Goal: Task Accomplishment & Management: Use online tool/utility

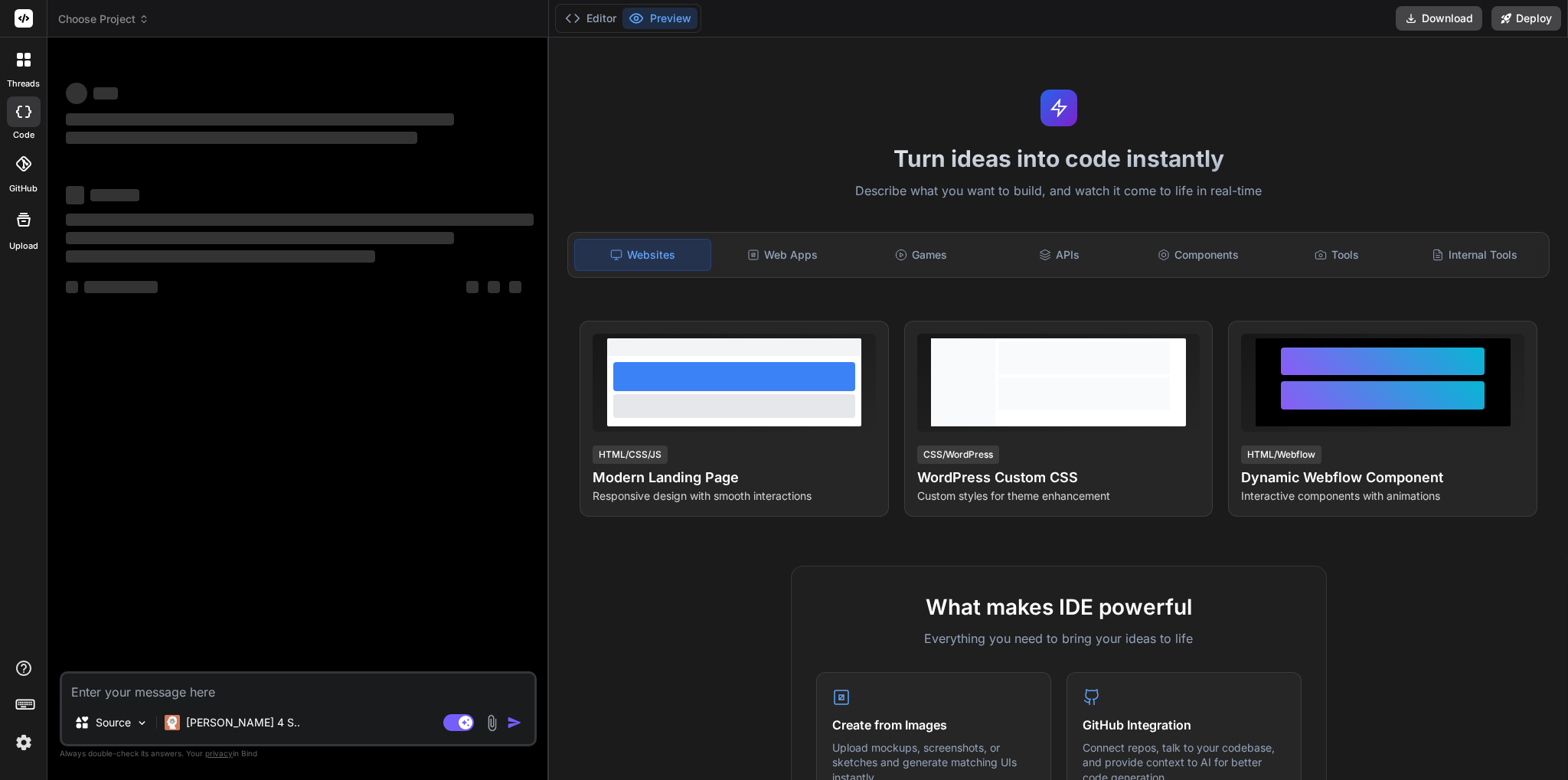
click at [107, 18] on span "Choose Project" at bounding box center [104, 19] width 91 height 15
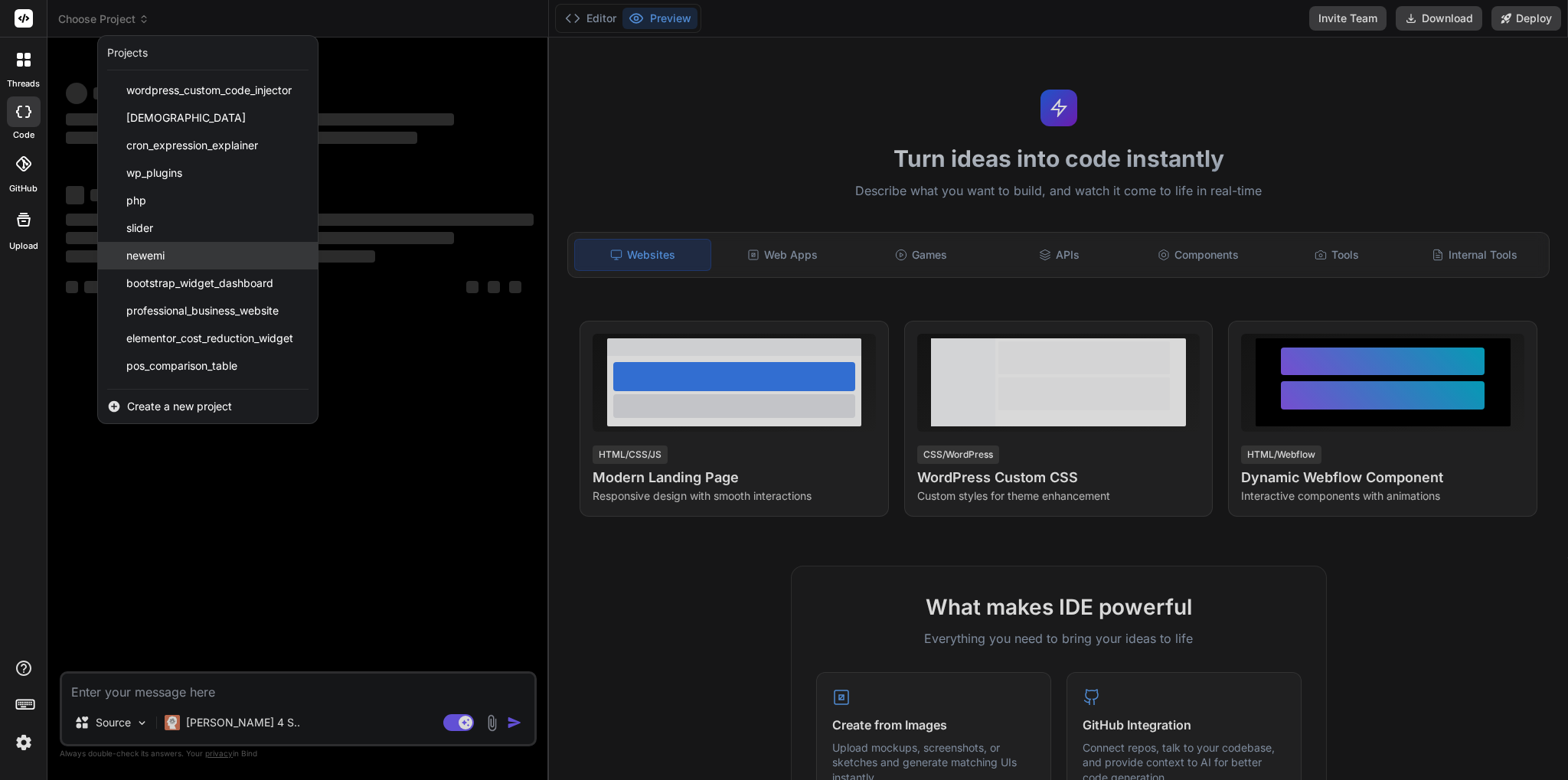
scroll to position [108, 0]
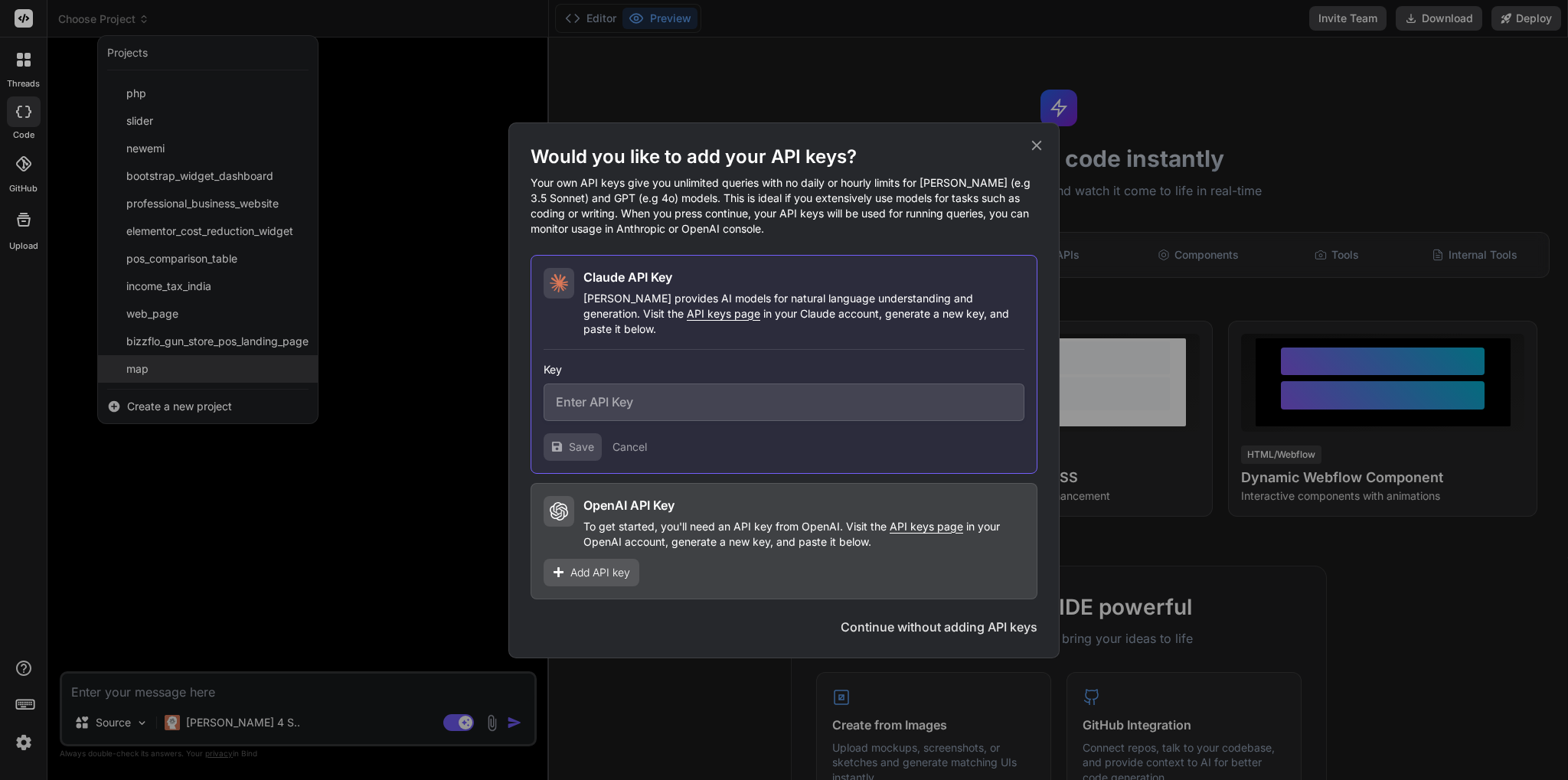
click at [169, 380] on div "Would you like to add your API keys? Your own API keys give you unlimited queri…" at bounding box center [784, 390] width 1568 height 780
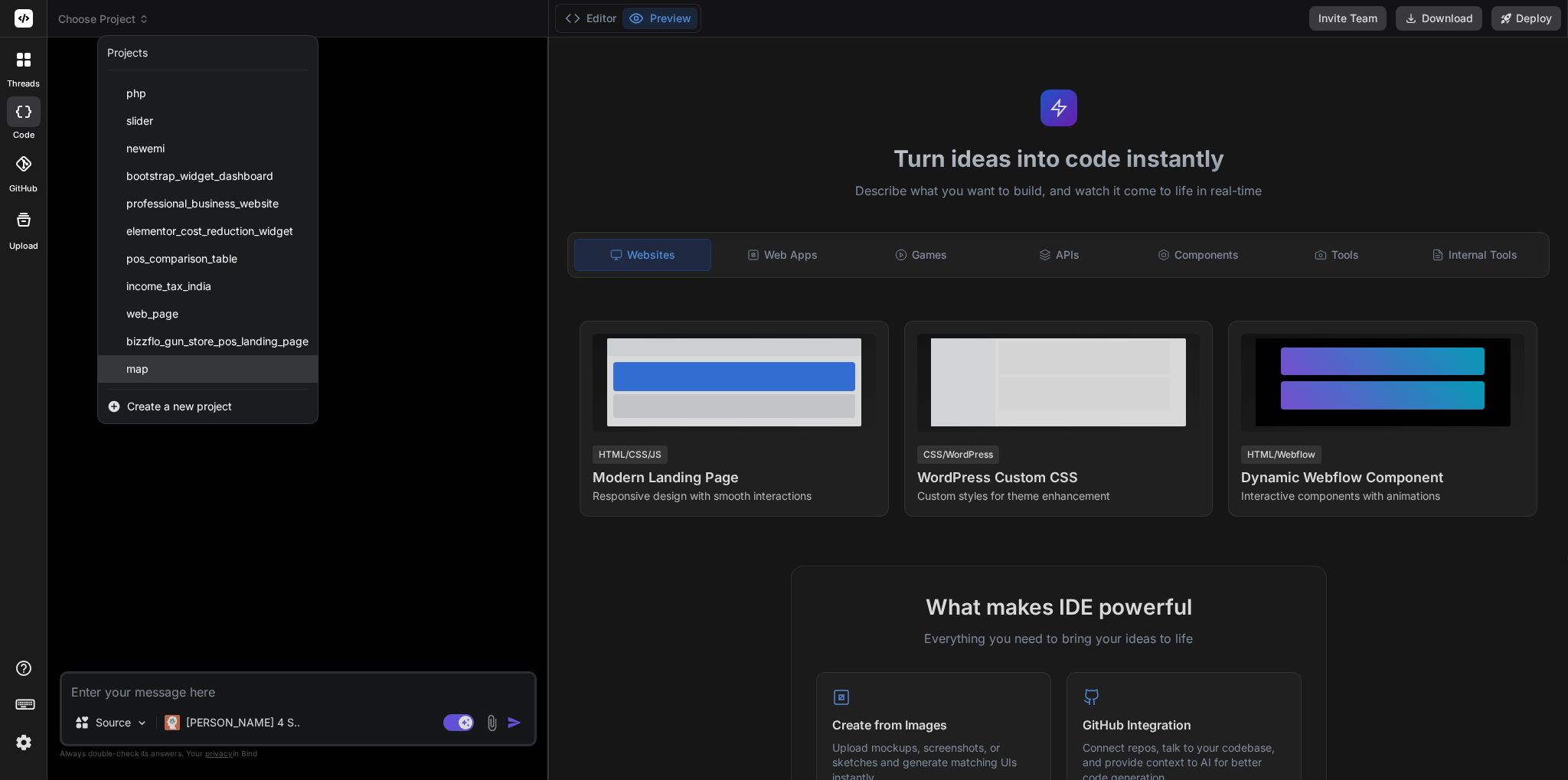
click at [161, 378] on div "map" at bounding box center [207, 368] width 220 height 28
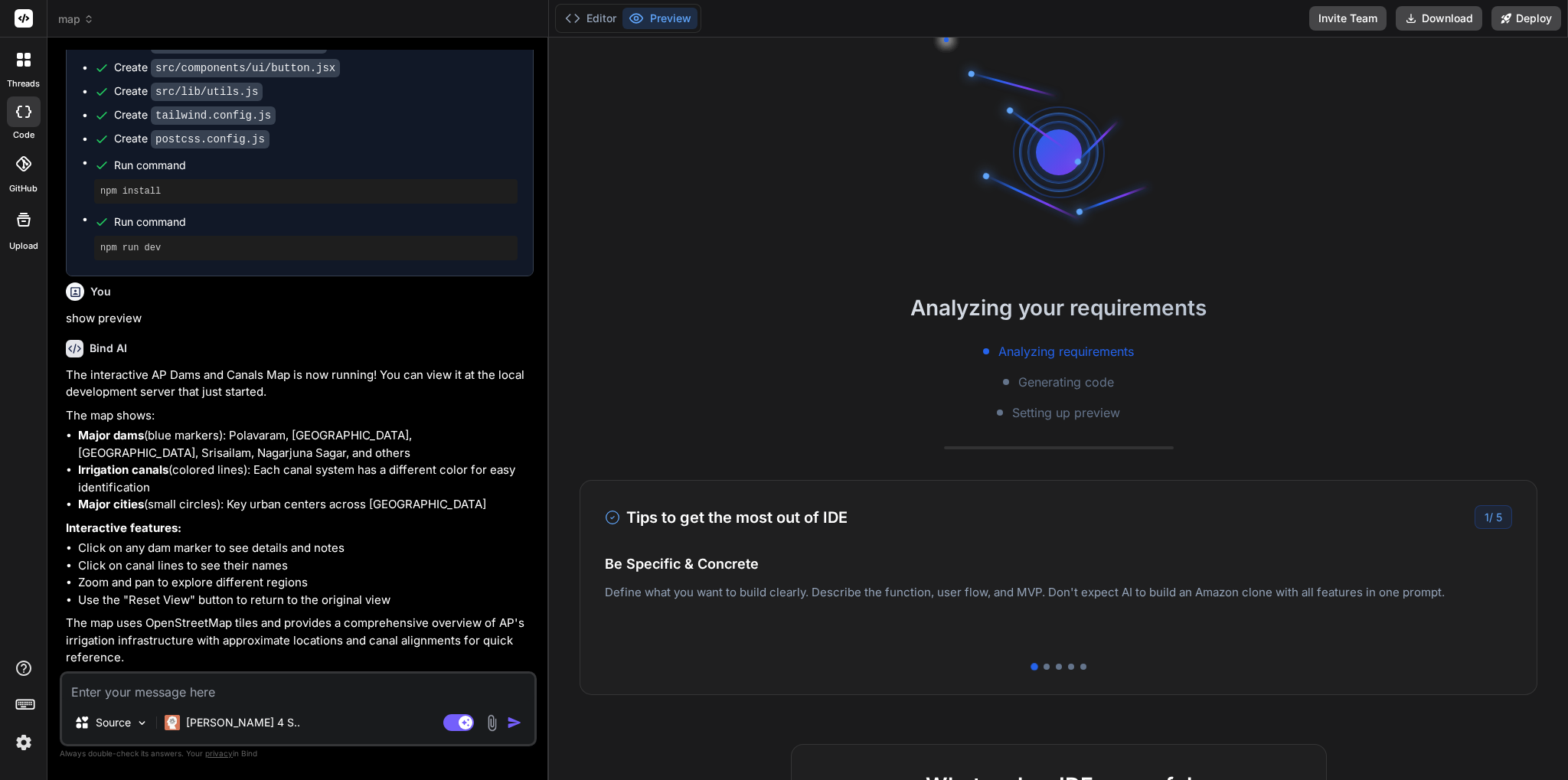
scroll to position [1584, 0]
click at [1047, 588] on h4 "Easy Deployment" at bounding box center [1058, 579] width 907 height 21
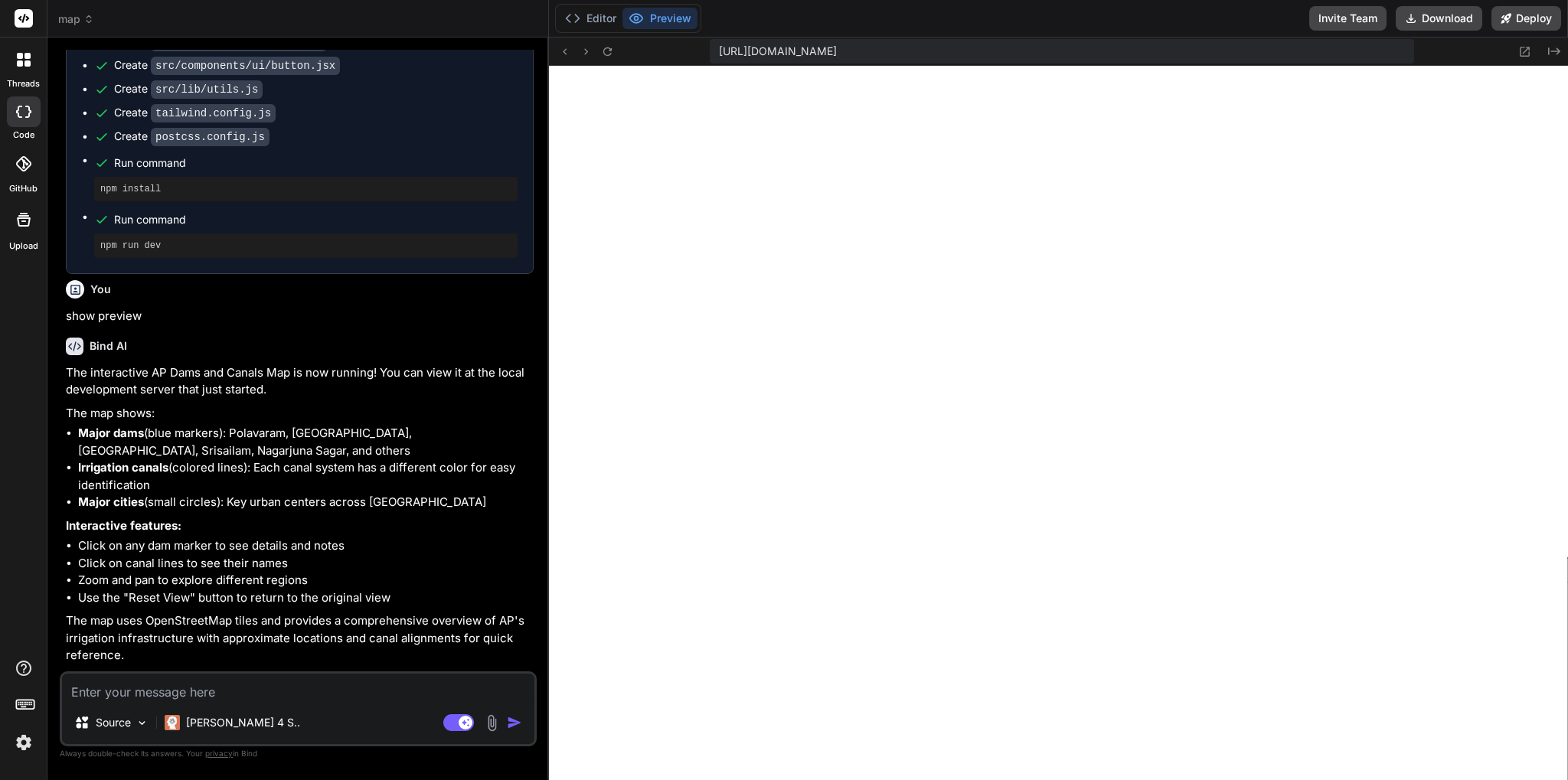
scroll to position [350, 0]
click at [607, 49] on icon at bounding box center [607, 51] width 13 height 13
click at [82, 26] on span "map" at bounding box center [76, 19] width 36 height 15
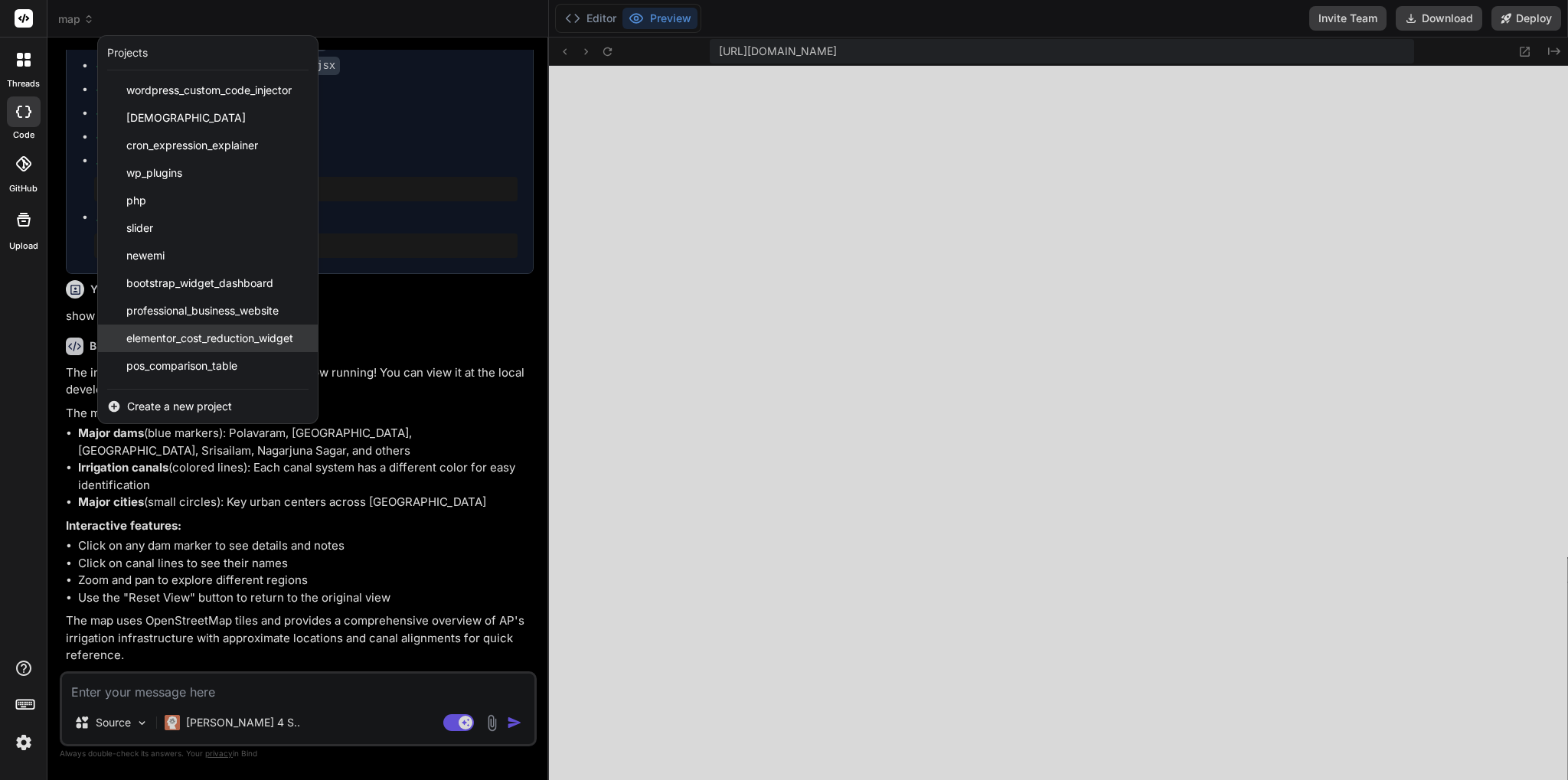
scroll to position [108, 0]
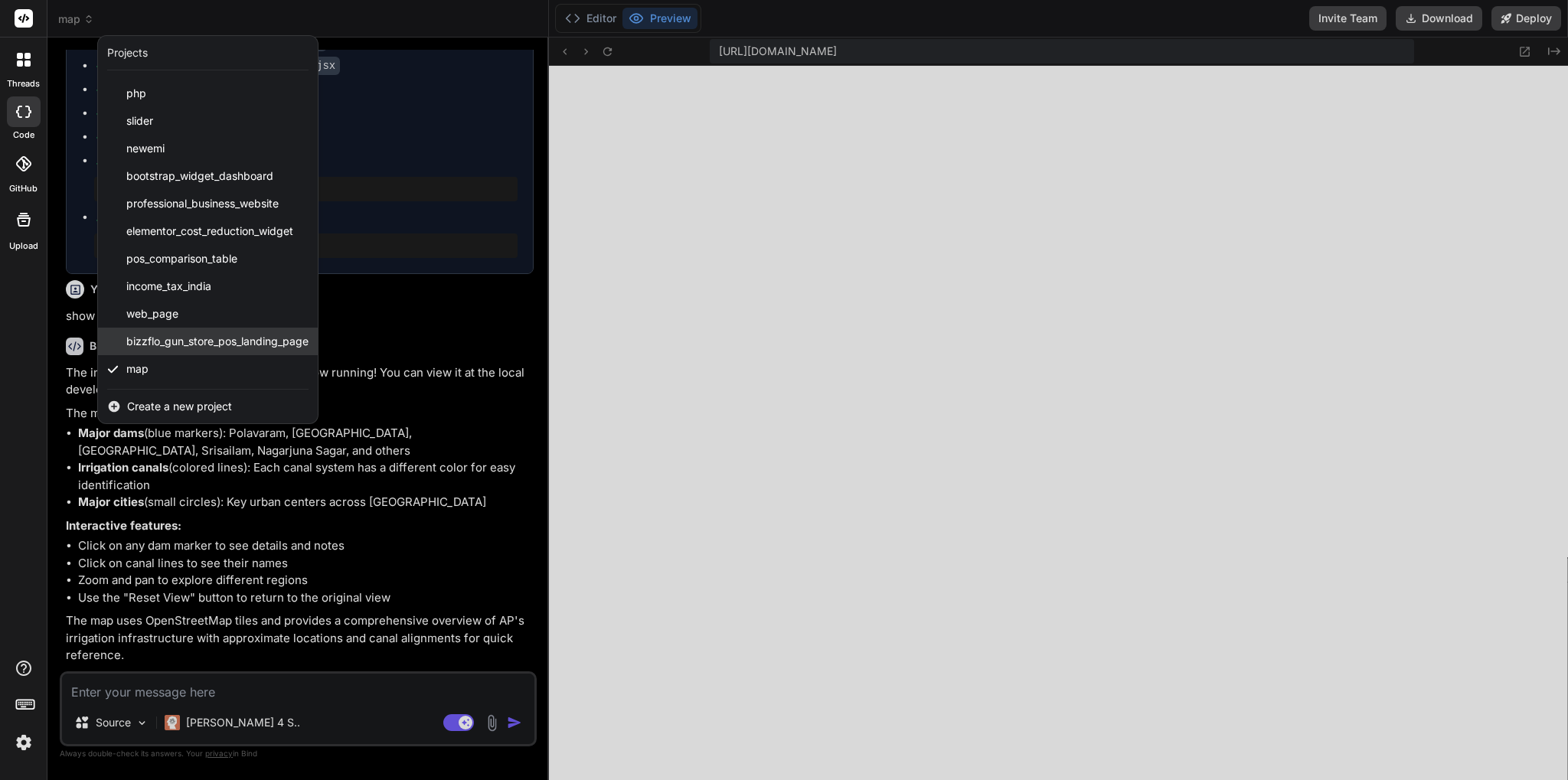
click at [218, 342] on span "bizzflo_gun_store_pos_landing_page" at bounding box center [217, 341] width 182 height 15
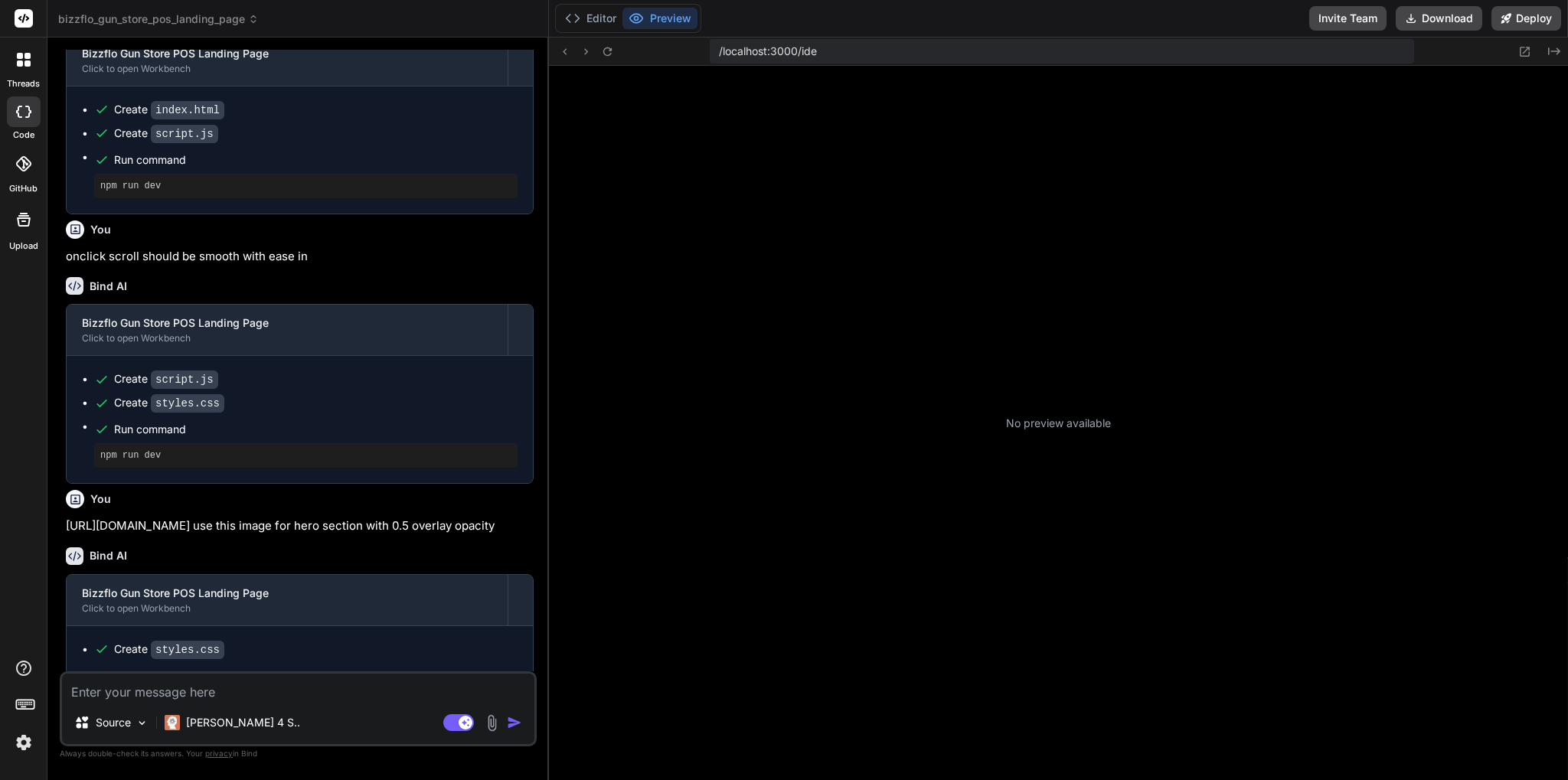
scroll to position [640, 0]
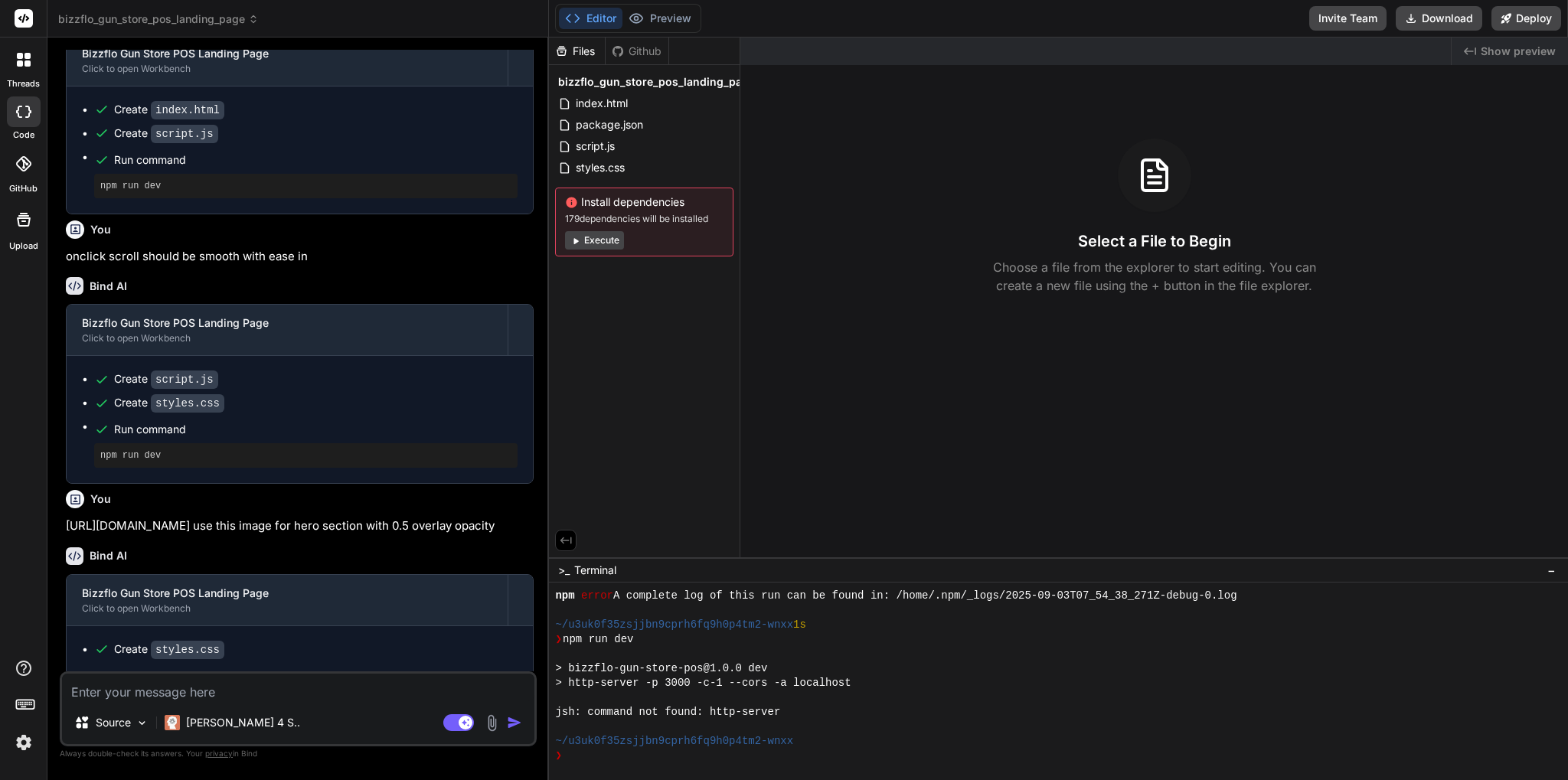
click at [1493, 56] on span "Show preview" at bounding box center [1518, 51] width 75 height 15
click at [1531, 47] on span "Show preview" at bounding box center [1518, 51] width 75 height 15
click at [608, 236] on button "Execute" at bounding box center [594, 240] width 59 height 19
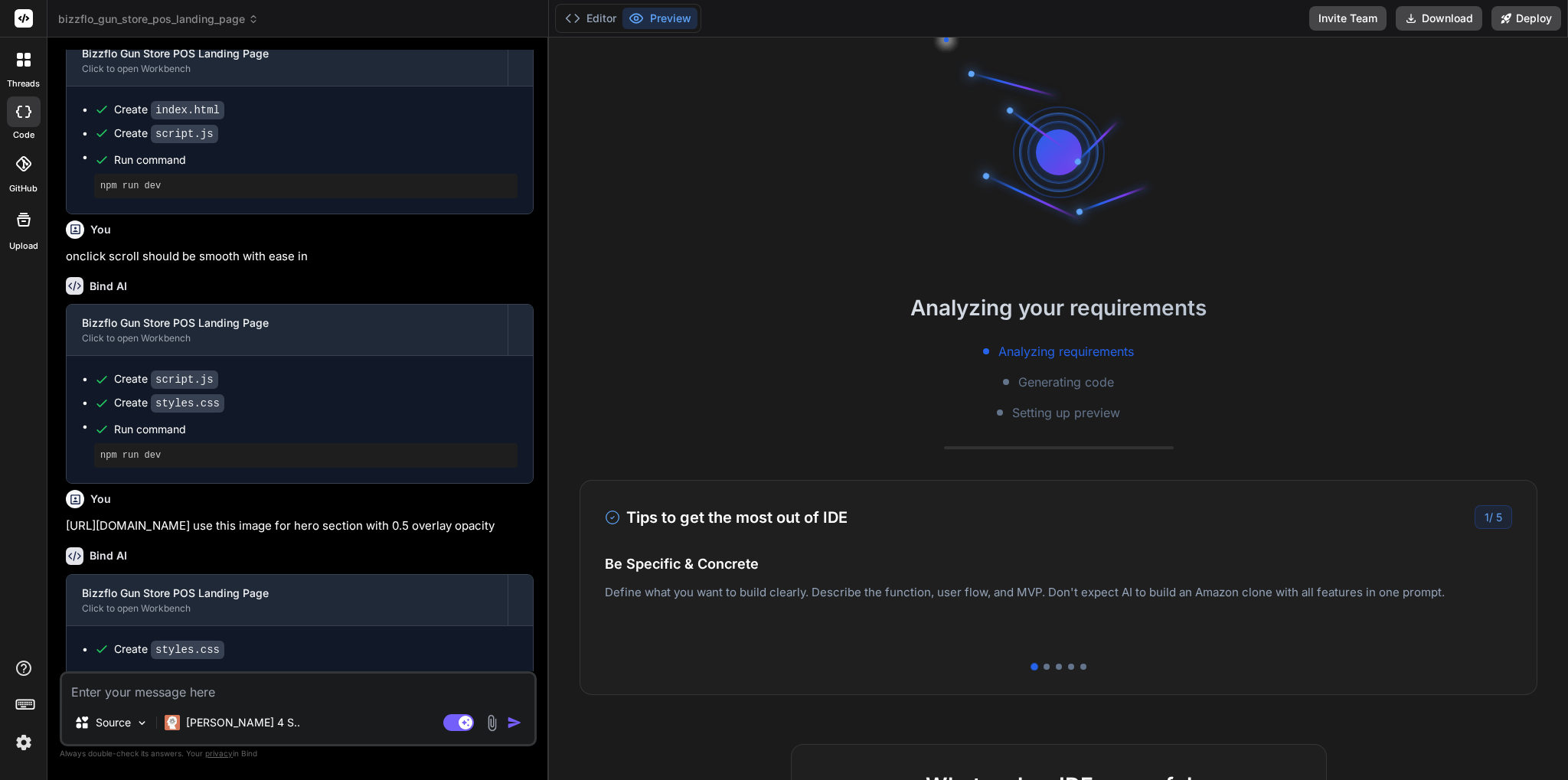
scroll to position [788, 0]
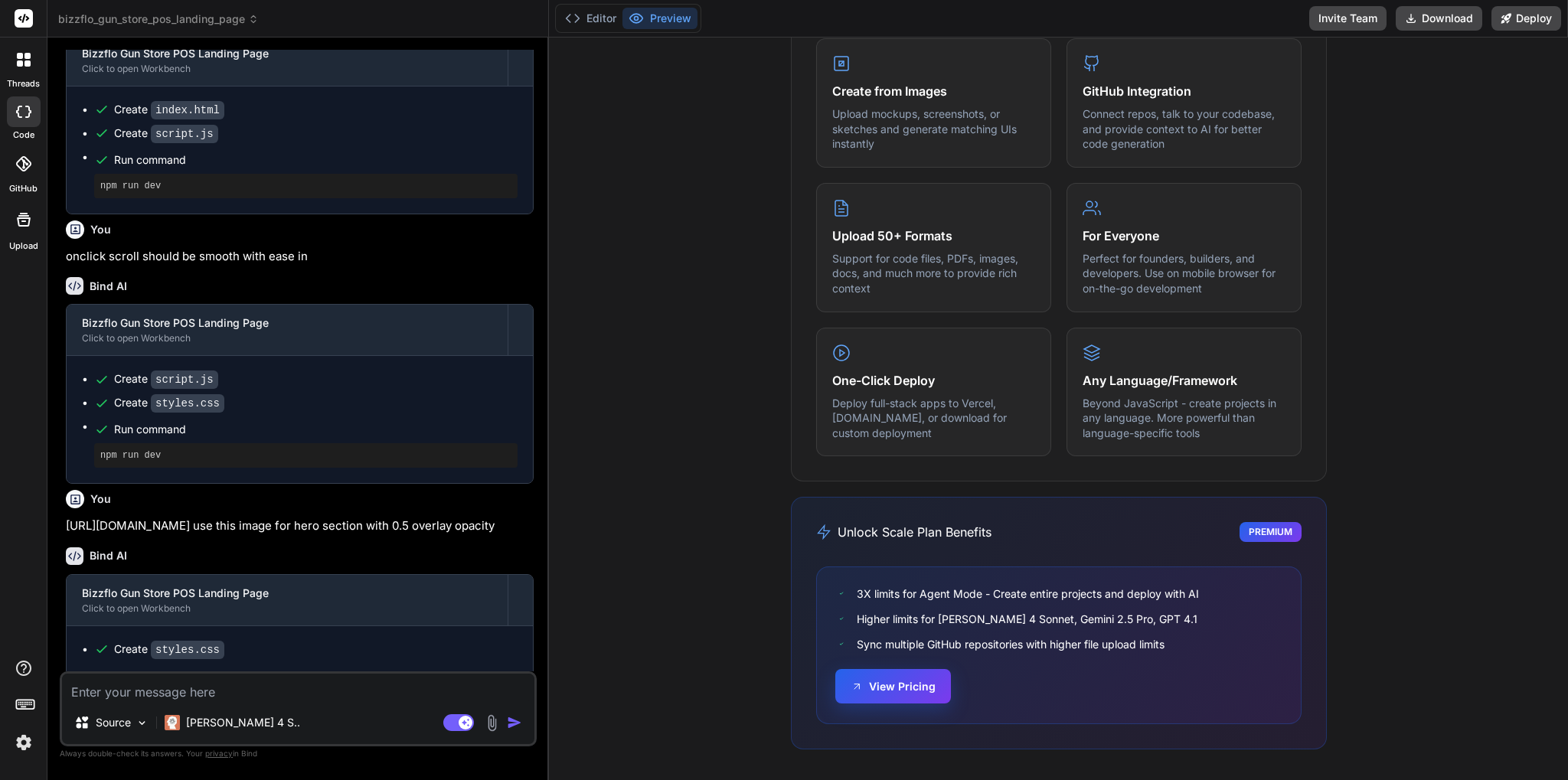
click at [907, 686] on button "View Pricing" at bounding box center [892, 687] width 116 height 34
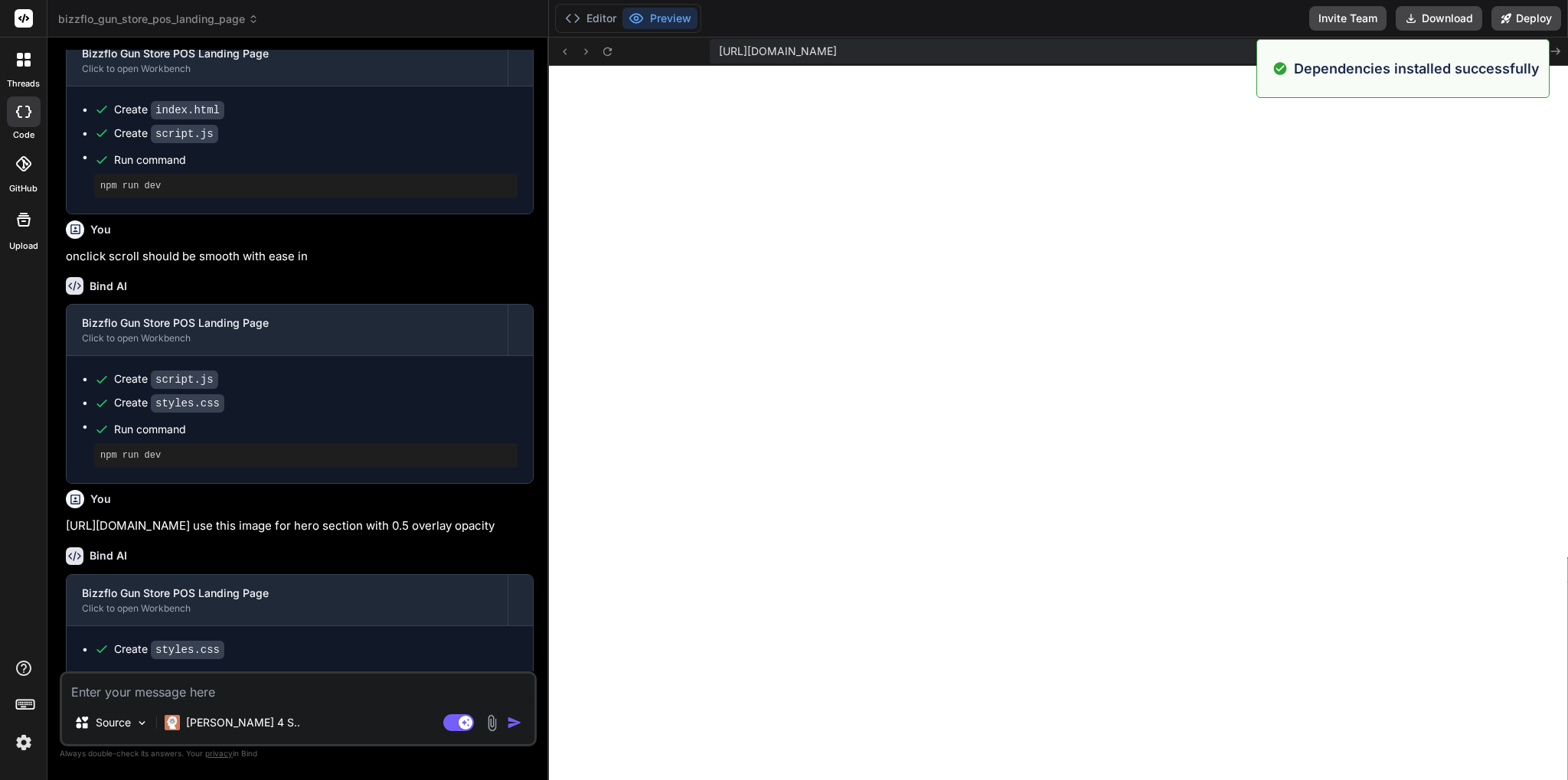
scroll to position [1222, 0]
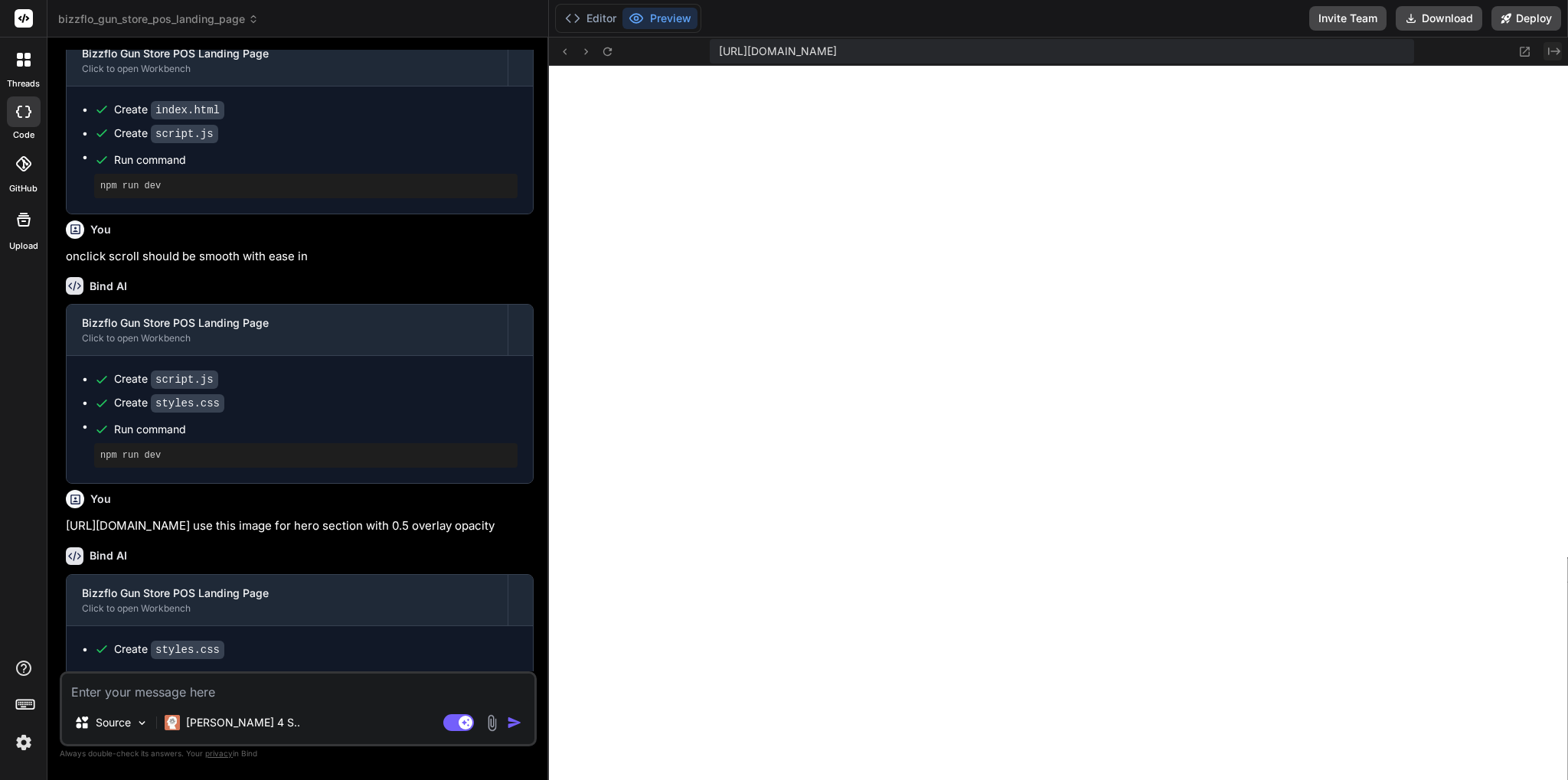
click at [1554, 54] on icon "Created with Pixso." at bounding box center [1554, 51] width 13 height 13
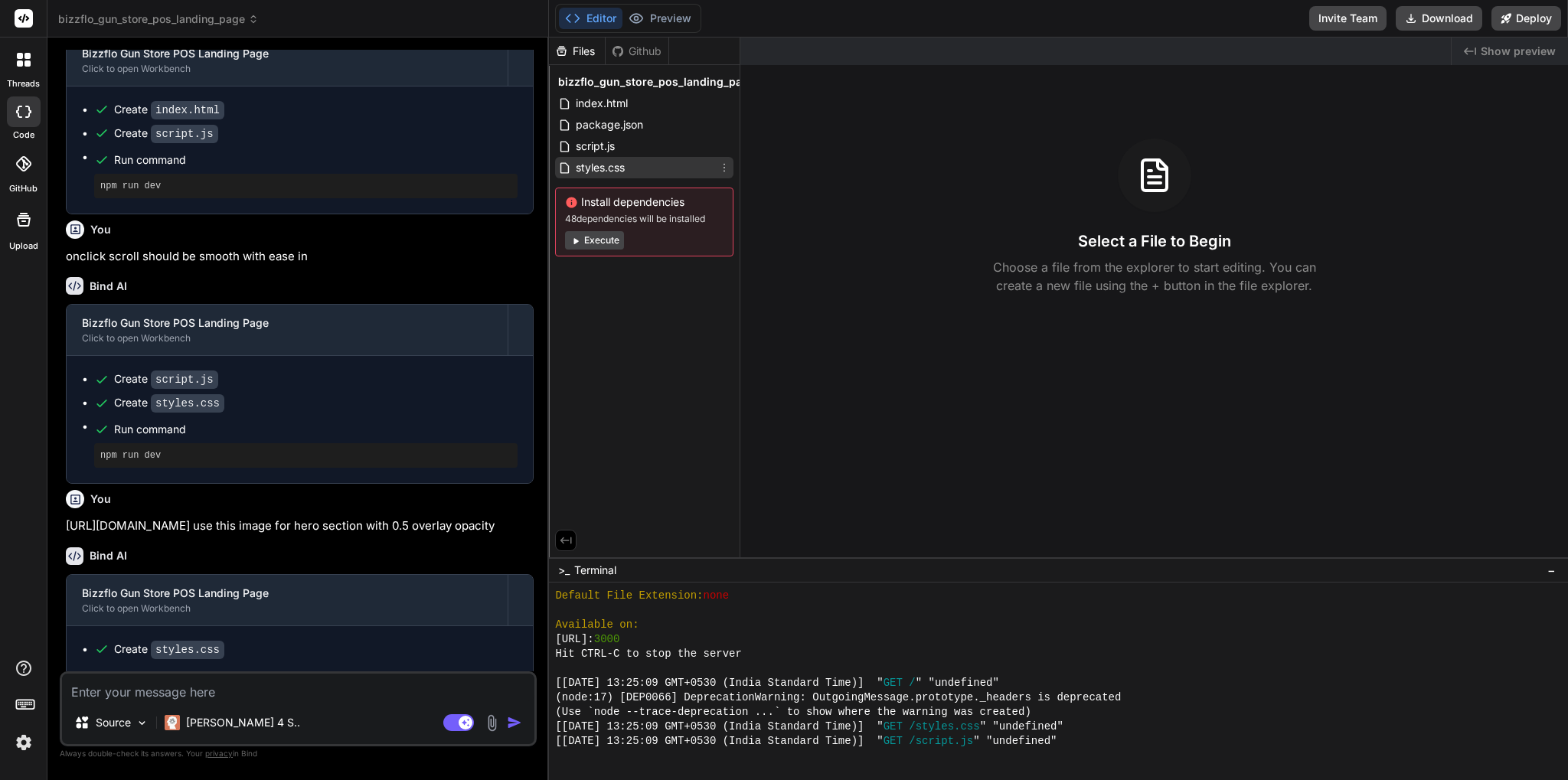
click at [617, 172] on span "styles.css" at bounding box center [600, 168] width 52 height 19
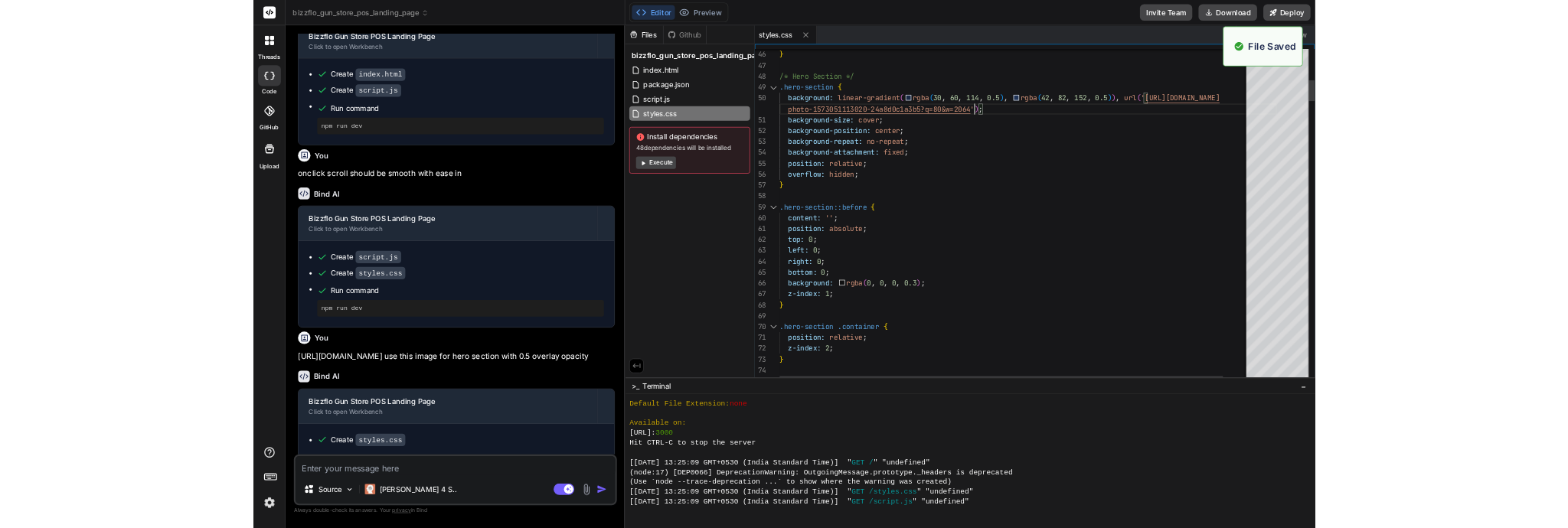
scroll to position [1266, 0]
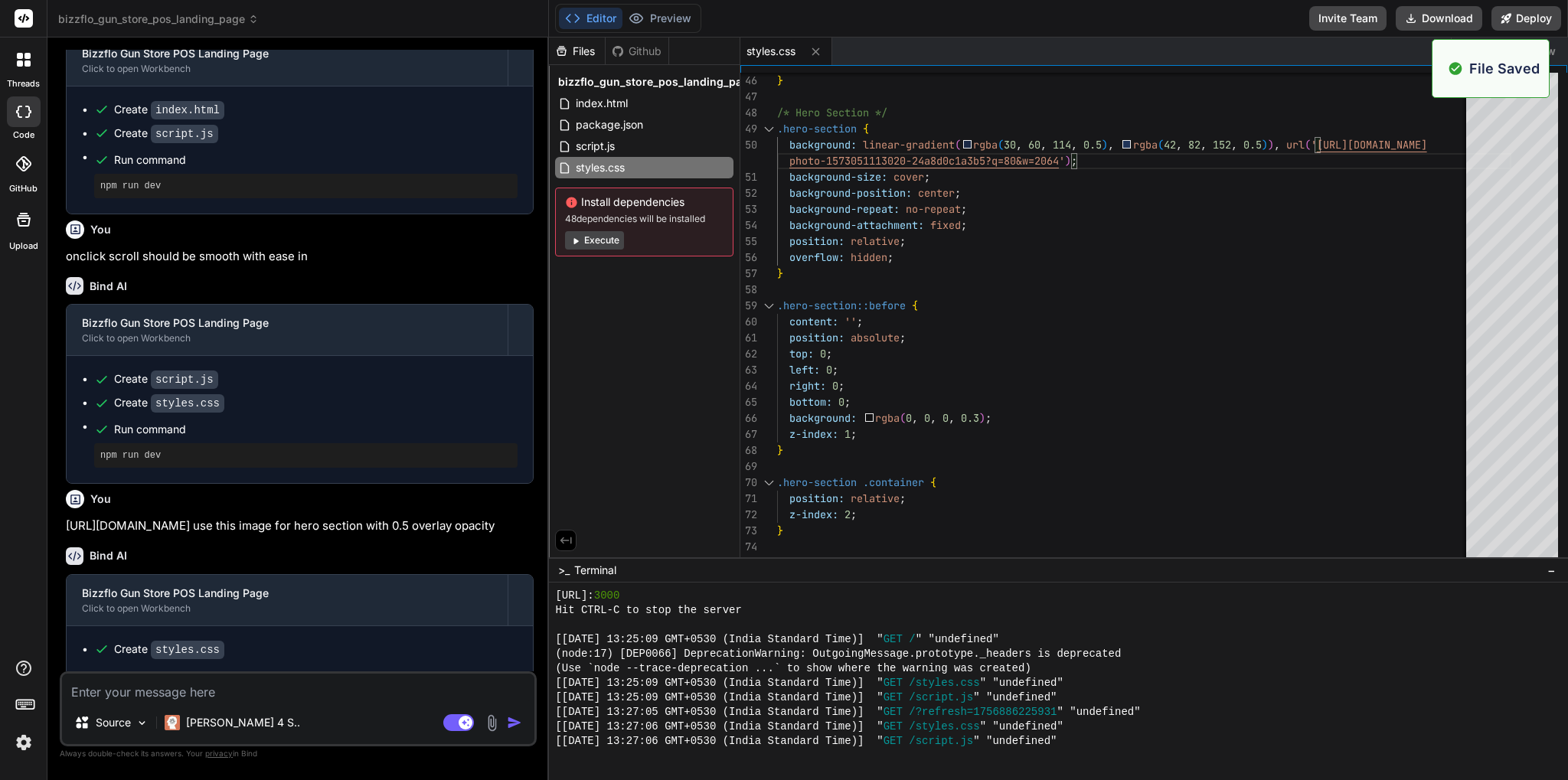
click at [1374, 56] on div "styles.css" at bounding box center [1095, 51] width 711 height 28
click at [1521, 54] on span "Show preview" at bounding box center [1518, 51] width 75 height 15
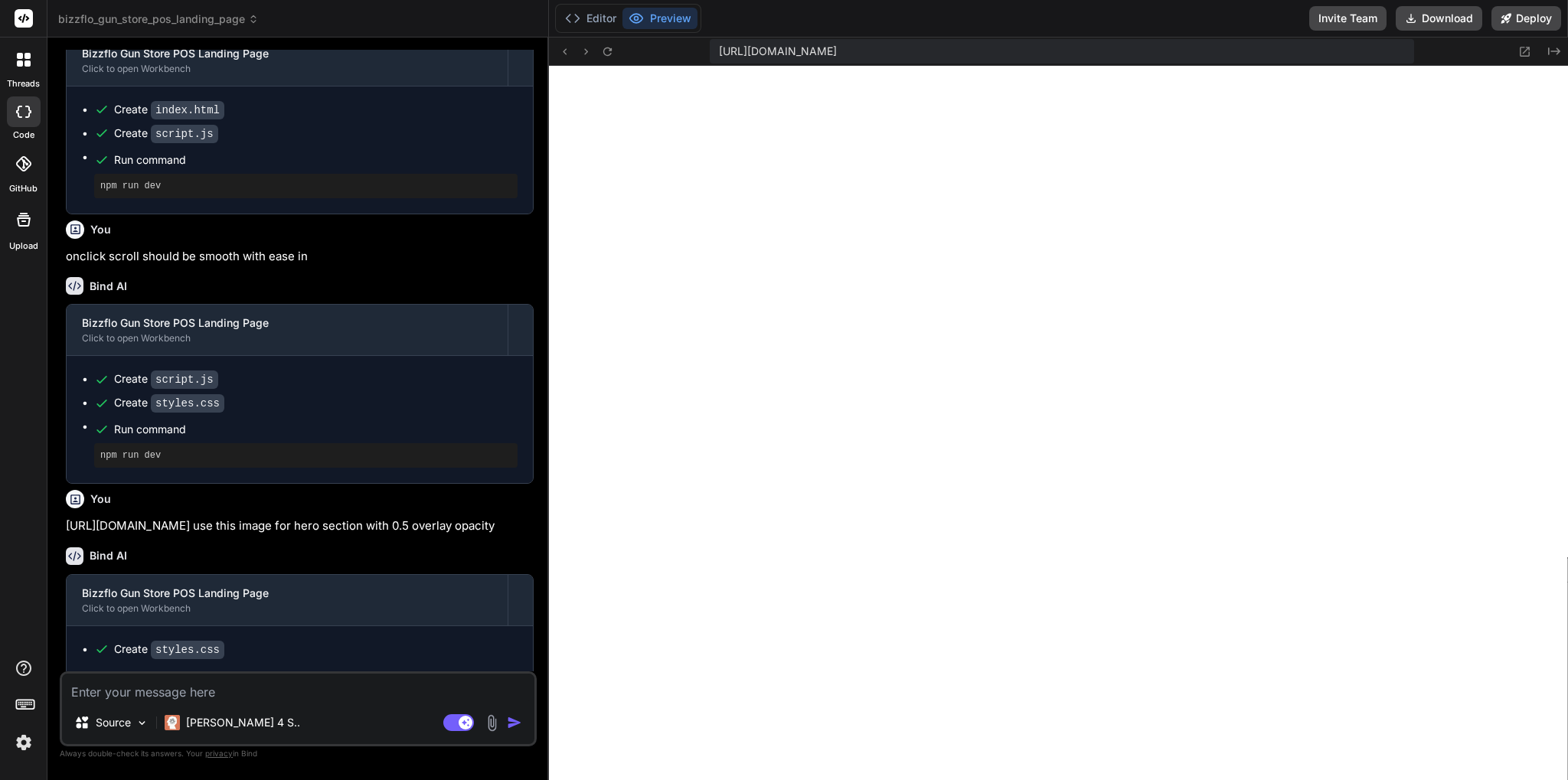
type textarea "x"
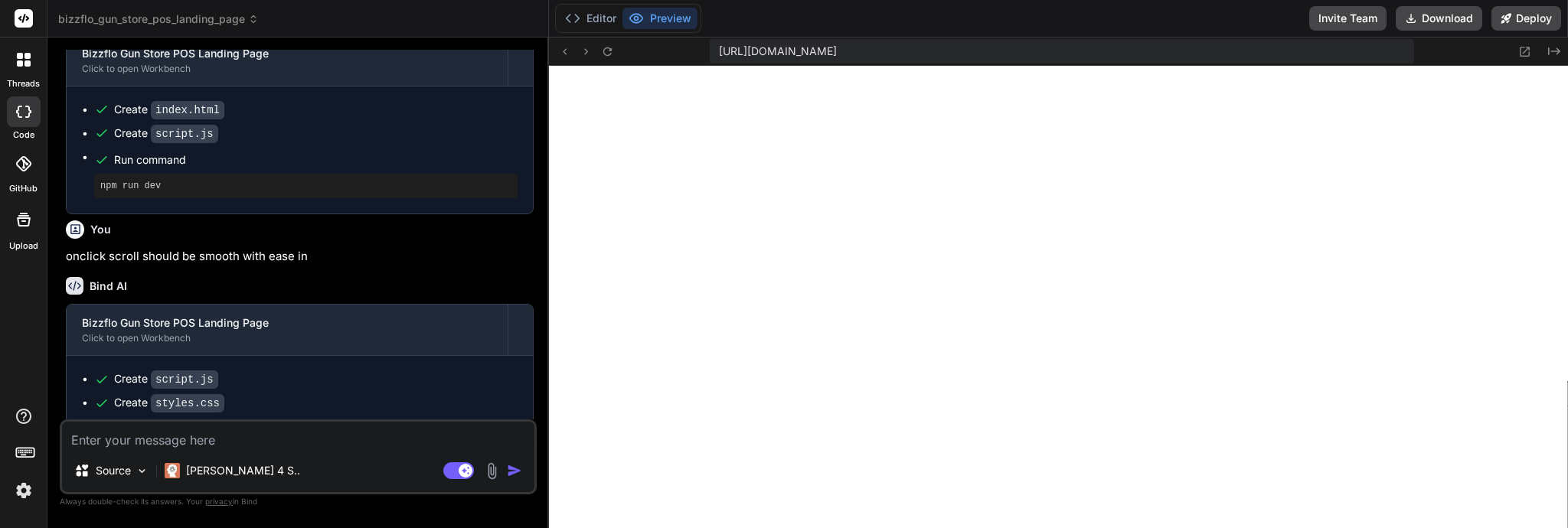
scroll to position [1484, 0]
click at [717, 396] on html "threads code GitHub Upload bizzflo_gun_store_pos_landing_page Created with Pixs…" at bounding box center [784, 264] width 1568 height 528
click at [717, 395] on html "threads code GitHub Upload bizzflo_gun_store_pos_landing_page Created with Pixs…" at bounding box center [784, 264] width 1568 height 528
click at [1552, 45] on icon "Created with Pixso." at bounding box center [1554, 51] width 13 height 13
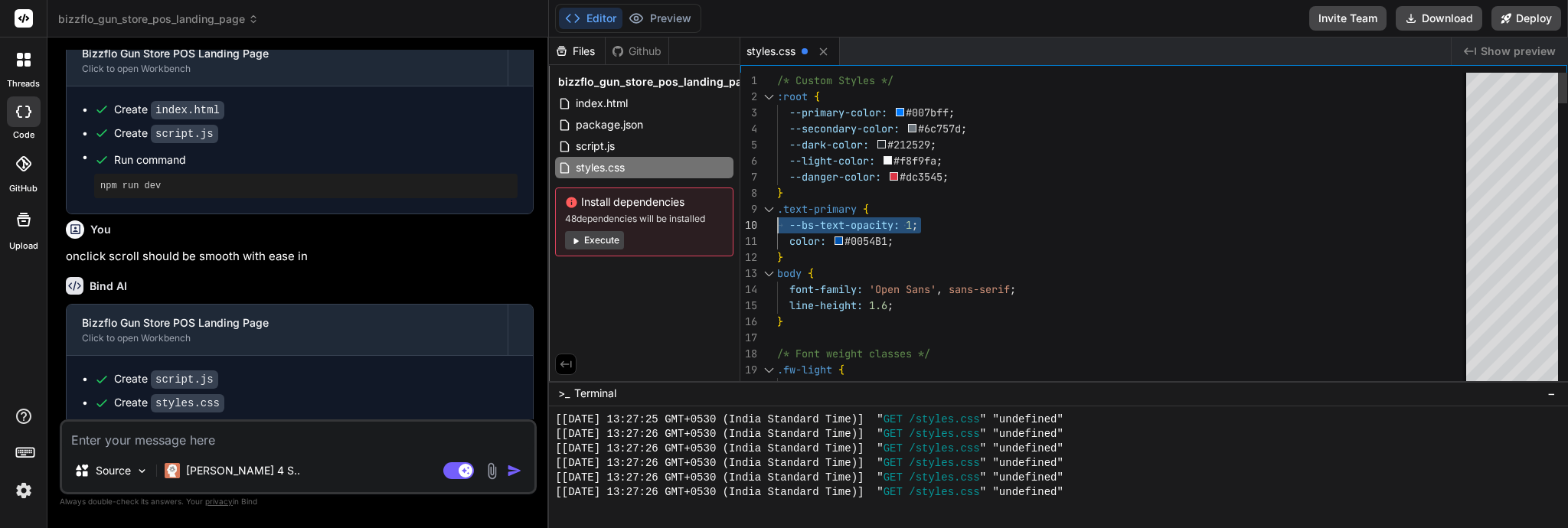
drag, startPoint x: 943, startPoint y: 224, endPoint x: 738, endPoint y: 224, distance: 205.0
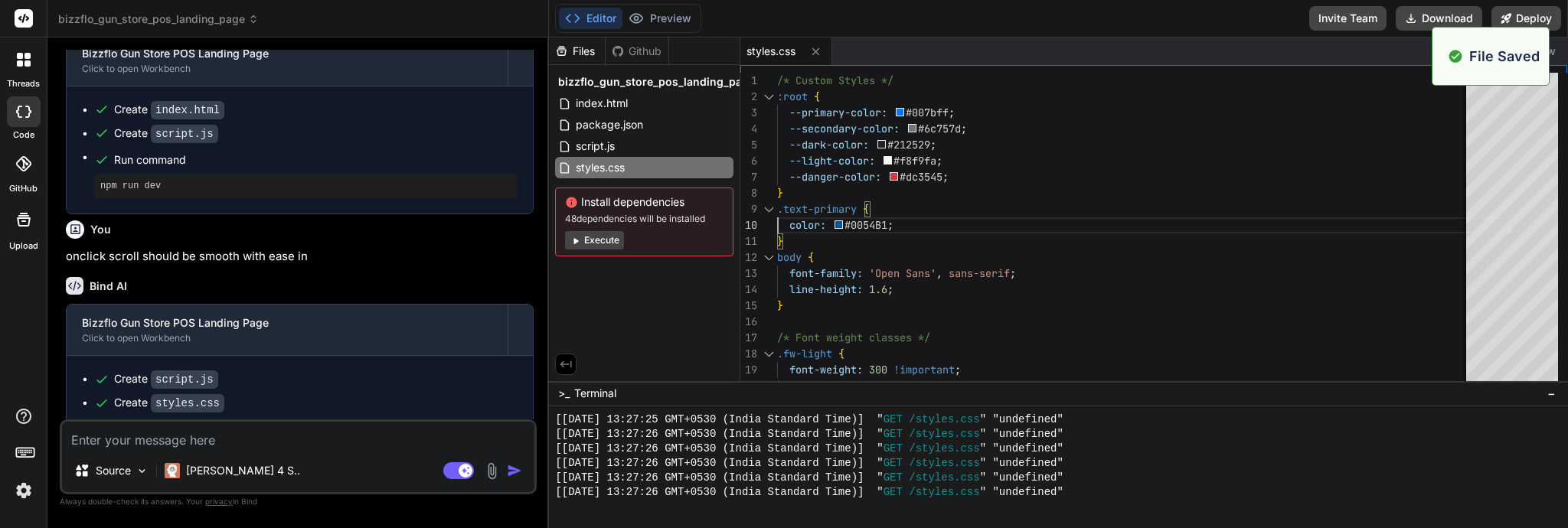
scroll to position [1528, 0]
click at [1320, 59] on div "styles.css" at bounding box center [1095, 51] width 711 height 28
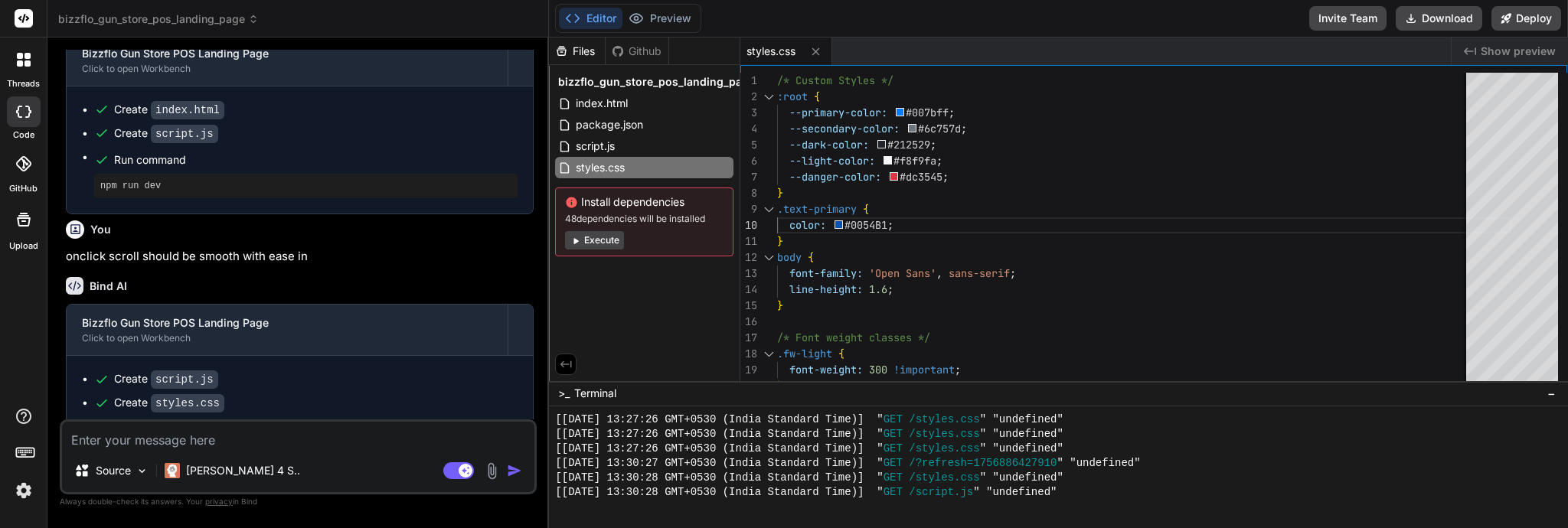
click at [1536, 54] on span "Show preview" at bounding box center [1518, 51] width 75 height 15
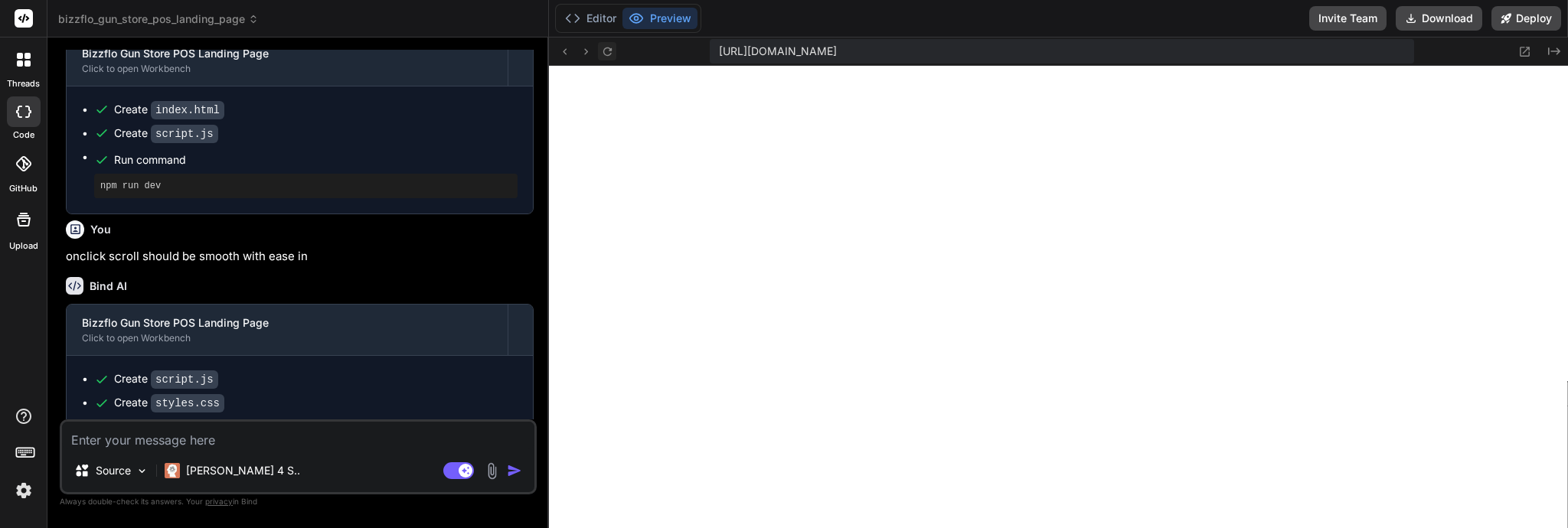
click at [606, 54] on icon at bounding box center [607, 51] width 13 height 13
click at [1554, 48] on icon "Created with Pixso." at bounding box center [1554, 51] width 13 height 13
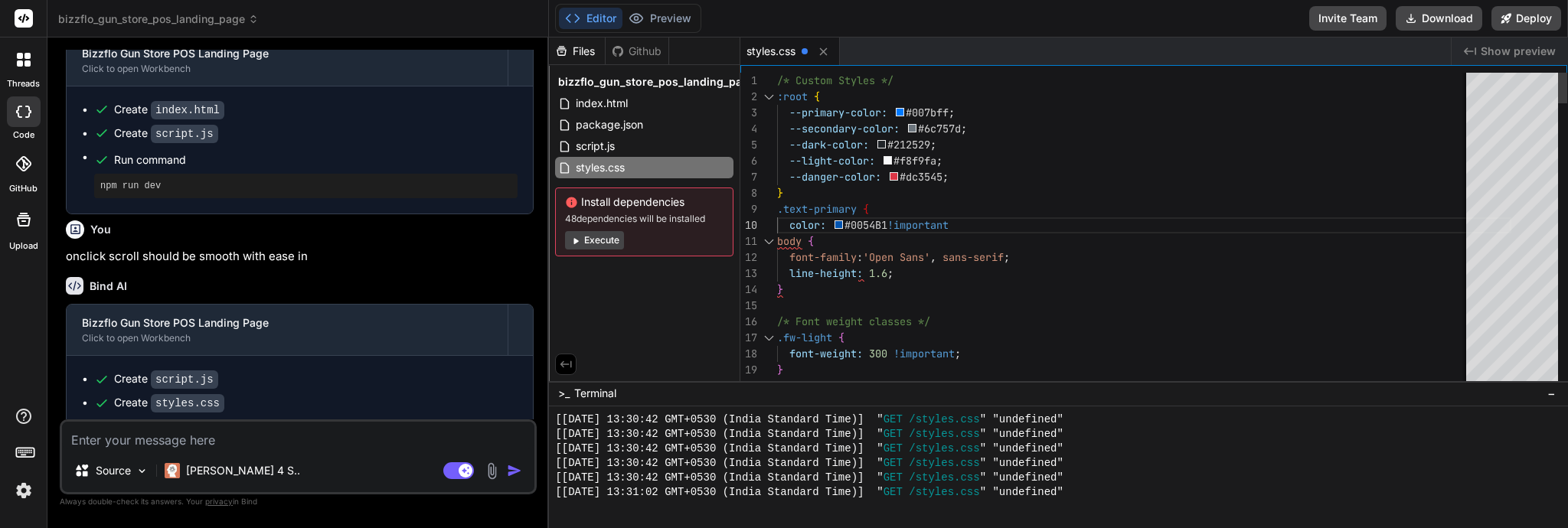
scroll to position [145, 0]
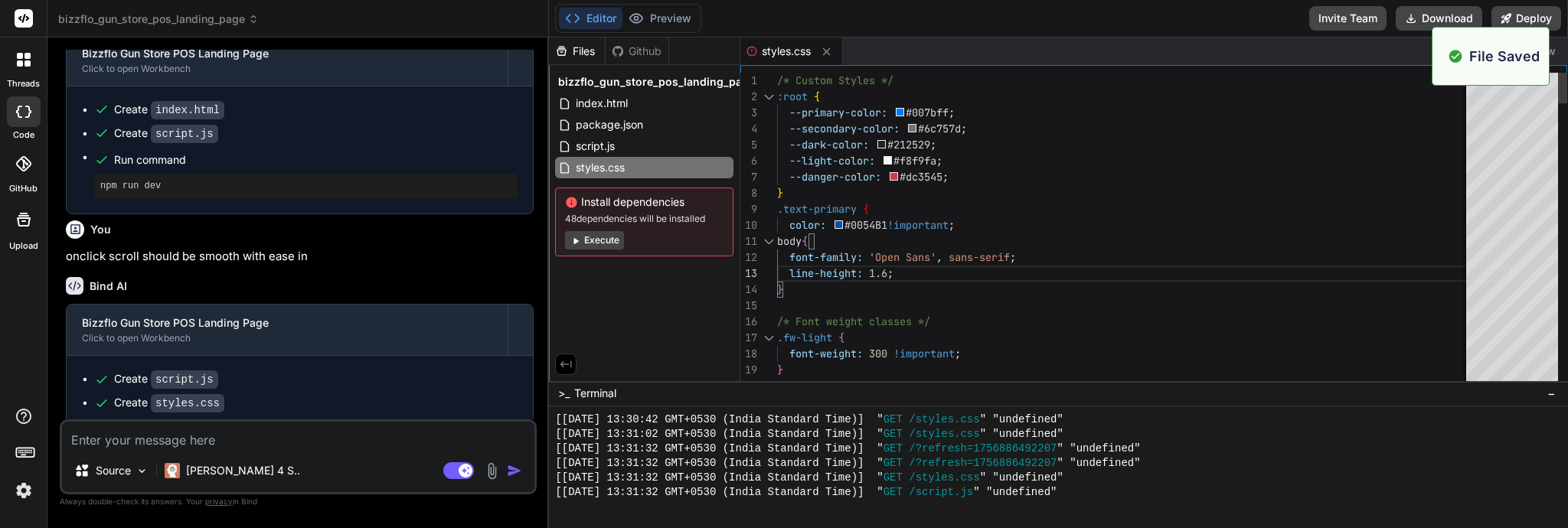
scroll to position [1731, 0]
click at [1546, 47] on span "Show preview" at bounding box center [1518, 51] width 75 height 15
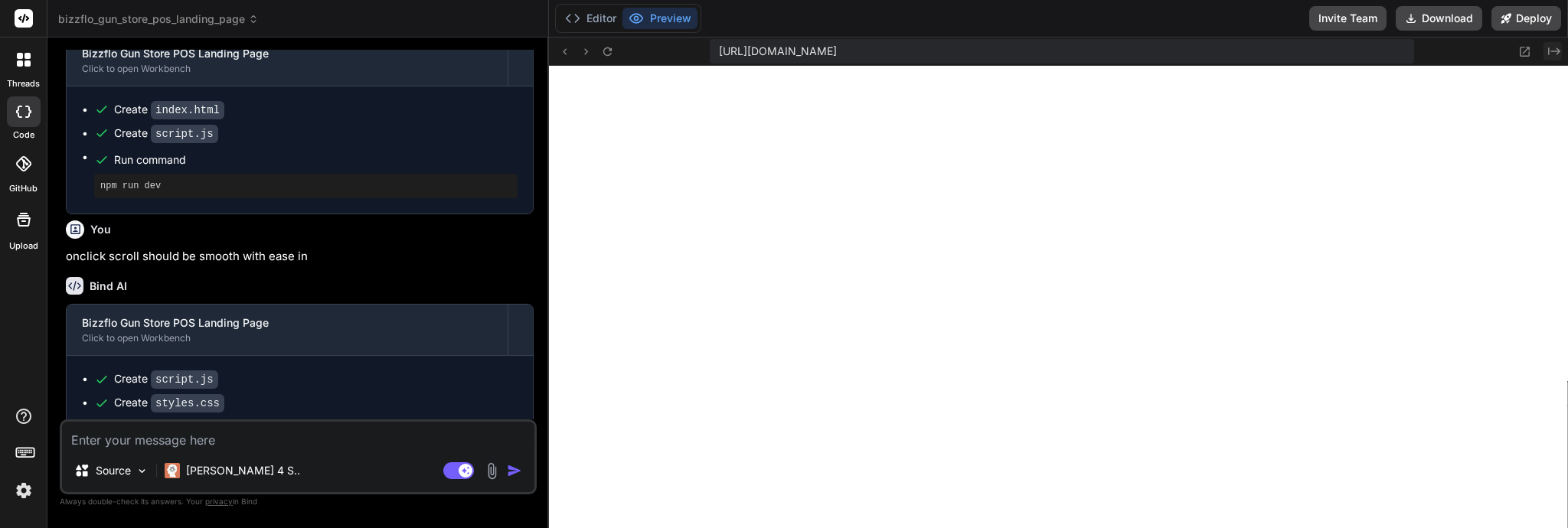
click at [1549, 48] on icon "Created with Pixso." at bounding box center [1554, 51] width 13 height 13
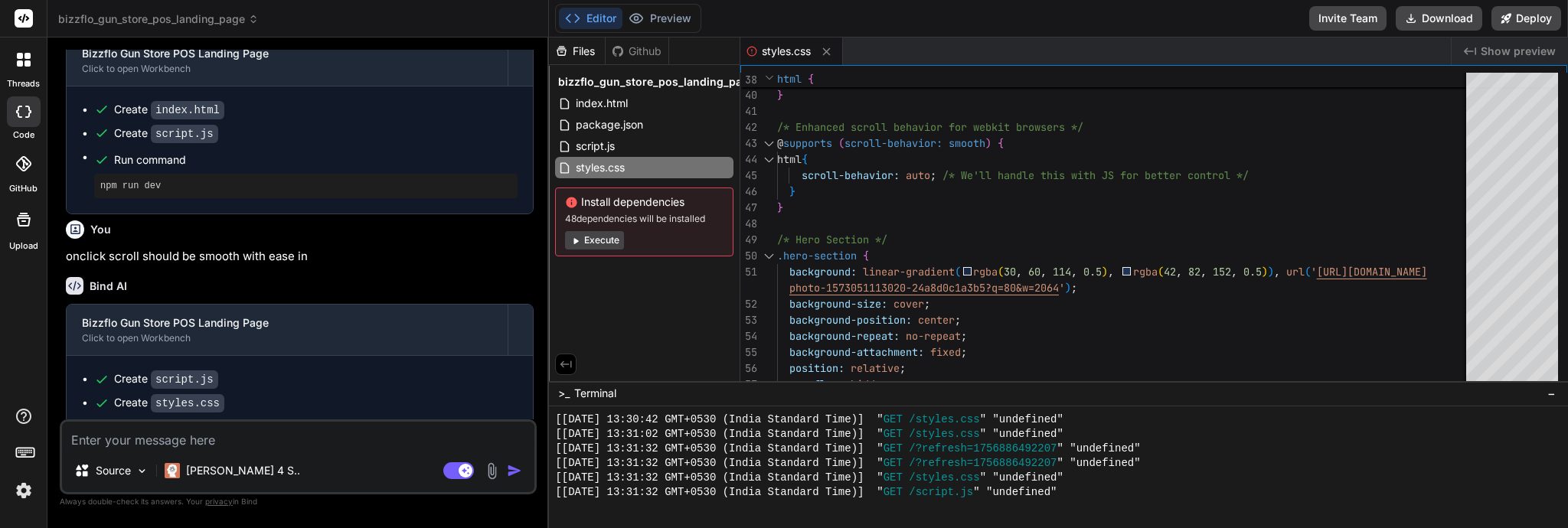
click at [1514, 47] on span "Show preview" at bounding box center [1518, 51] width 75 height 15
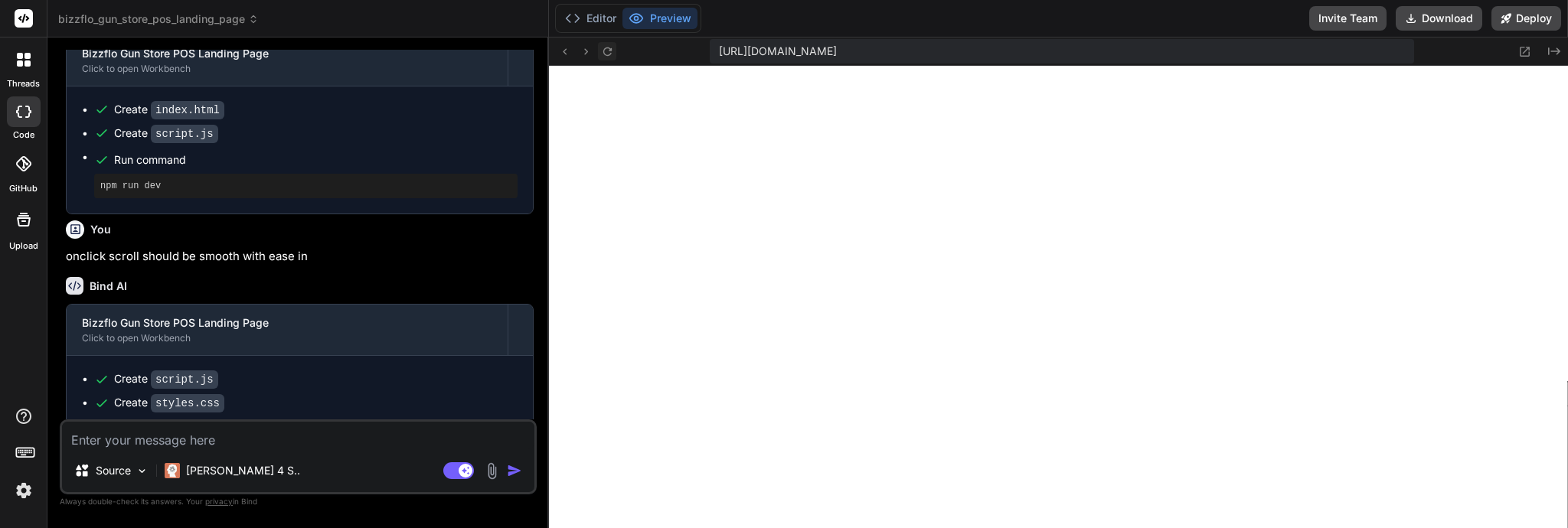
click at [609, 45] on icon at bounding box center [607, 51] width 13 height 13
click at [1558, 52] on icon at bounding box center [1554, 51] width 13 height 8
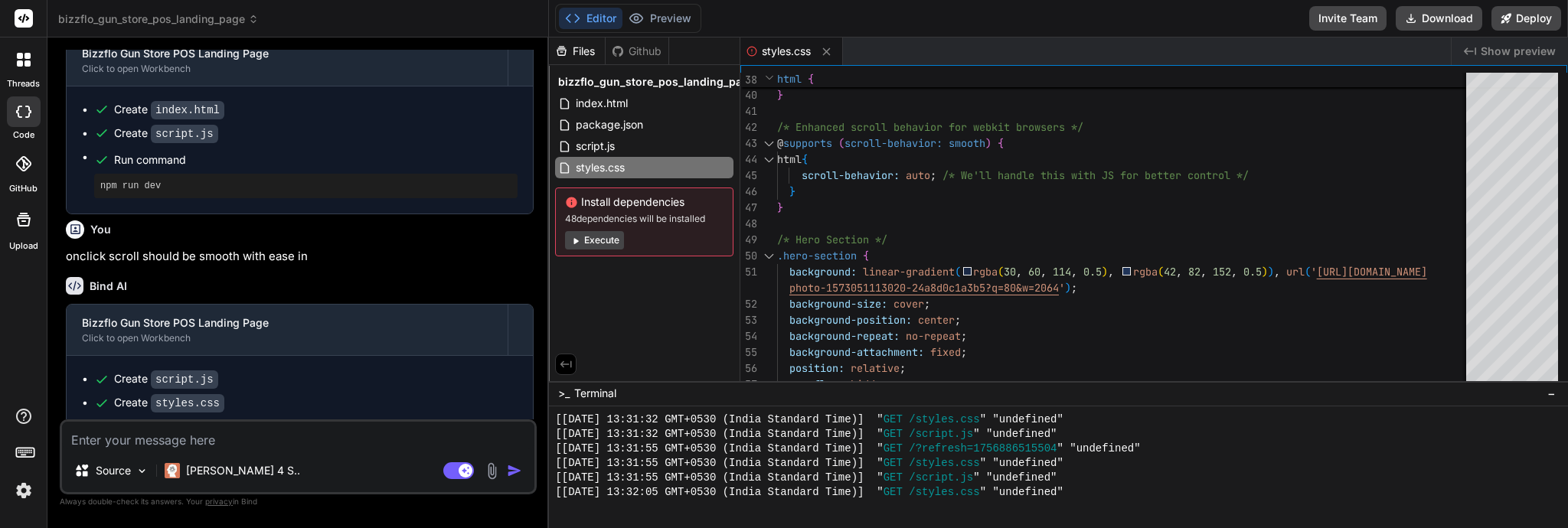
click at [1498, 51] on span "Show preview" at bounding box center [1518, 51] width 75 height 15
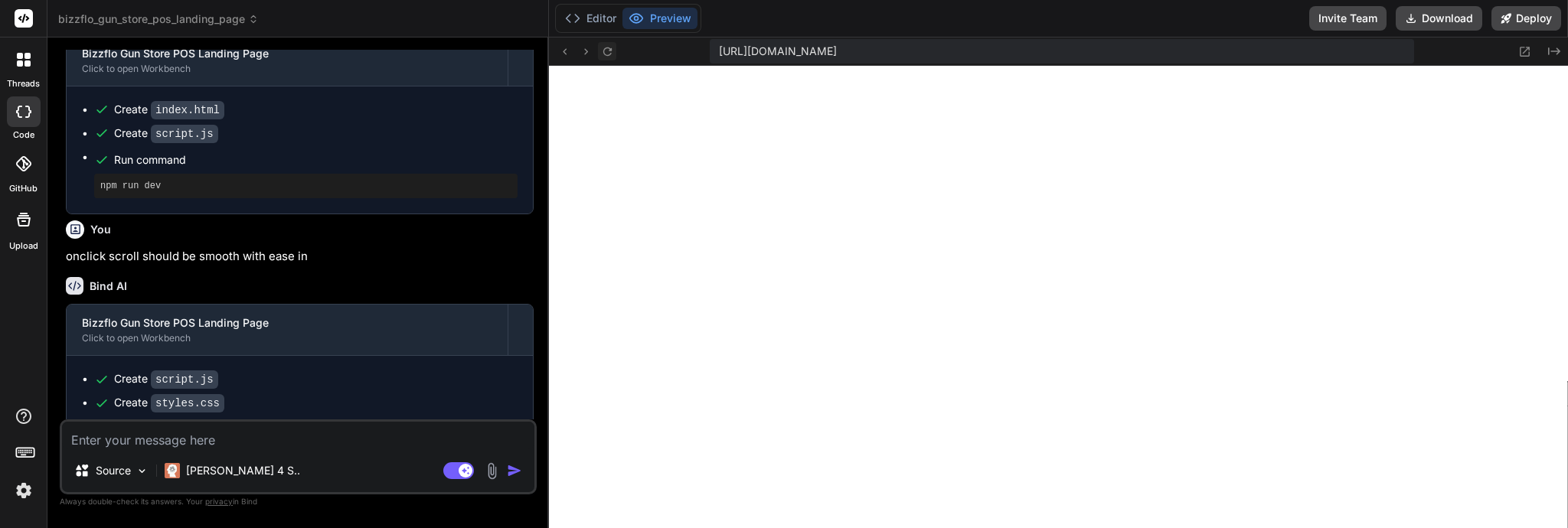
click at [608, 54] on icon at bounding box center [607, 51] width 13 height 13
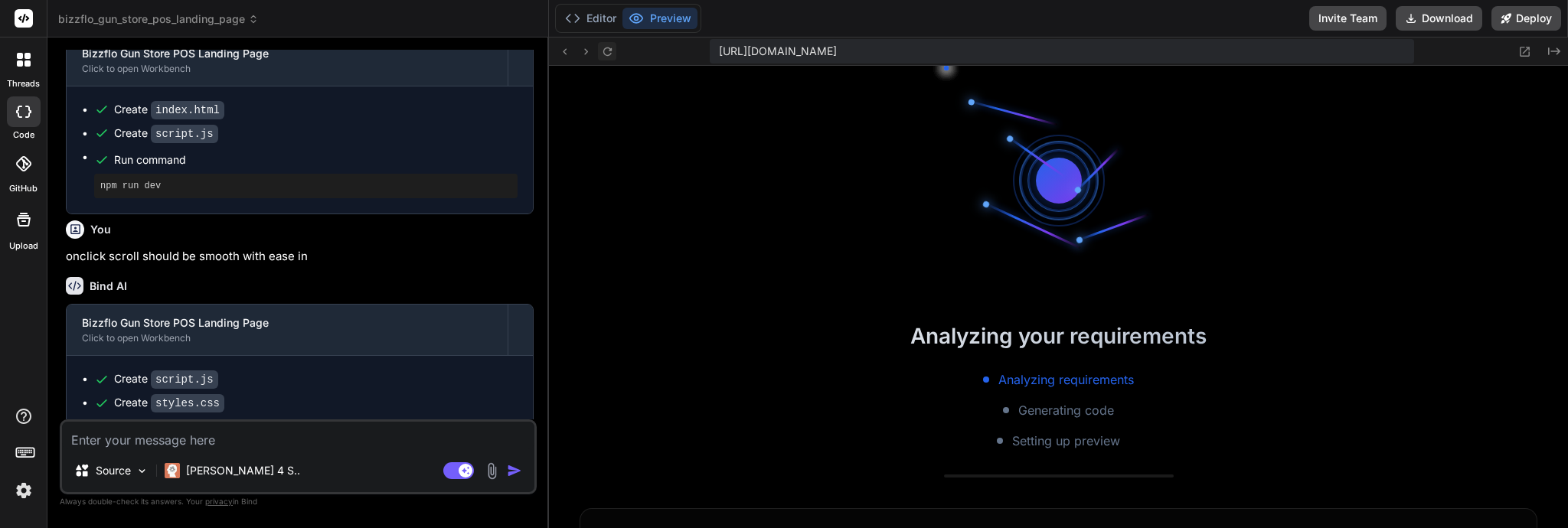
scroll to position [1833, 0]
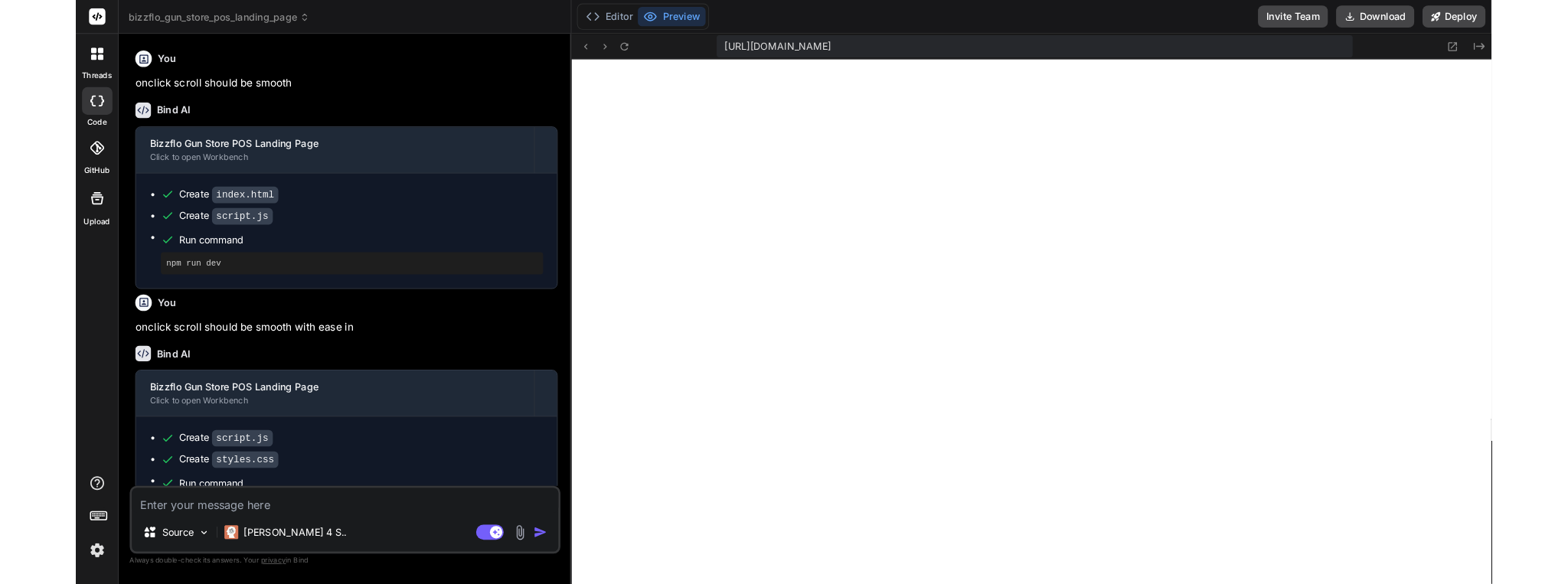
scroll to position [509, 0]
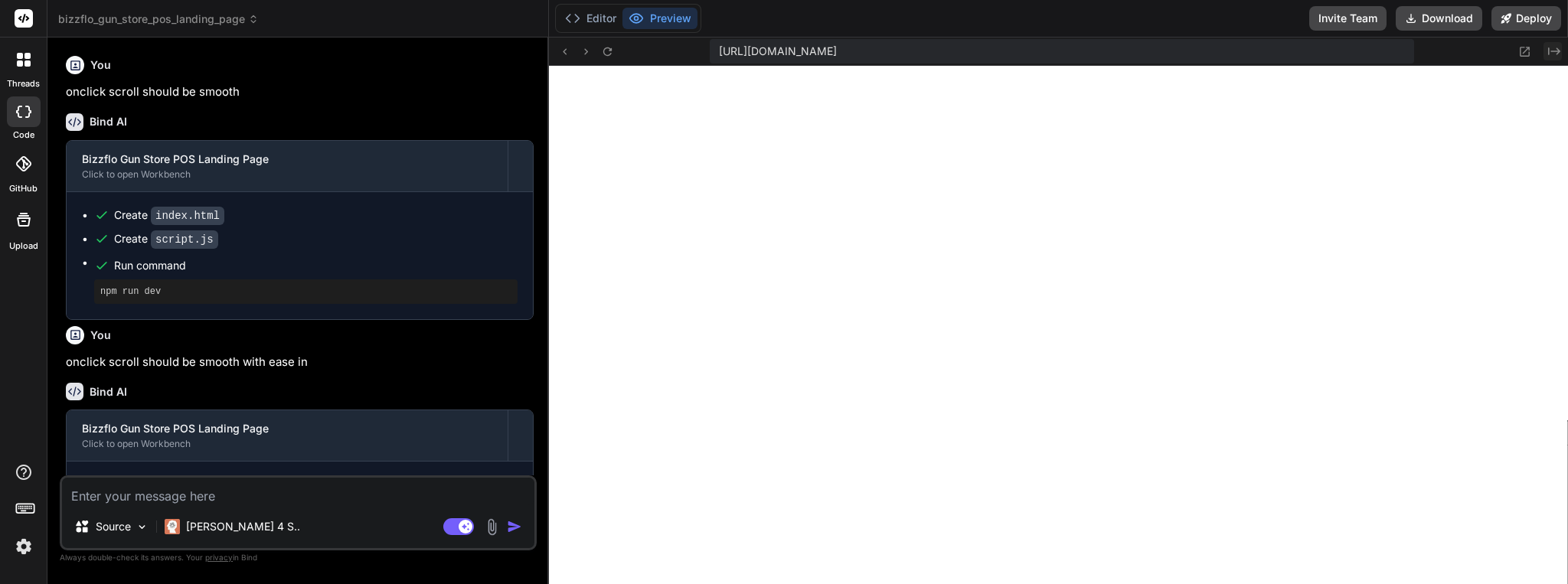
click at [1552, 52] on icon "Created with Pixso." at bounding box center [1554, 51] width 13 height 13
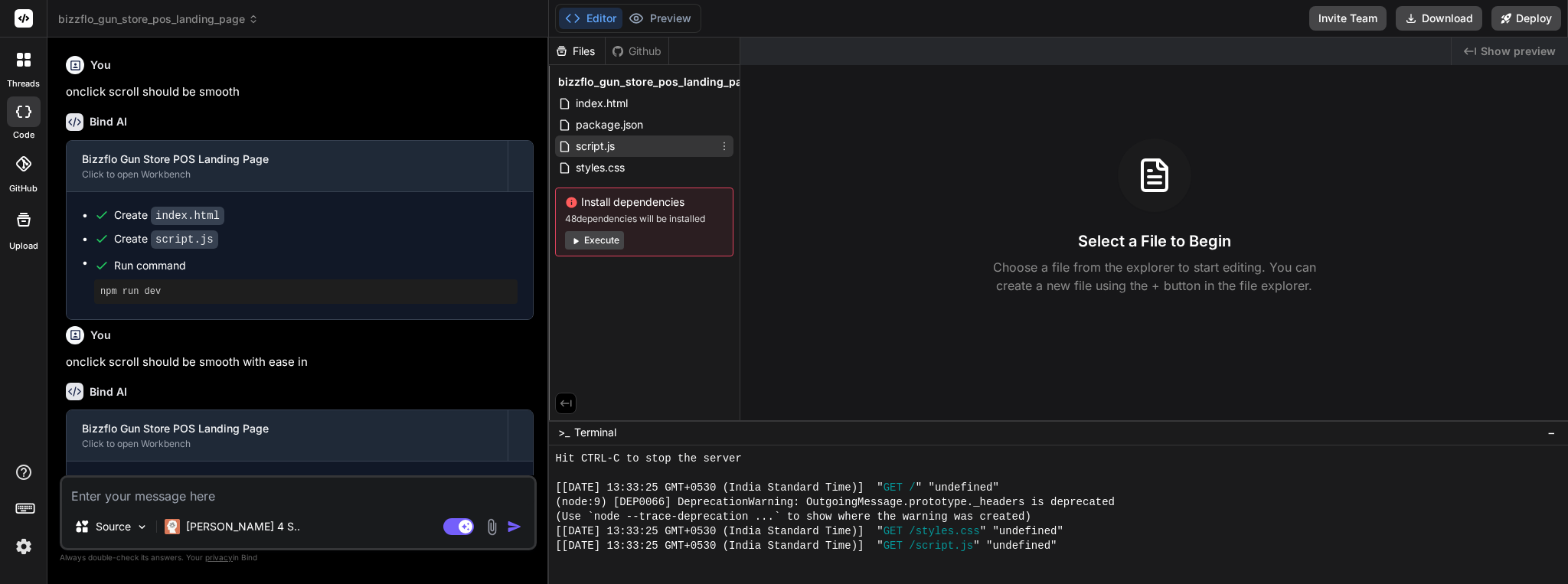
click at [611, 144] on span "script.js" at bounding box center [595, 146] width 42 height 19
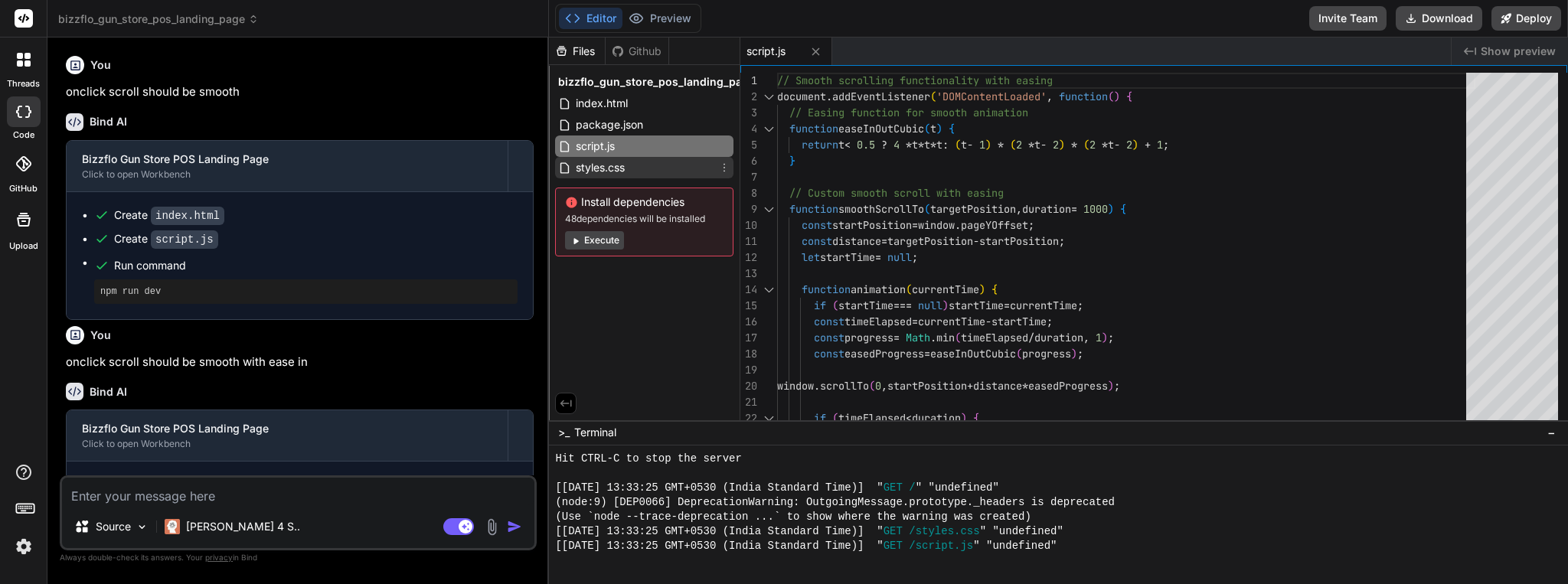
type textarea "x"
click at [607, 169] on span "styles.css" at bounding box center [600, 167] width 52 height 19
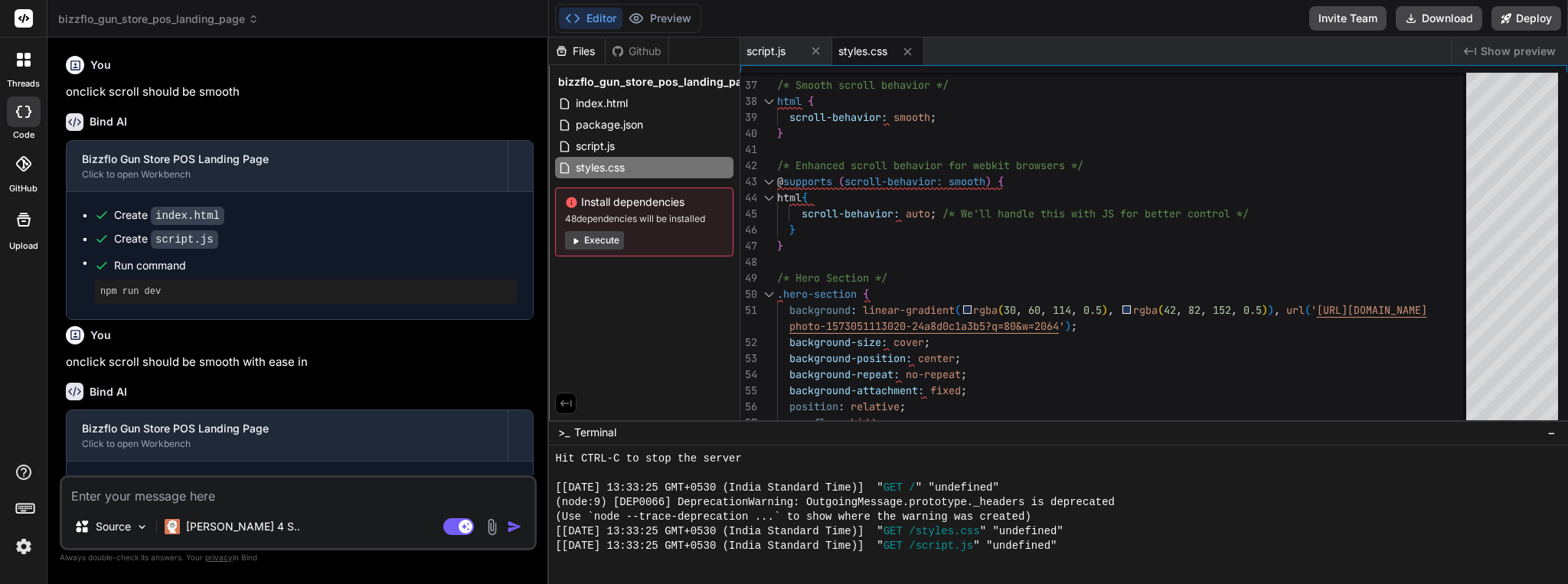
click at [1531, 51] on span "Show preview" at bounding box center [1518, 51] width 75 height 15
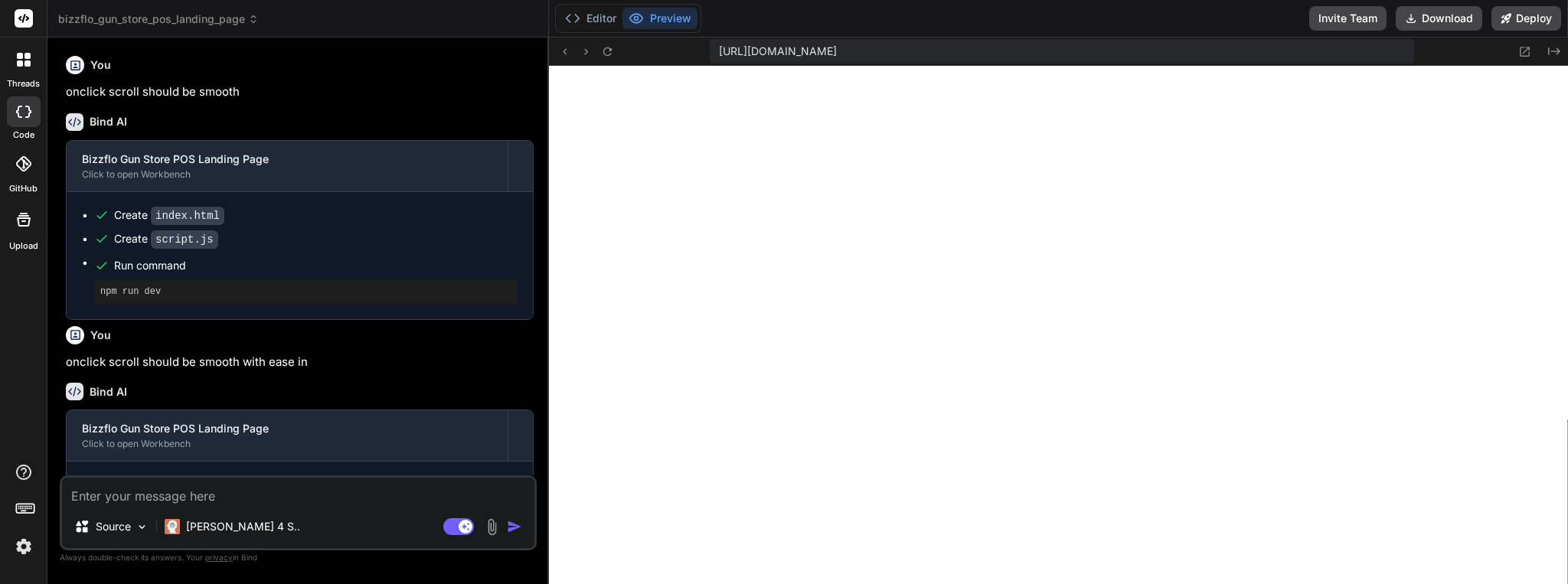
scroll to position [538, 0]
click at [356, 488] on textarea at bounding box center [297, 491] width 472 height 28
type textarea "f"
type textarea "x"
type textarea "fi"
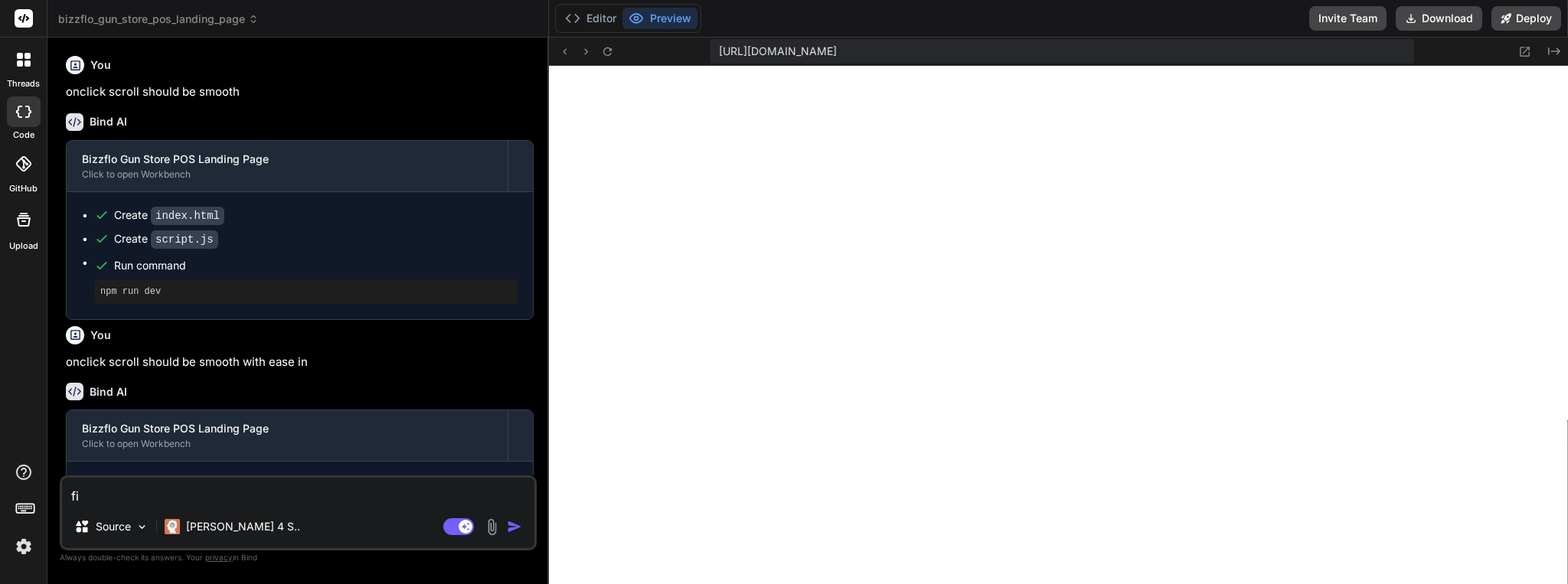
type textarea "x"
type textarea "fix"
type textarea "x"
type textarea "fix"
type textarea "x"
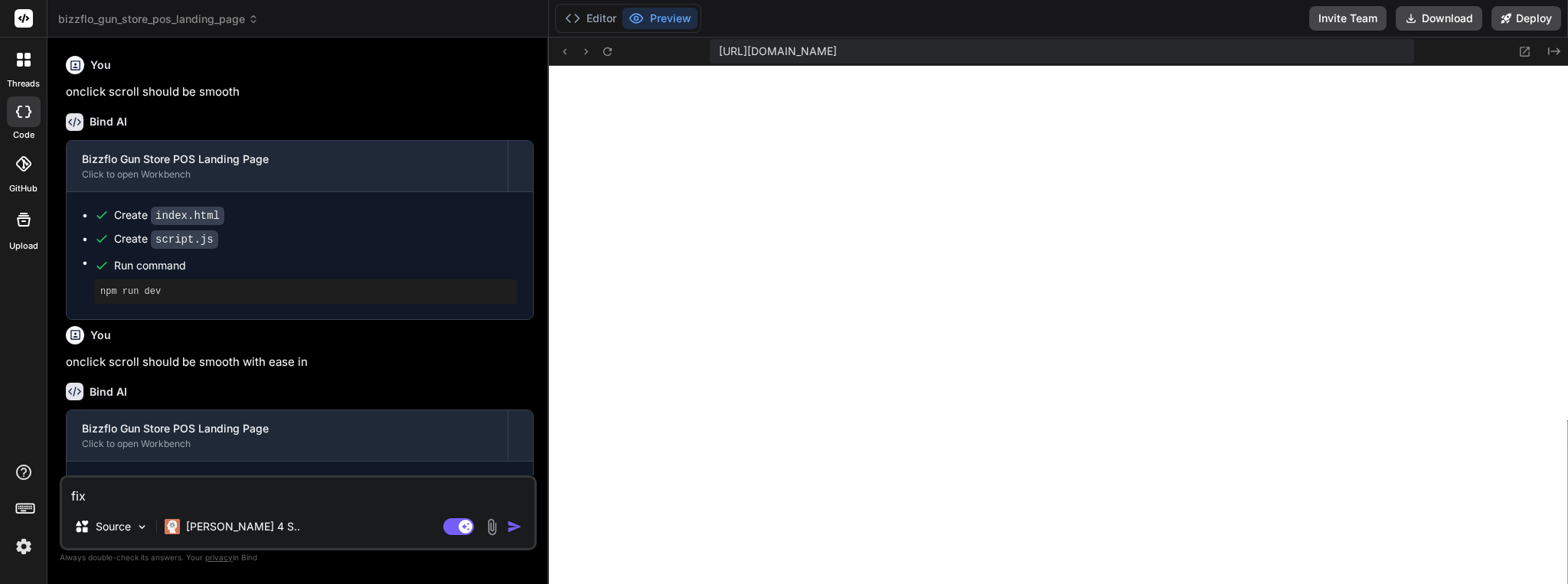
type textarea "fix h"
type textarea "x"
type textarea "fix he"
type textarea "x"
type textarea "fix her"
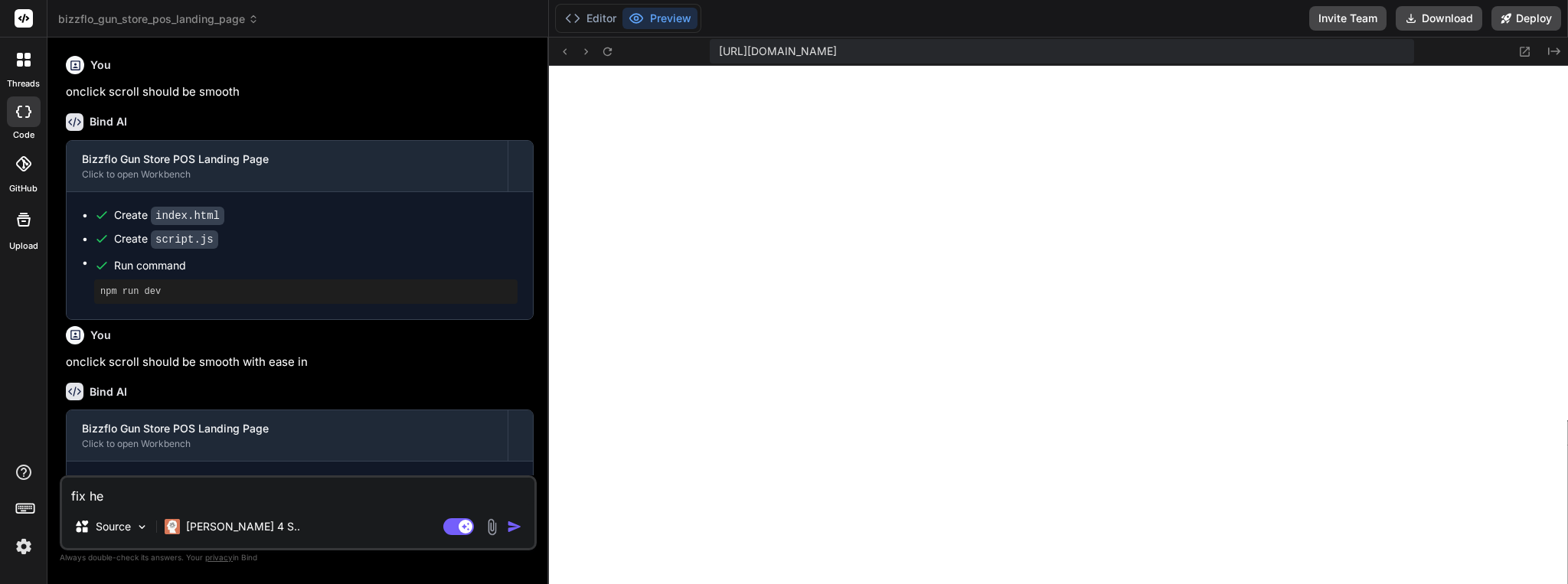
type textarea "x"
type textarea "fix hero"
type textarea "x"
type textarea "fix hero"
type textarea "x"
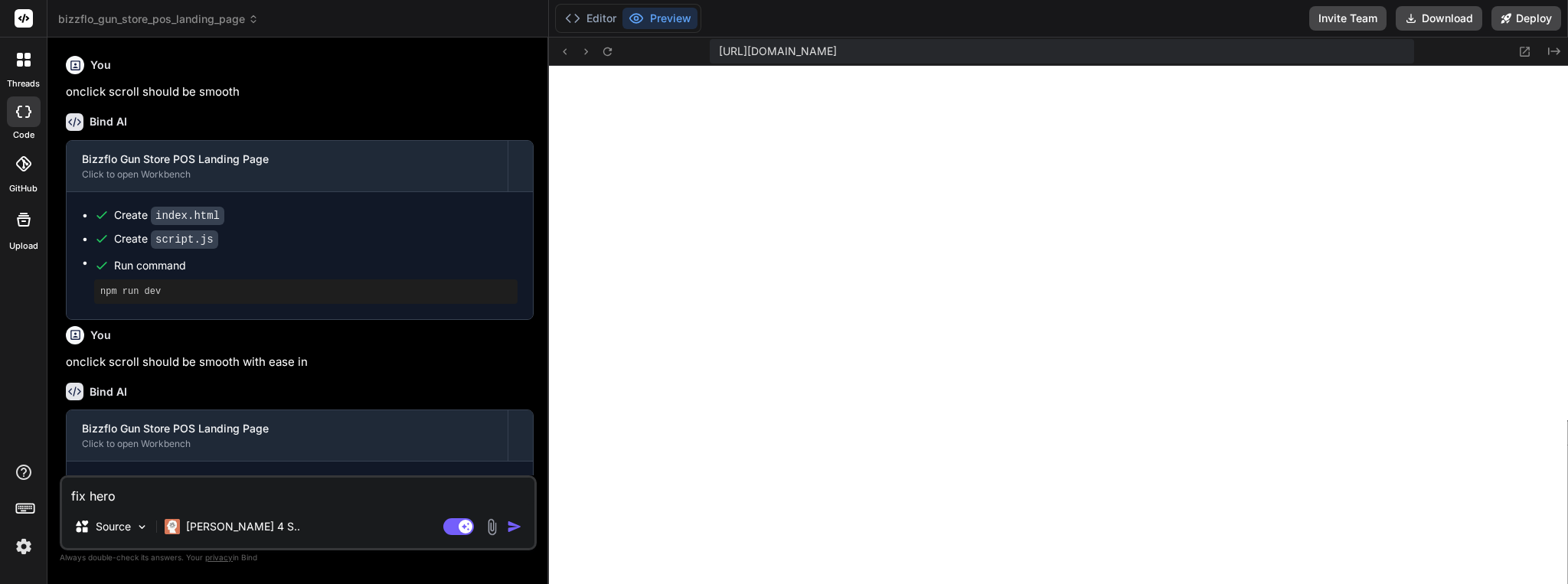
type textarea "fix hero s"
type textarea "x"
type textarea "fix hero se"
type textarea "x"
type textarea "fix hero sec"
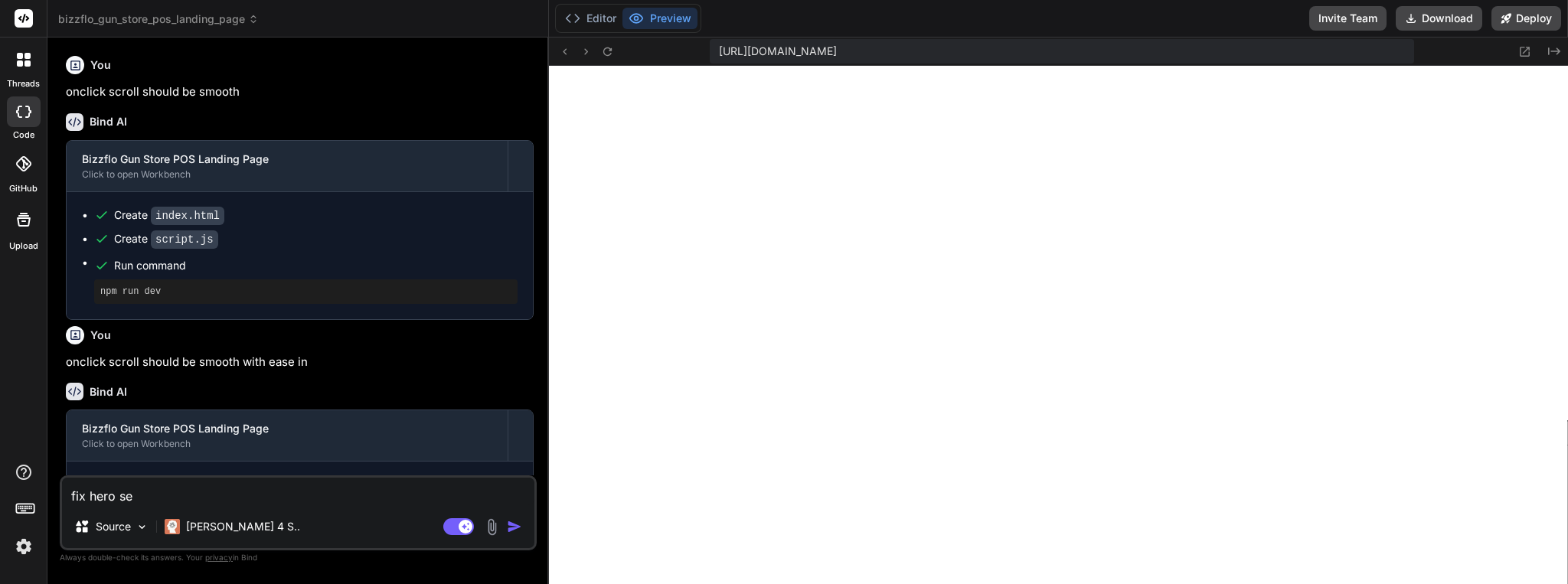
type textarea "x"
type textarea "fix hero secti"
type textarea "x"
type textarea "fix hero sectio"
type textarea "x"
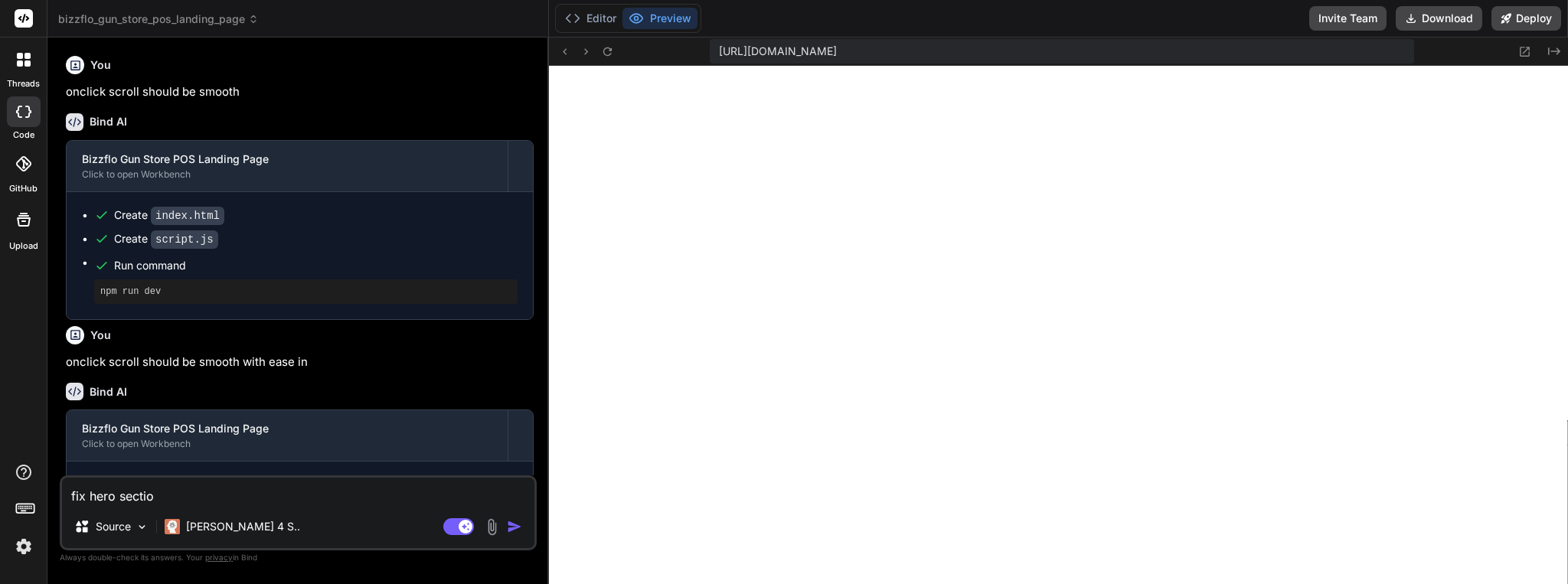
type textarea "fix hero section"
type textarea "x"
type textarea "fix hero section"
type textarea "x"
type textarea "fix hero section b"
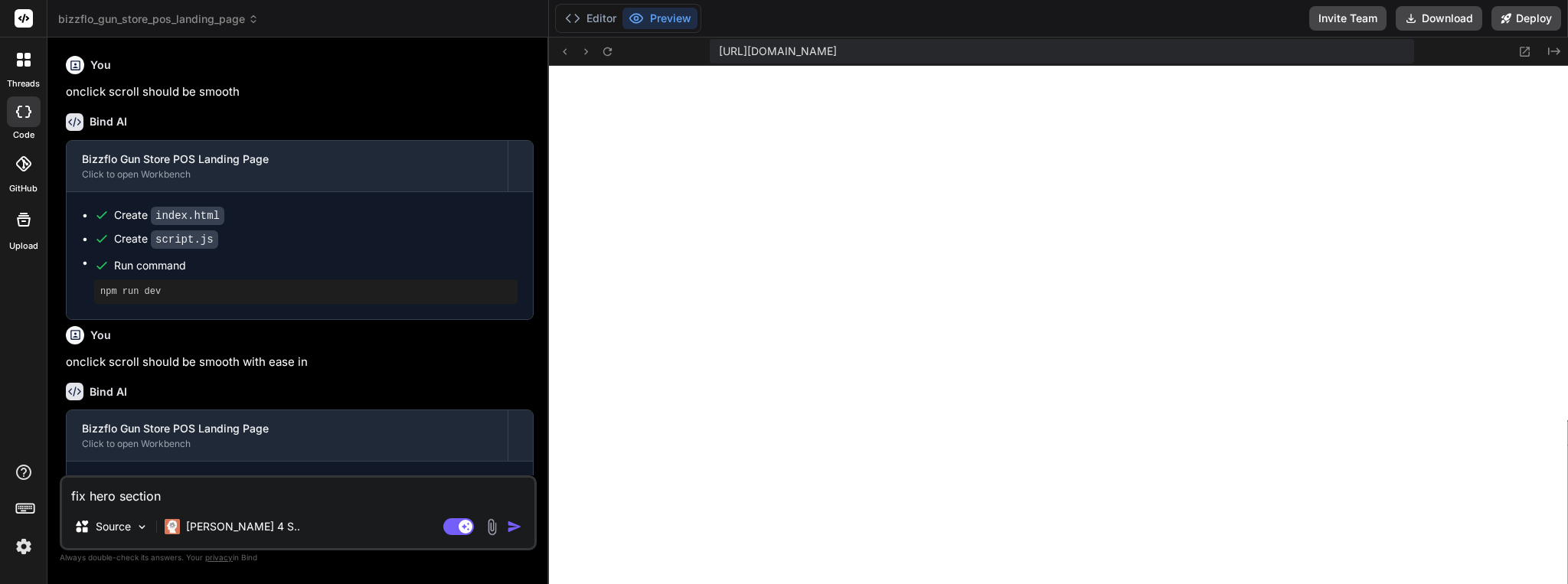
type textarea "x"
type textarea "fix hero section ba"
type textarea "x"
type textarea "fix hero section bac"
type textarea "x"
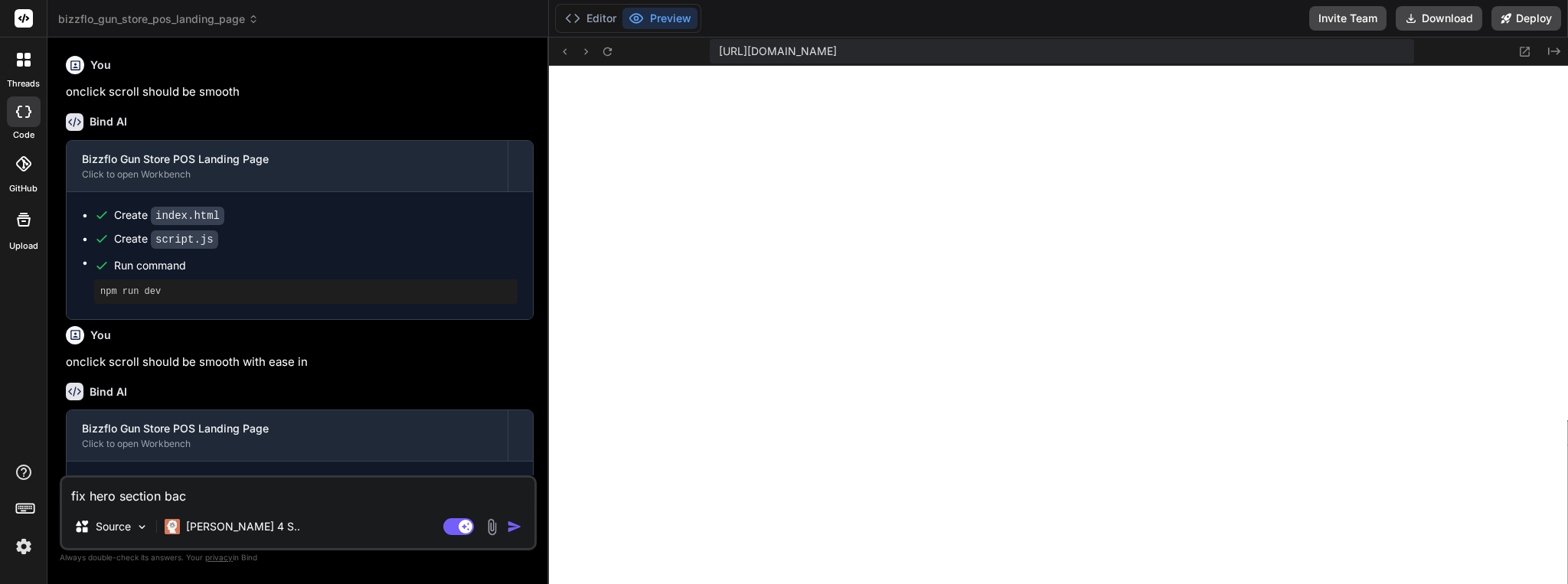
type textarea "fix hero section back"
type textarea "x"
type textarea "fix hero section backg"
type textarea "x"
type textarea "fix hero section backgo"
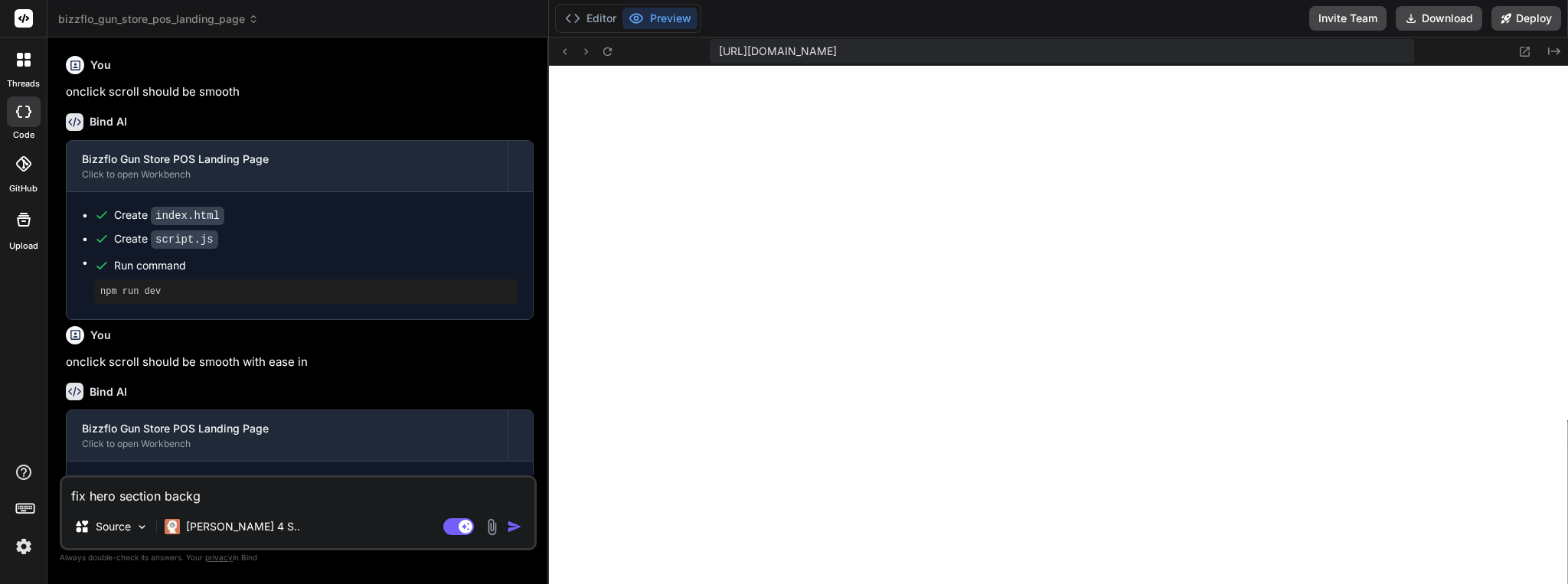
type textarea "x"
type textarea "fix hero section backgou"
type textarea "x"
type textarea "fix hero section backgoun"
type textarea "x"
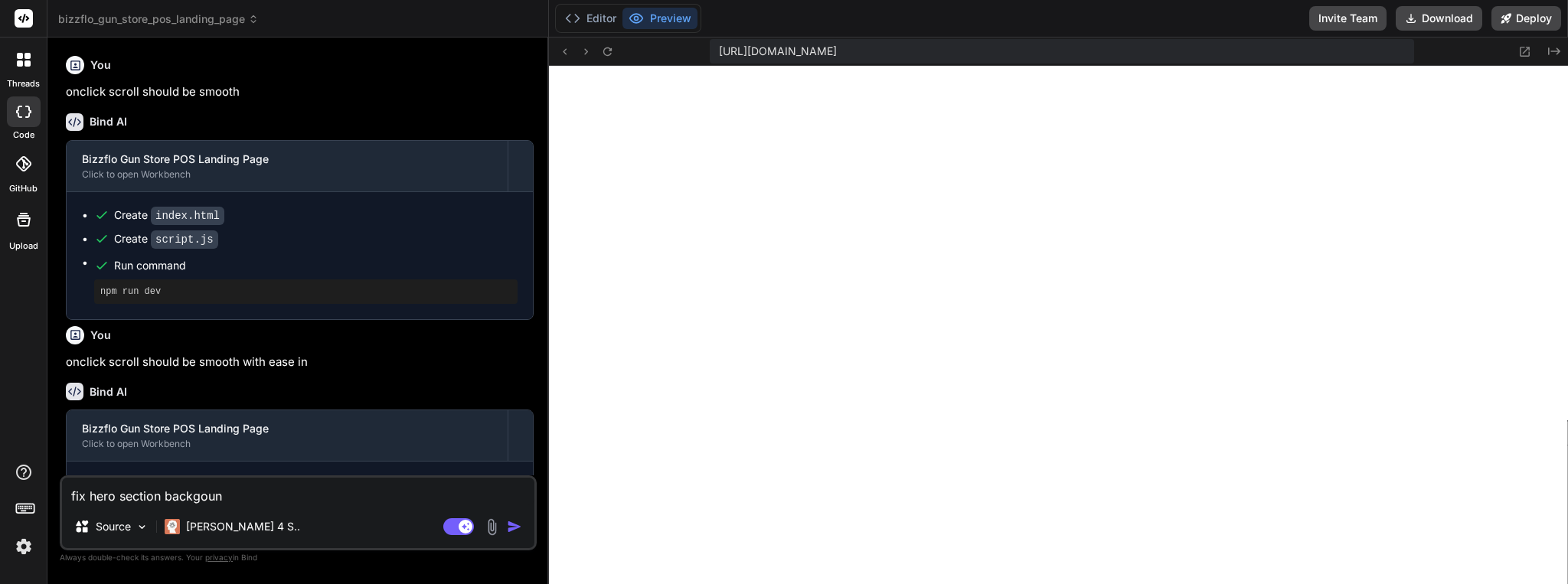
type textarea "fix hero section backgound"
type textarea "x"
type textarea "fix hero section backgound"
type textarea "x"
type textarea "fix hero section backgound i"
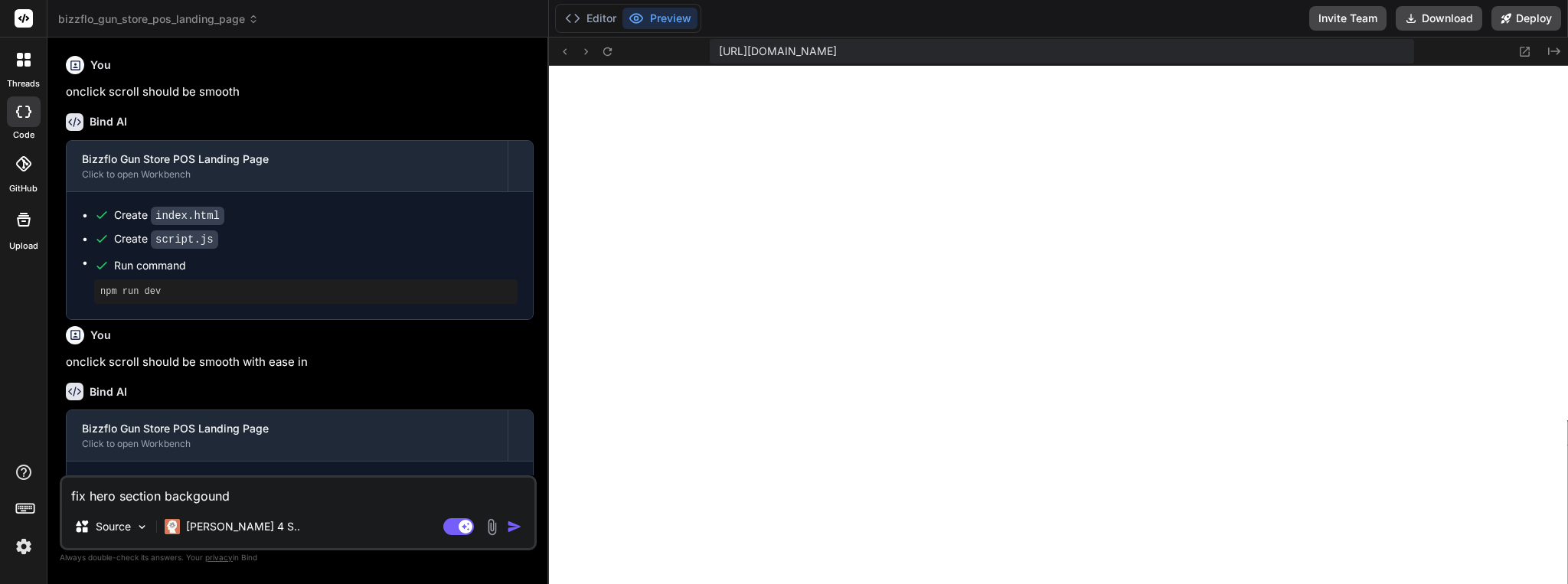
type textarea "x"
type textarea "fix hero section backgound im"
type textarea "x"
type textarea "fix hero section backgound ima"
type textarea "x"
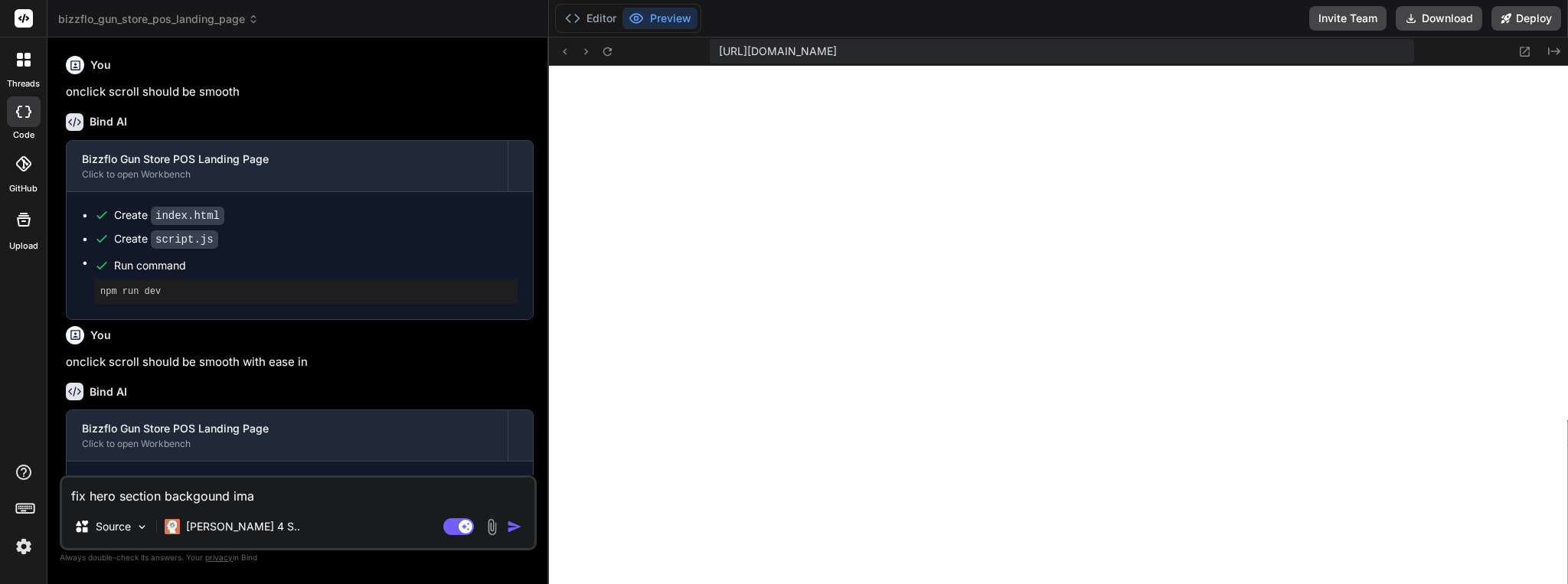
type textarea "fix hero section backgound imag"
type textarea "x"
type textarea "fix hero section backgound image"
type textarea "x"
type textarea "fix hero section background image"
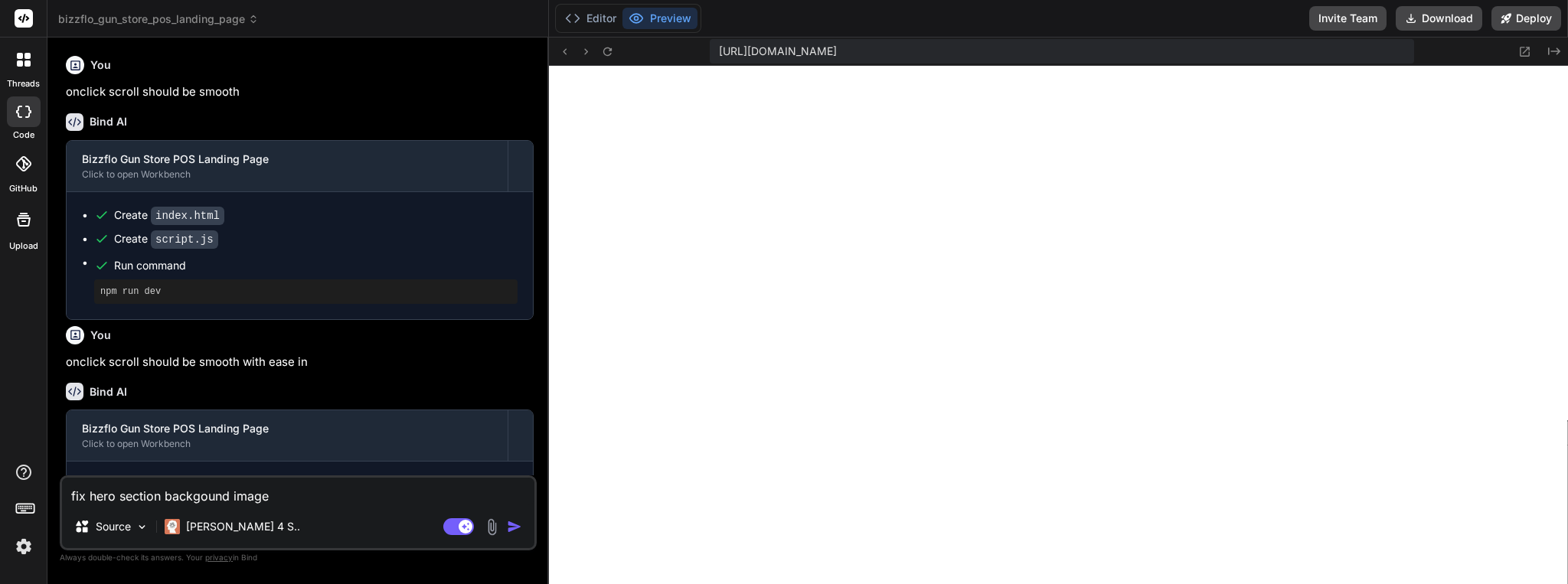
type textarea "x"
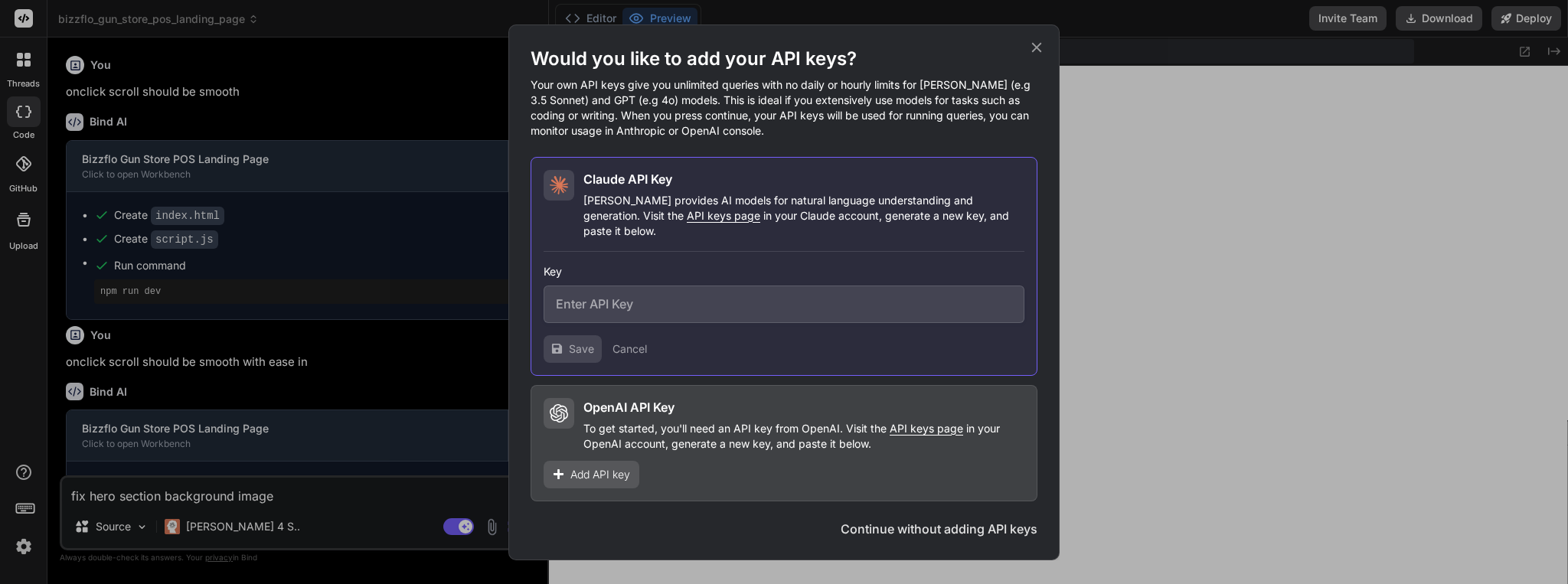
type textarea "fix hero section background image"
click at [998, 522] on button "Continue without adding API keys" at bounding box center [939, 528] width 197 height 19
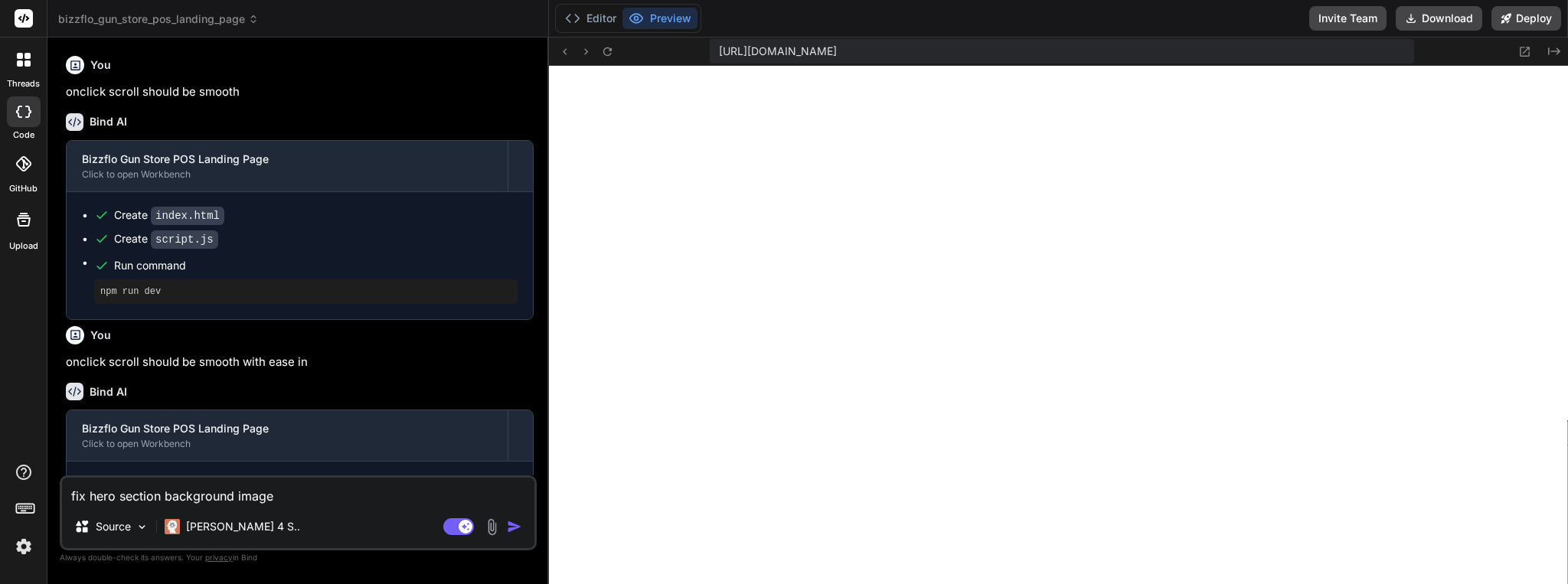
click at [515, 528] on img "button" at bounding box center [514, 526] width 15 height 15
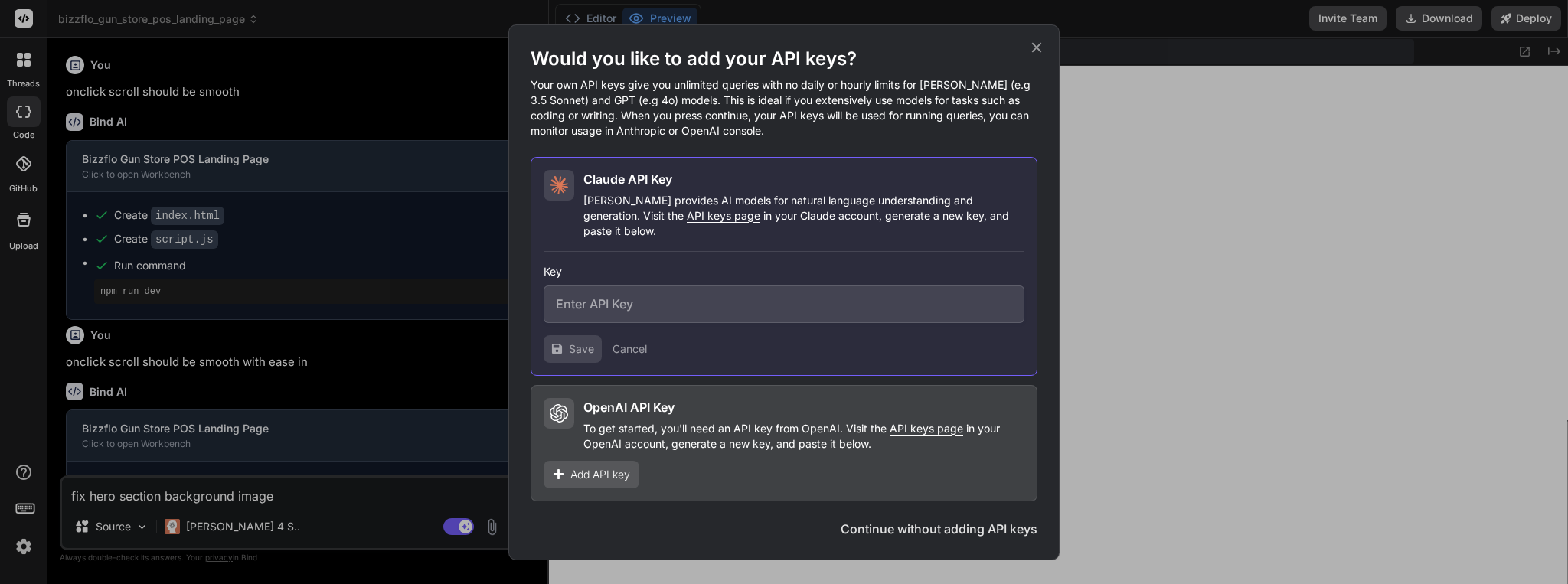
click at [965, 520] on button "Continue without adding API keys" at bounding box center [939, 528] width 197 height 19
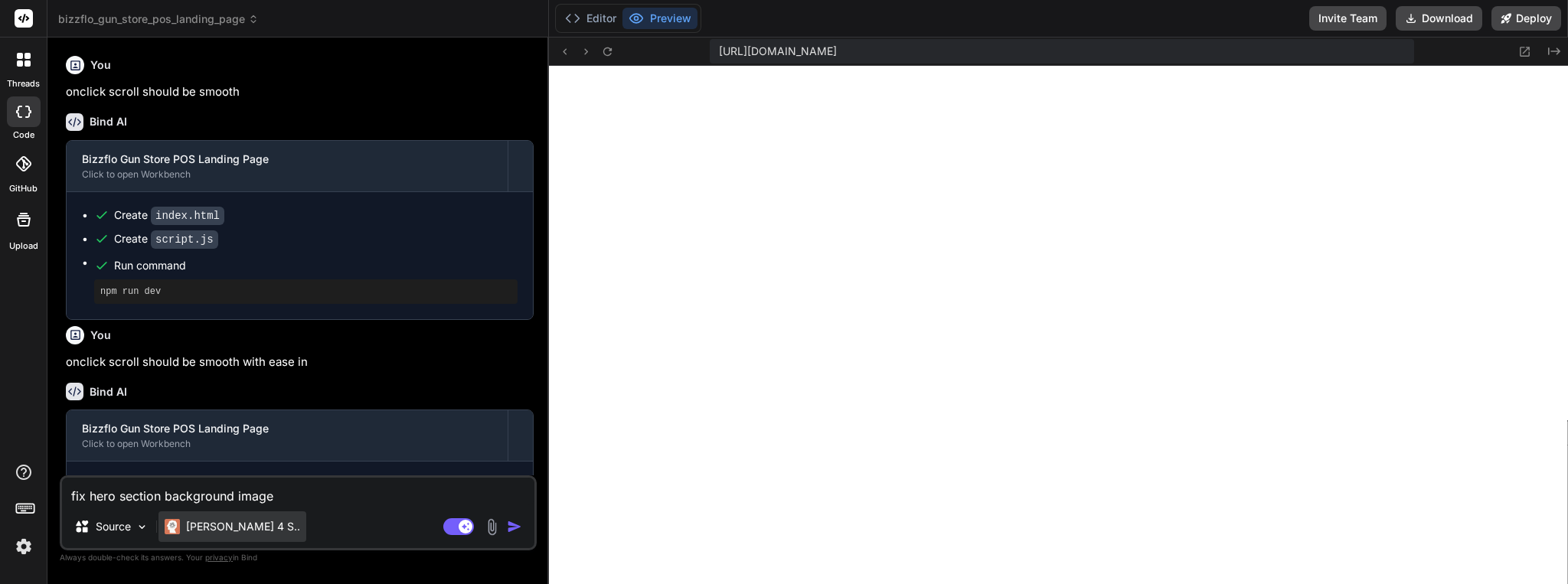
click at [208, 526] on p "[PERSON_NAME] 4 S.." at bounding box center [243, 526] width 114 height 15
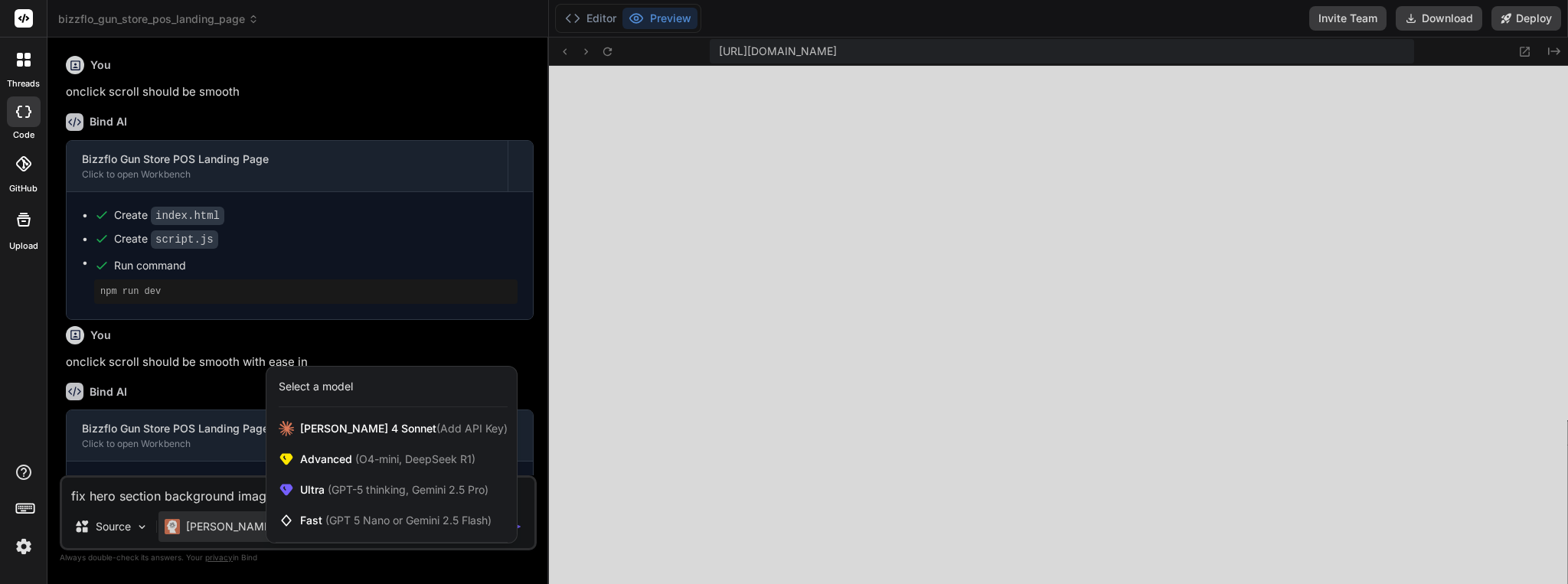
click at [208, 526] on div at bounding box center [784, 292] width 1568 height 584
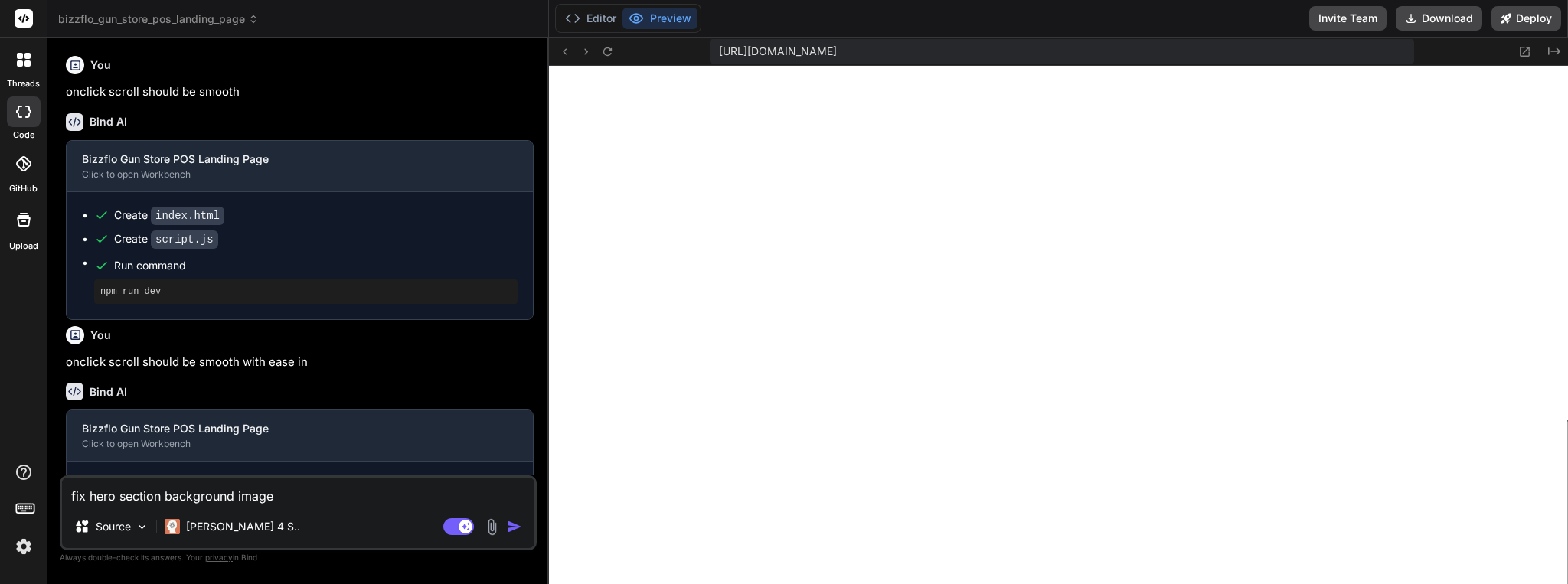
click at [513, 528] on img "button" at bounding box center [514, 526] width 15 height 15
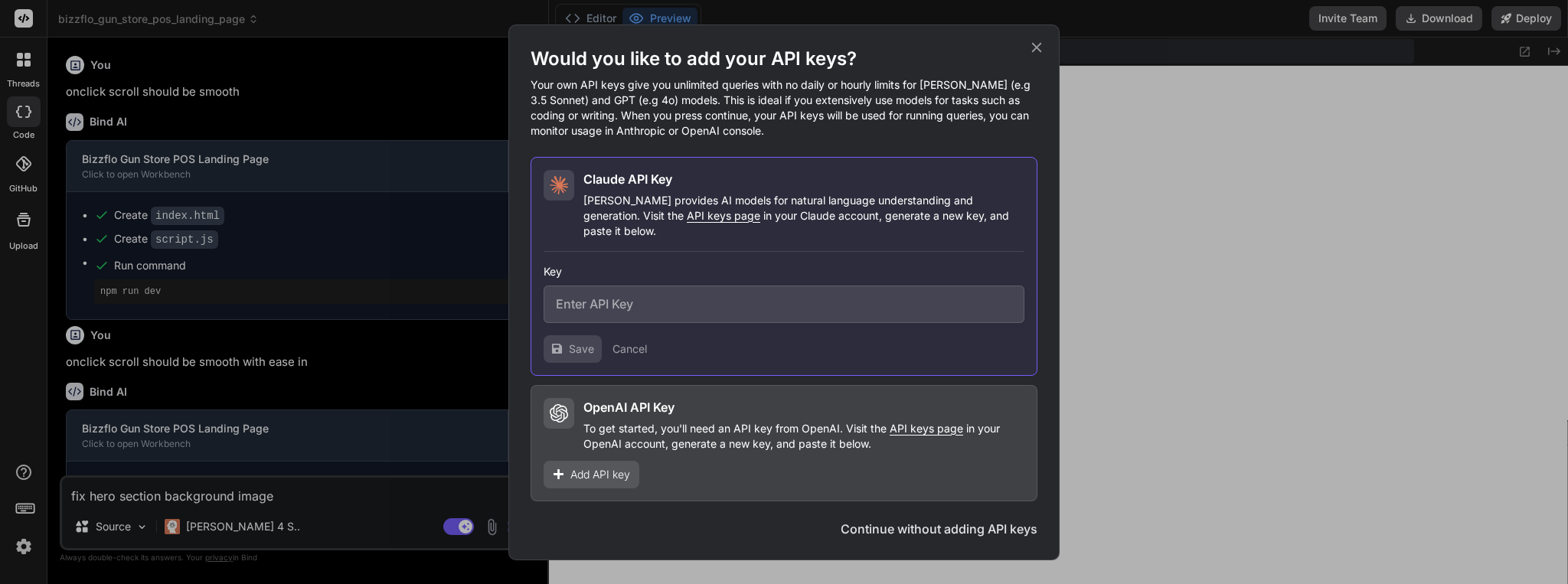
click at [1037, 54] on icon at bounding box center [1036, 47] width 17 height 17
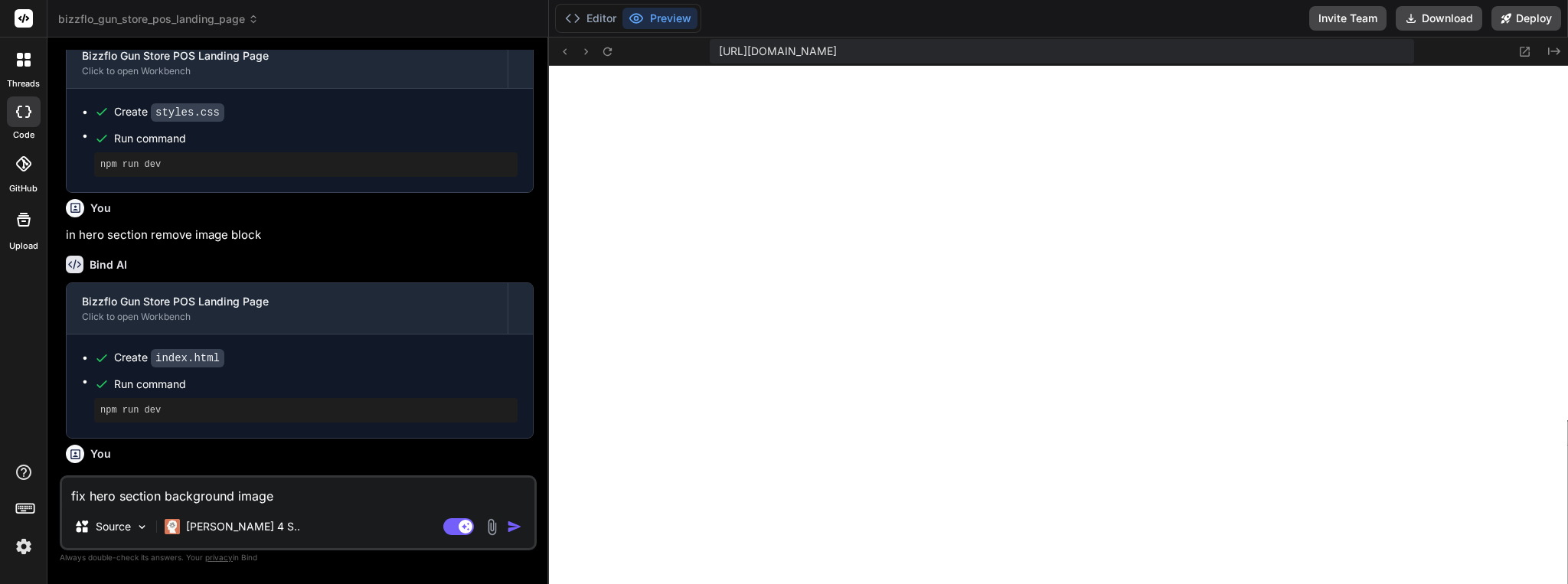
scroll to position [893, 0]
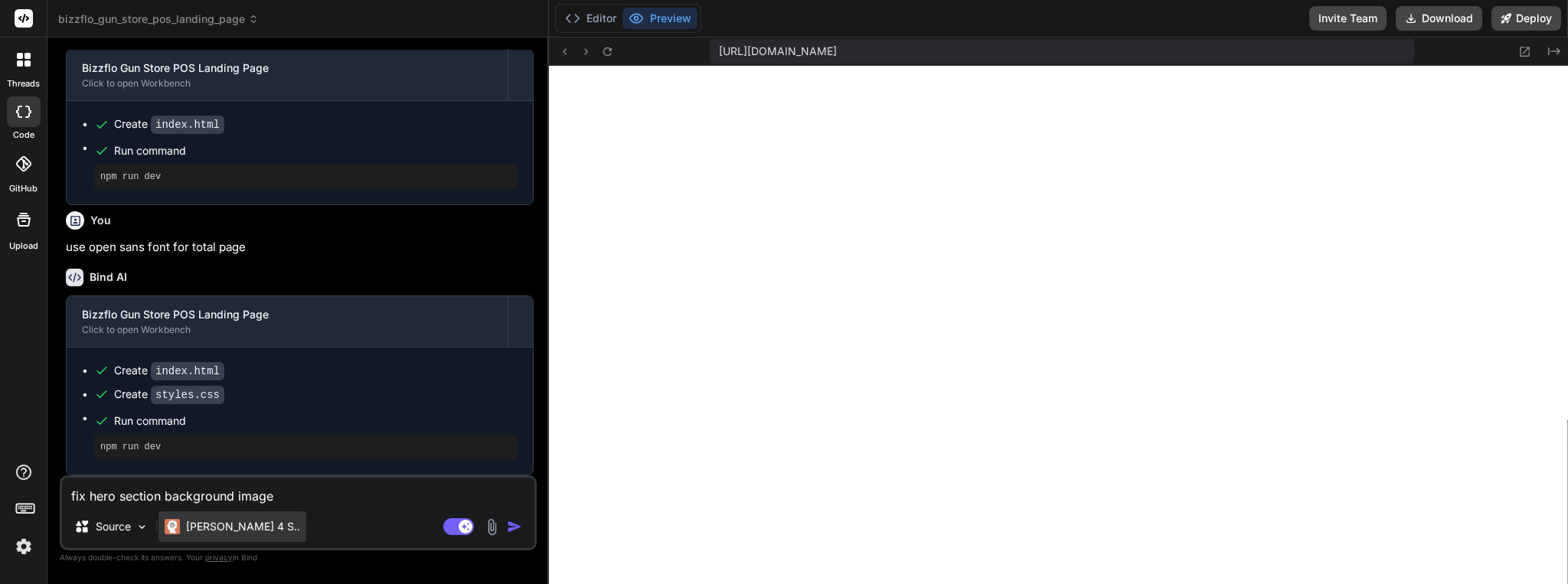
click at [238, 528] on p "[PERSON_NAME] 4 S.." at bounding box center [243, 526] width 114 height 15
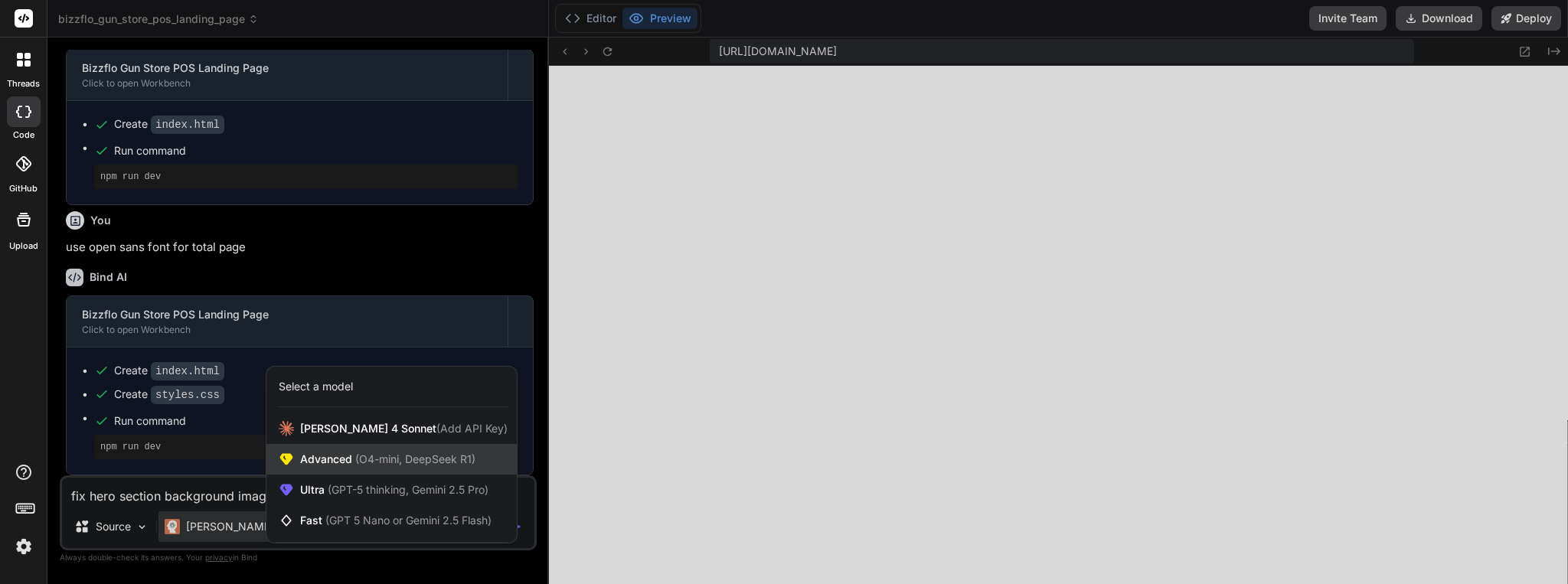
click at [431, 455] on span "(O4-mini, DeepSeek R1)" at bounding box center [414, 459] width 124 height 13
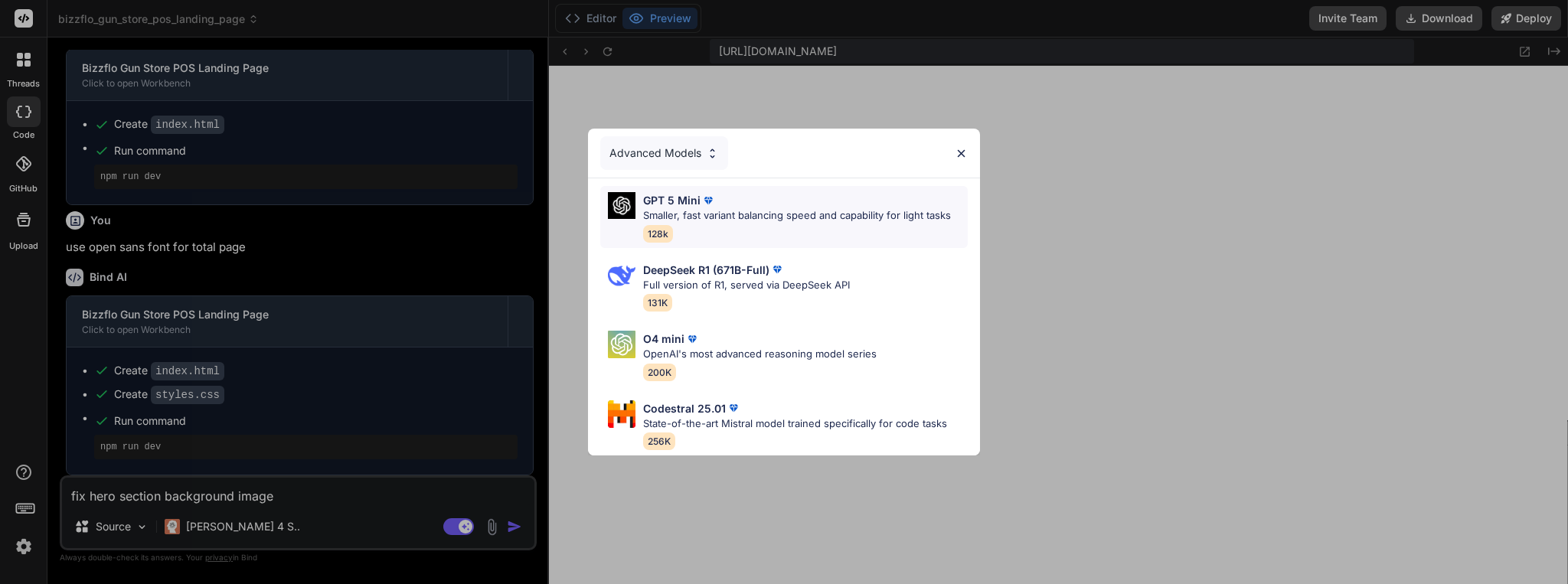
click at [796, 210] on p "Smaller, fast variant balancing speed and capability for light tasks" at bounding box center [797, 215] width 307 height 15
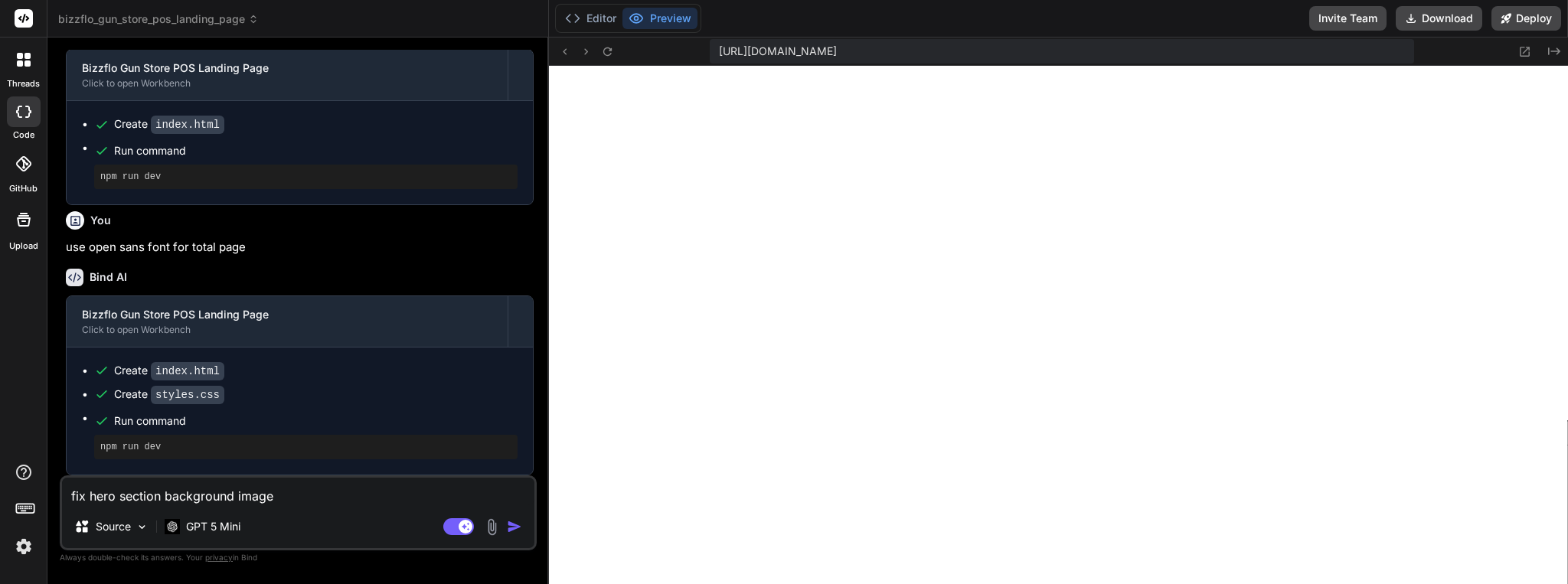
click at [511, 519] on img "button" at bounding box center [514, 526] width 15 height 15
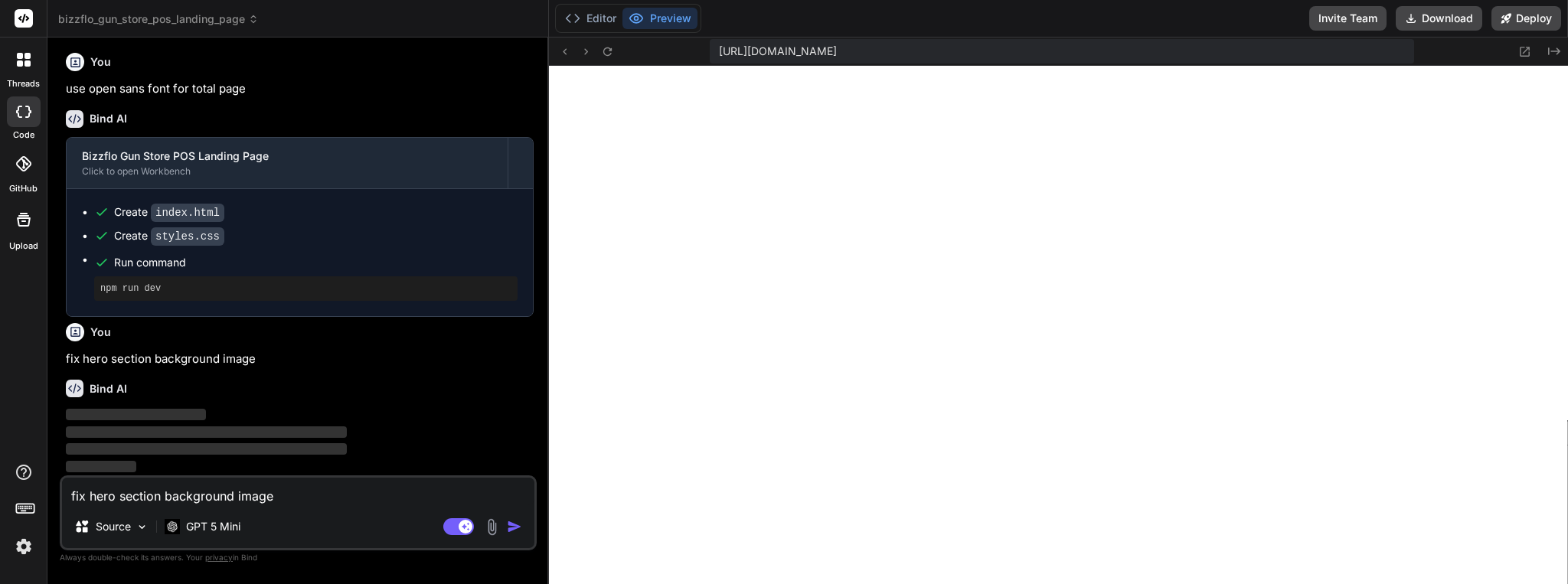
scroll to position [1052, 0]
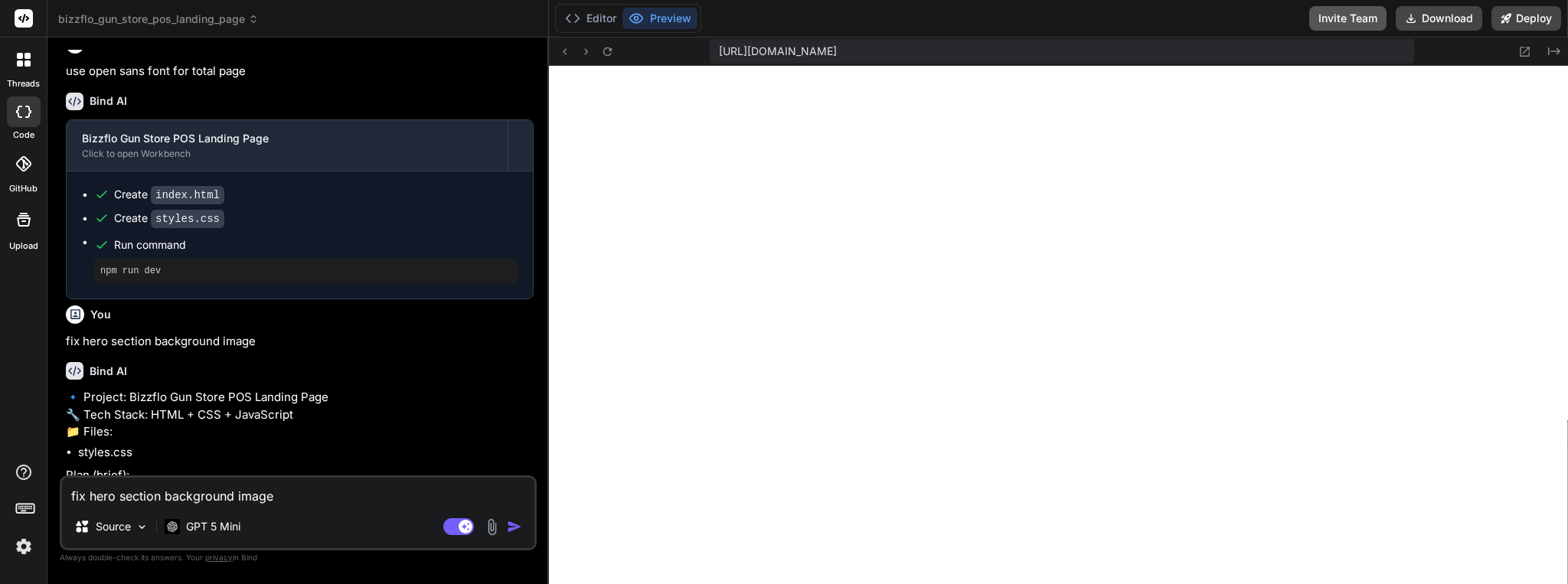
type textarea "x"
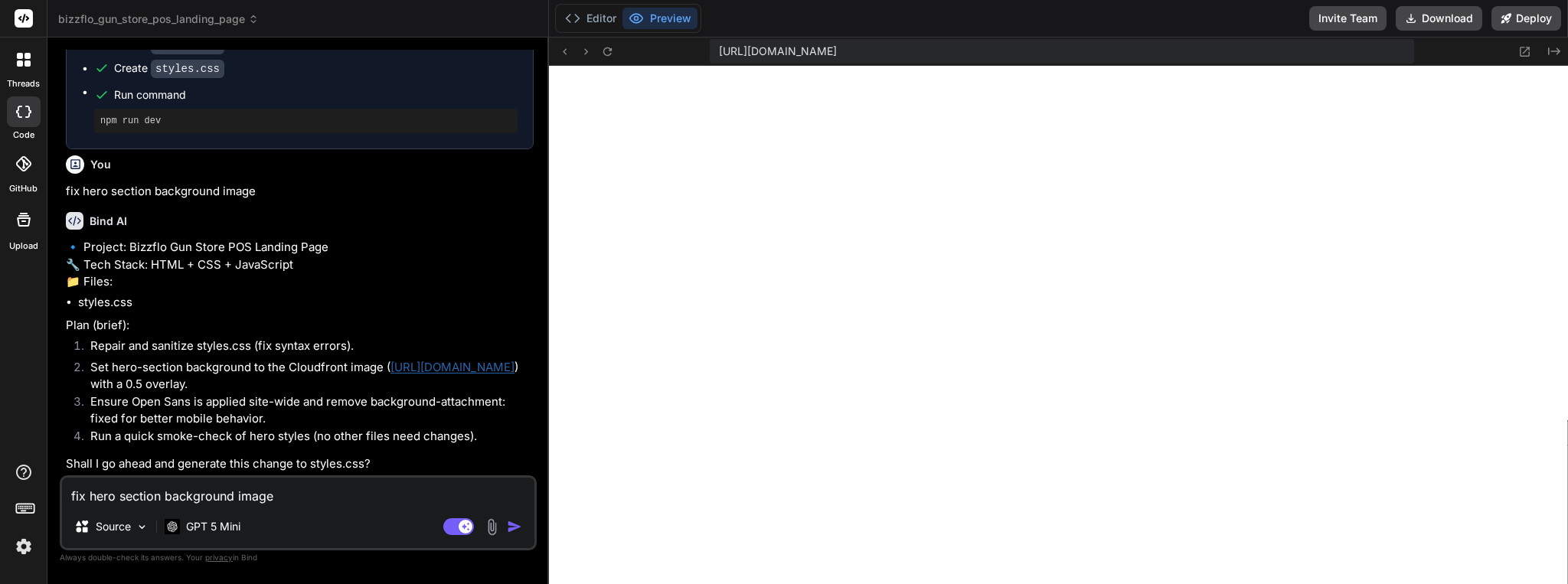
click at [155, 498] on textarea "fix hero section background image" at bounding box center [297, 491] width 472 height 28
click at [1551, 46] on icon "Created with Pixso." at bounding box center [1554, 51] width 13 height 13
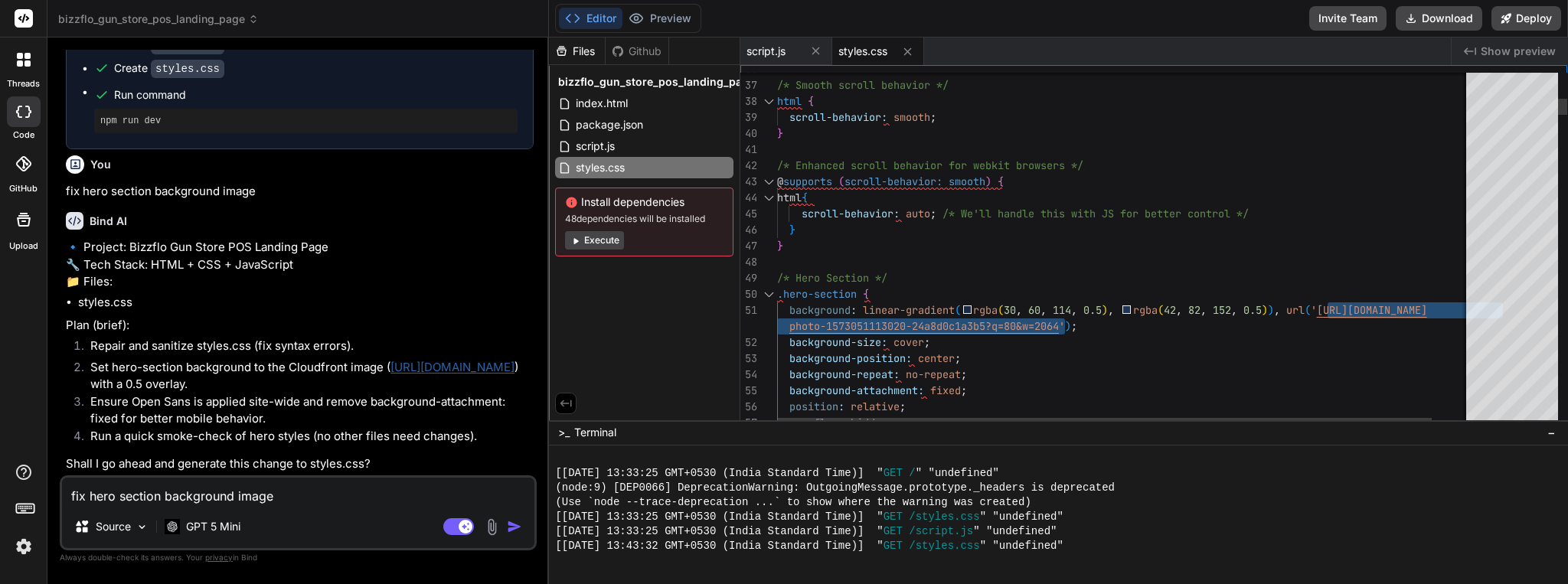
drag, startPoint x: 1326, startPoint y: 307, endPoint x: 1065, endPoint y: 320, distance: 261.3
click at [149, 497] on textarea "fix hero section background image" at bounding box center [297, 491] width 472 height 28
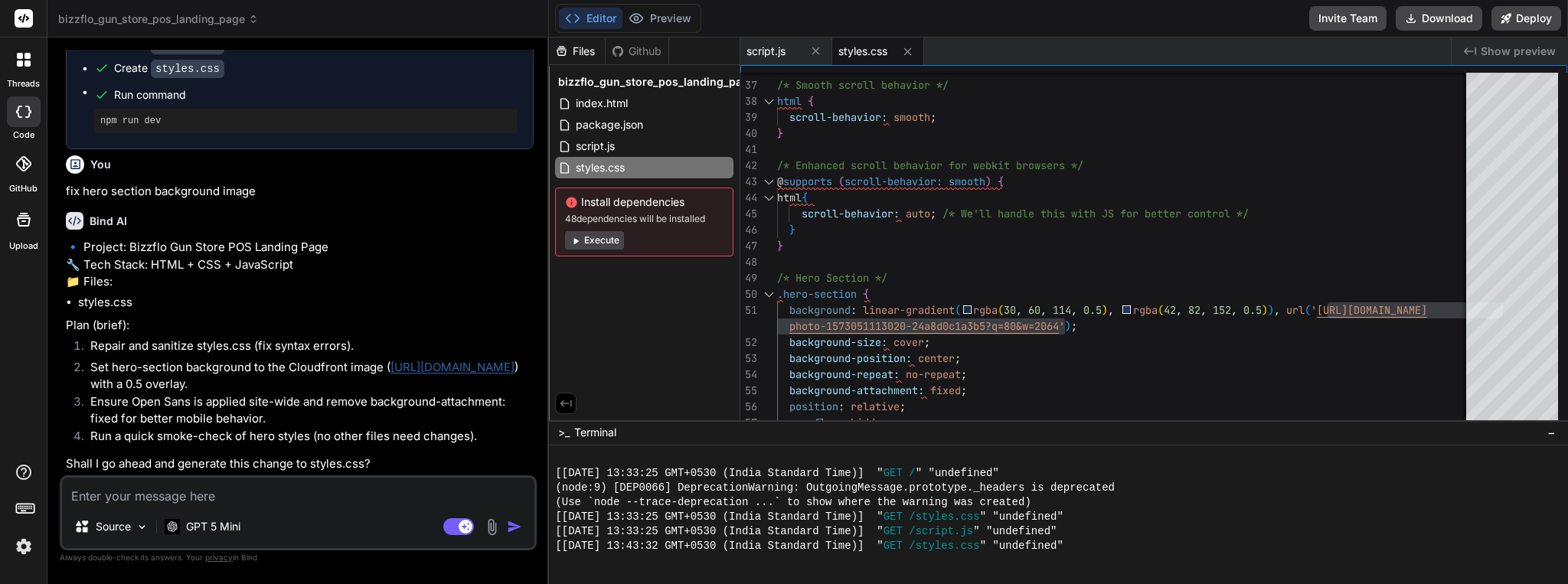
paste textarea "[URL][DOMAIN_NAME]"
type textarea "[URL][DOMAIN_NAME]"
type textarea "x"
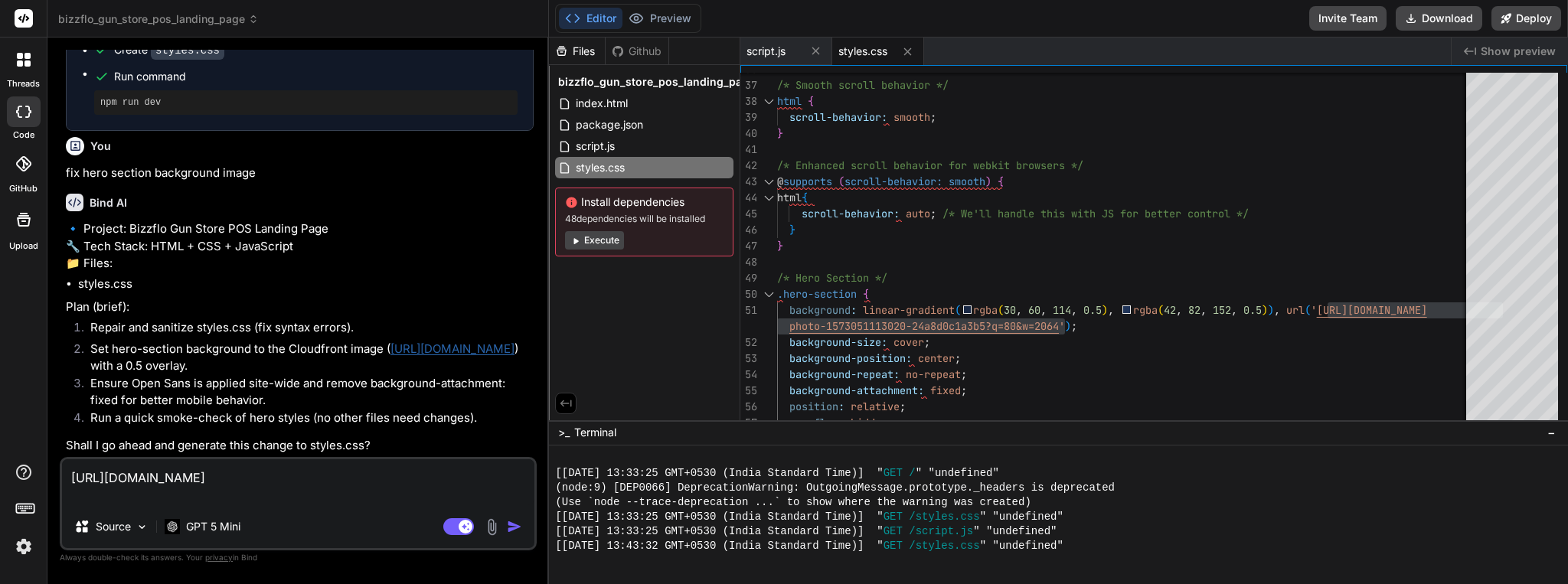
type textarea "[URL][DOMAIN_NAME]"
type textarea "x"
type textarea "[URL][DOMAIN_NAME] u"
type textarea "x"
type textarea "[URL][DOMAIN_NAME] us"
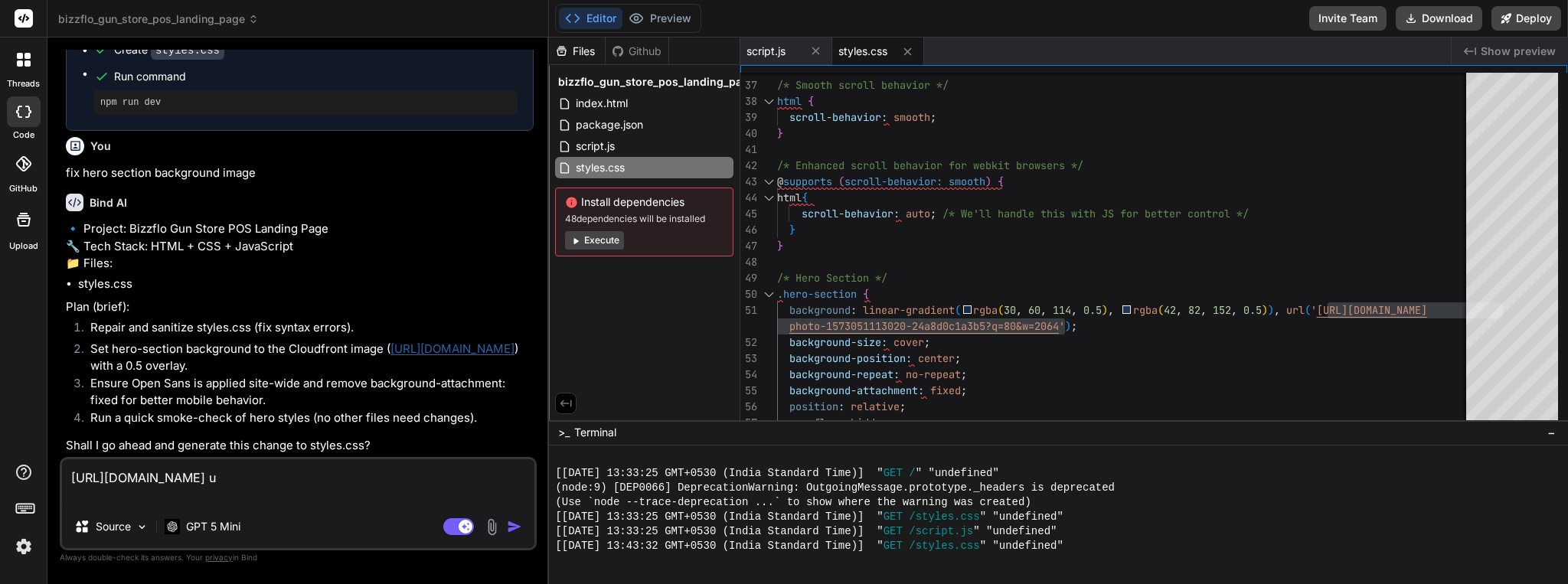
type textarea "x"
type textarea "[URL][DOMAIN_NAME] use"
type textarea "x"
type textarea "[URL][DOMAIN_NAME] use"
type textarea "x"
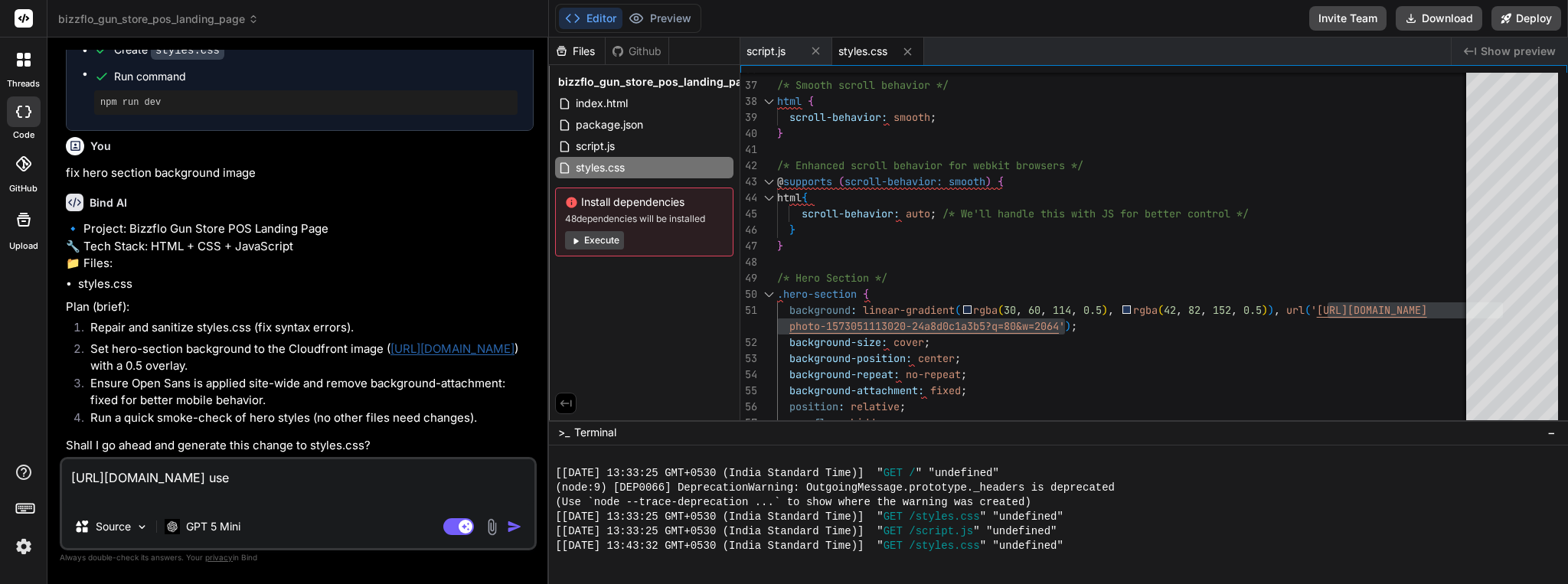
type textarea "[URL][DOMAIN_NAME] use t"
type textarea "x"
type textarea "[URL][DOMAIN_NAME] use th"
type textarea "x"
type textarea "[URL][DOMAIN_NAME] use thi"
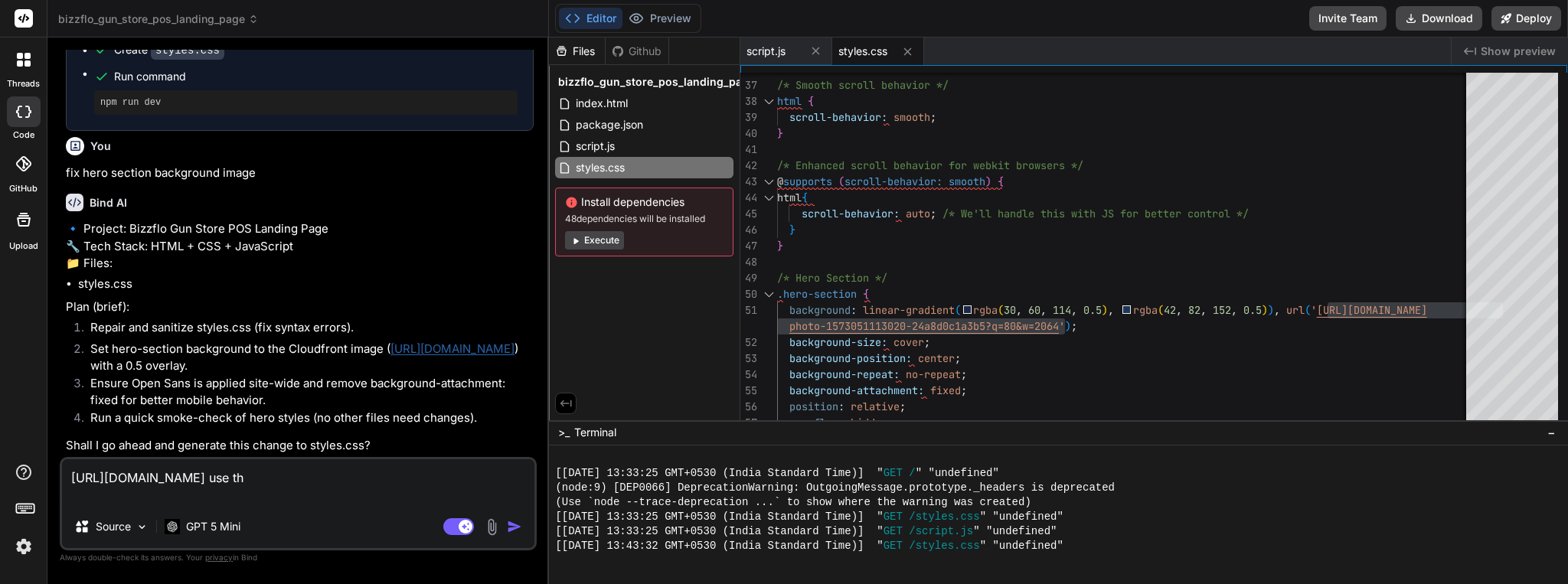
type textarea "x"
type textarea "[URL][DOMAIN_NAME] use this"
type textarea "x"
type textarea "[URL][DOMAIN_NAME] use this"
type textarea "x"
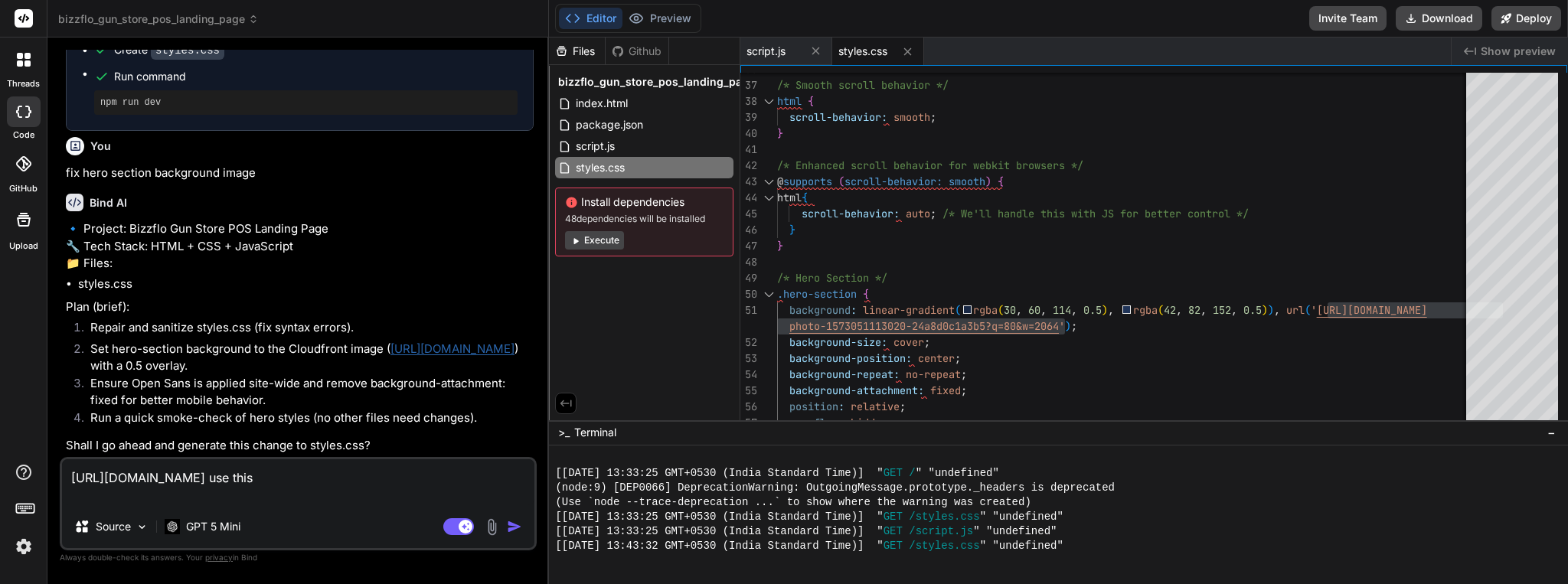
type textarea "[URL][DOMAIN_NAME] use this i"
type textarea "x"
type textarea "[URL][DOMAIN_NAME] use this imn"
type textarea "x"
type textarea "[URL][DOMAIN_NAME] use this imna"
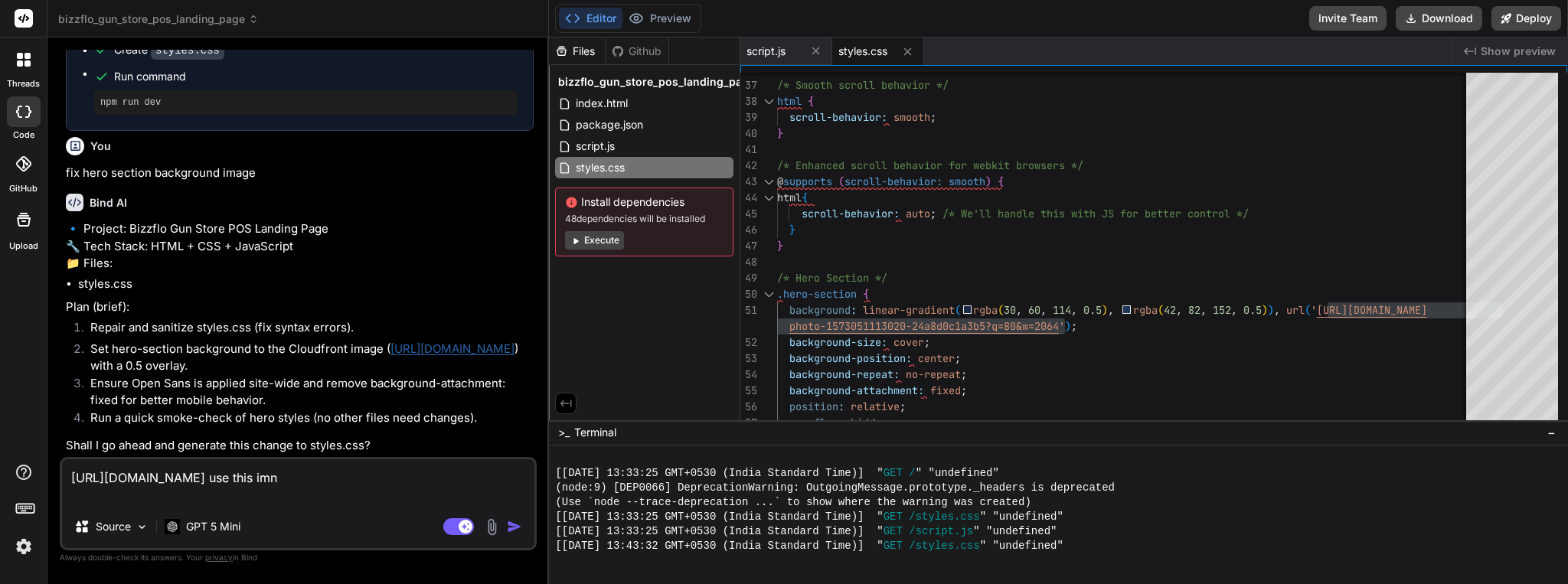
type textarea "x"
type textarea "[URL][DOMAIN_NAME] use this imnag"
type textarea "x"
type textarea "[URL][DOMAIN_NAME] use this imnage"
type textarea "x"
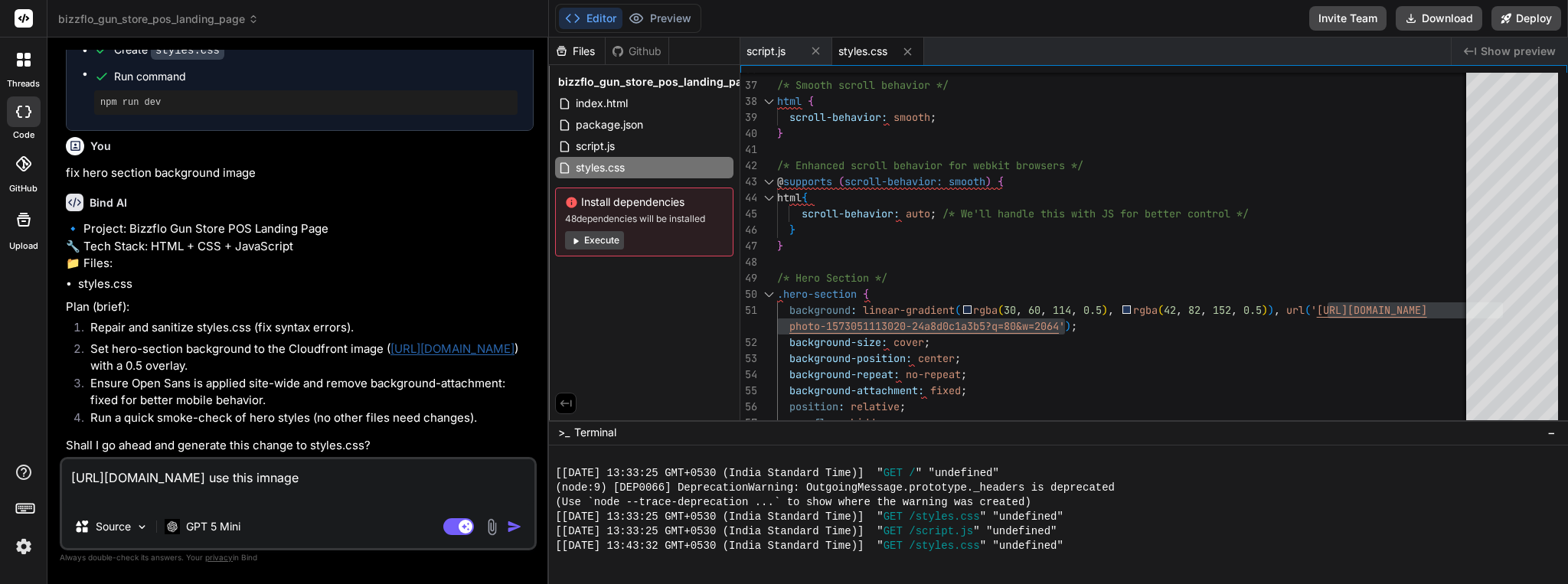
type textarea "[URL][DOMAIN_NAME] use this imnag"
type textarea "x"
type textarea "[URL][DOMAIN_NAME] use this imna"
type textarea "x"
type textarea "[URL][DOMAIN_NAME] use this imn"
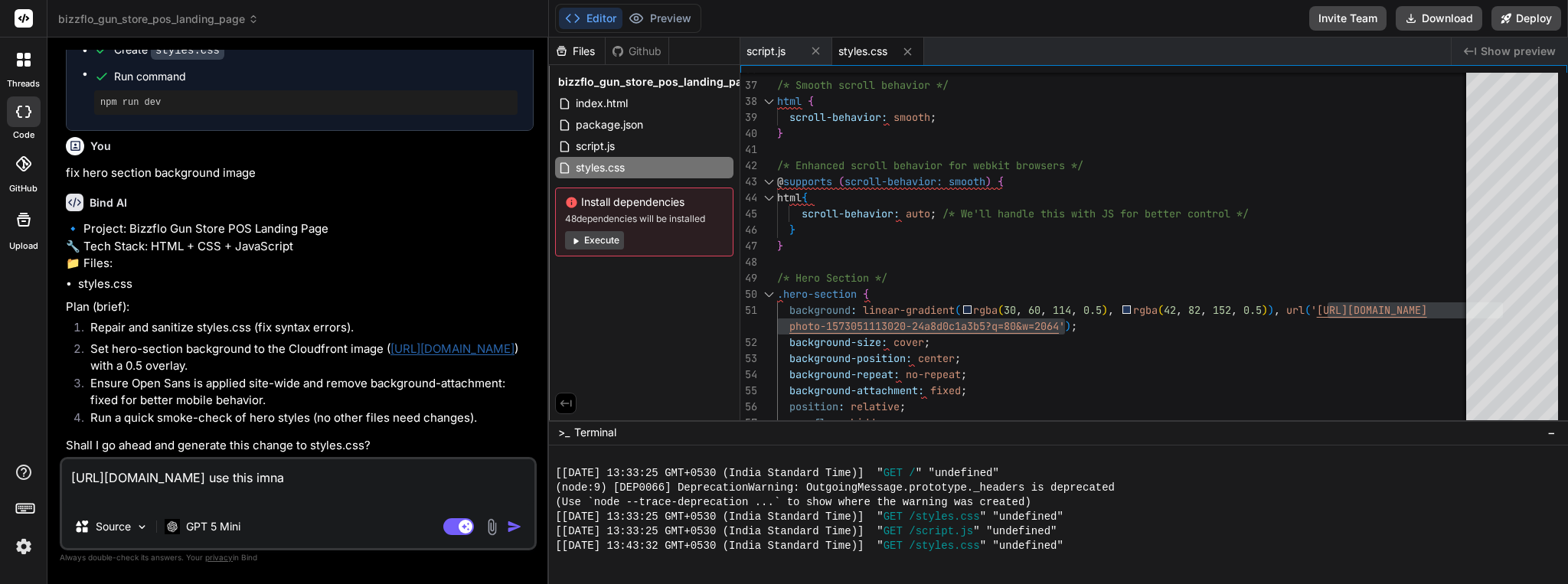
type textarea "x"
type textarea "[URL][DOMAIN_NAME] use this im"
type textarea "x"
type textarea "[URL][DOMAIN_NAME] use this ima"
type textarea "x"
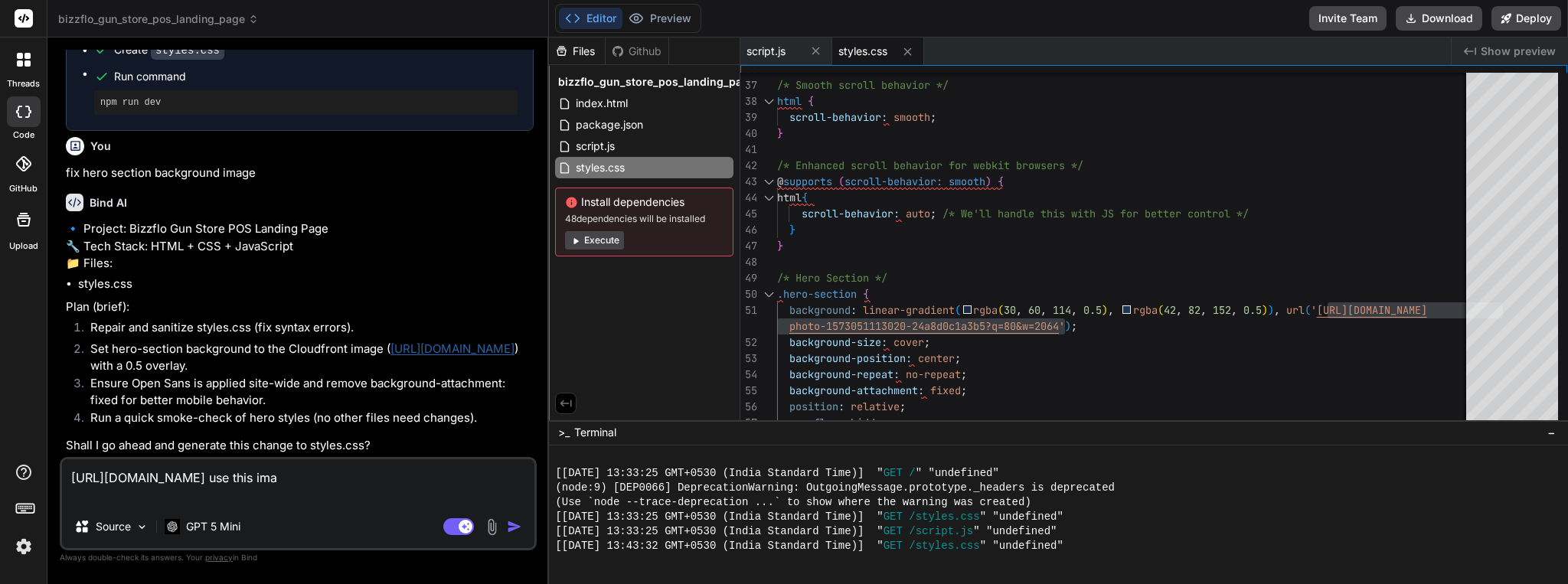
type textarea "[URL][DOMAIN_NAME] use this iman"
type textarea "x"
type textarea "[URL][DOMAIN_NAME] use this imang"
type textarea "x"
type textarea "[URL][DOMAIN_NAME] use this imang"
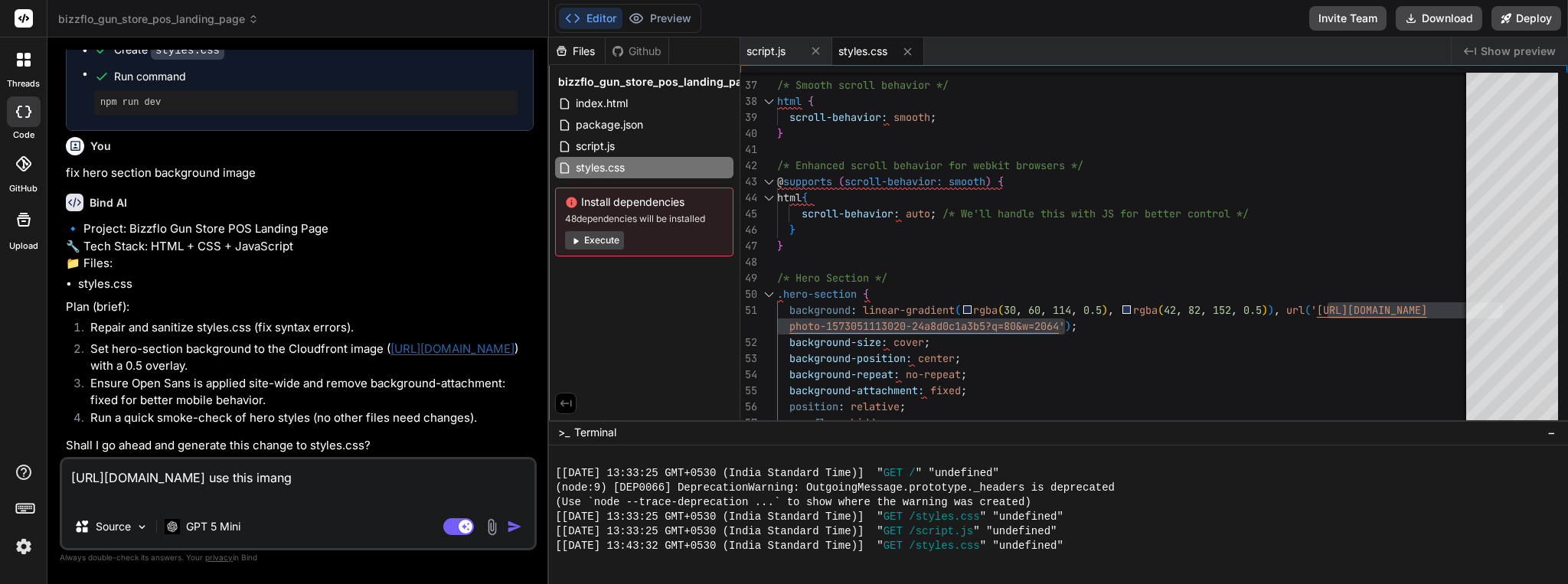
type textarea "x"
type textarea "[URL][DOMAIN_NAME] use this imang a"
type textarea "x"
type textarea "[URL][DOMAIN_NAME] use this imang an"
type textarea "x"
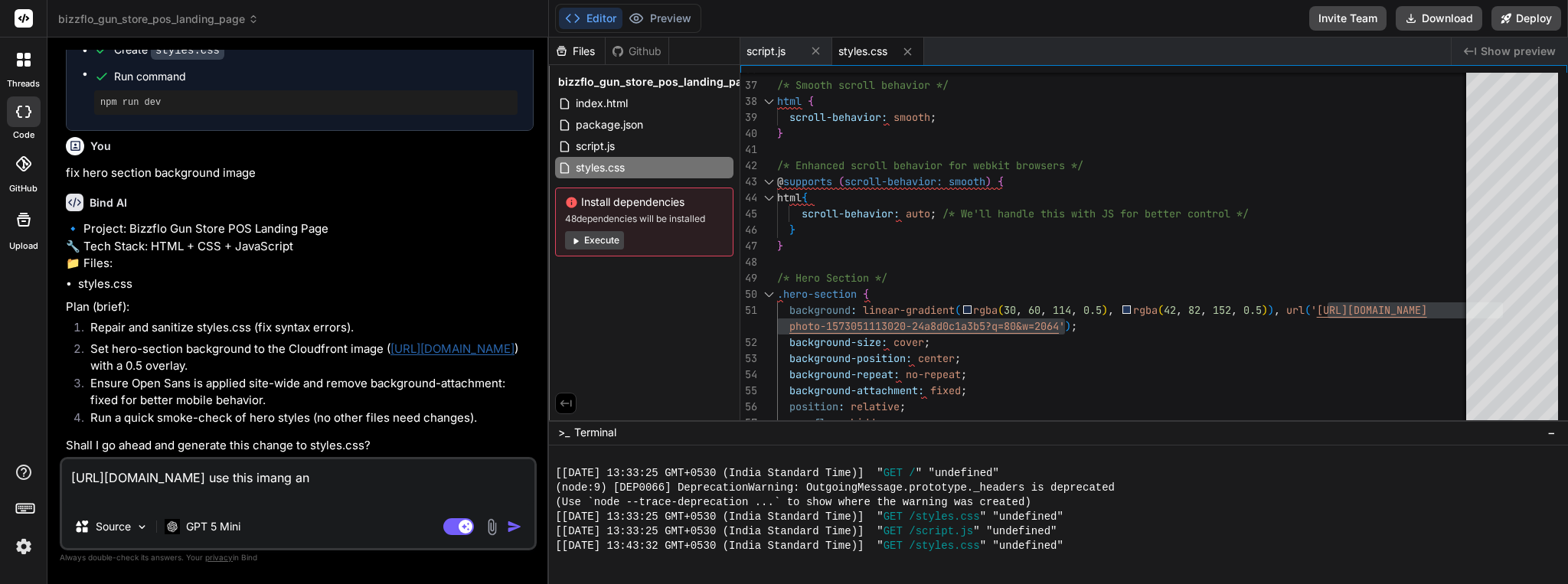
type textarea "[URL][DOMAIN_NAME] use this imang an"
type textarea "x"
type textarea "[URL][DOMAIN_NAME] use this imang an d"
type textarea "x"
type textarea "[URL][DOMAIN_NAME] use this imang an"
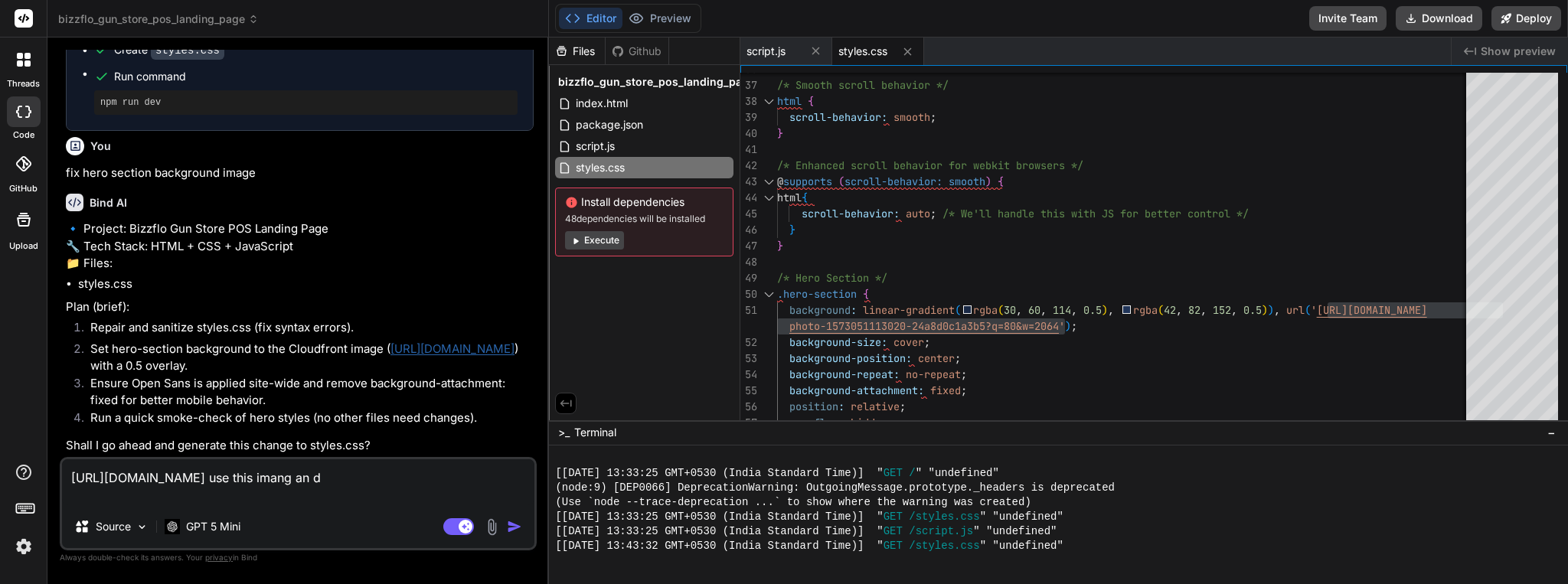
type textarea "x"
type textarea "[URL][DOMAIN_NAME] use this imang an"
type textarea "x"
type textarea "[URL][DOMAIN_NAME] use this imang a"
type textarea "x"
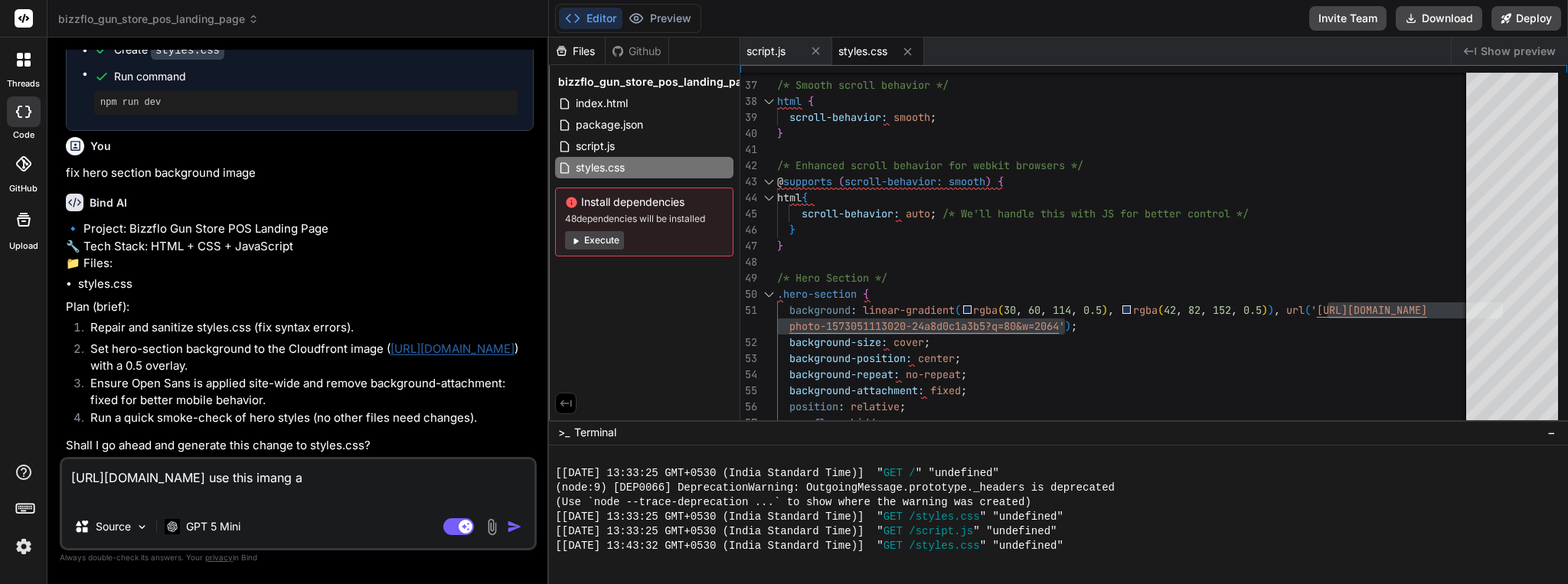
type textarea "[URL][DOMAIN_NAME] use this imang"
type textarea "x"
type textarea "[URL][DOMAIN_NAME] use this imang"
type textarea "x"
type textarea "[URL][DOMAIN_NAME] use this iman"
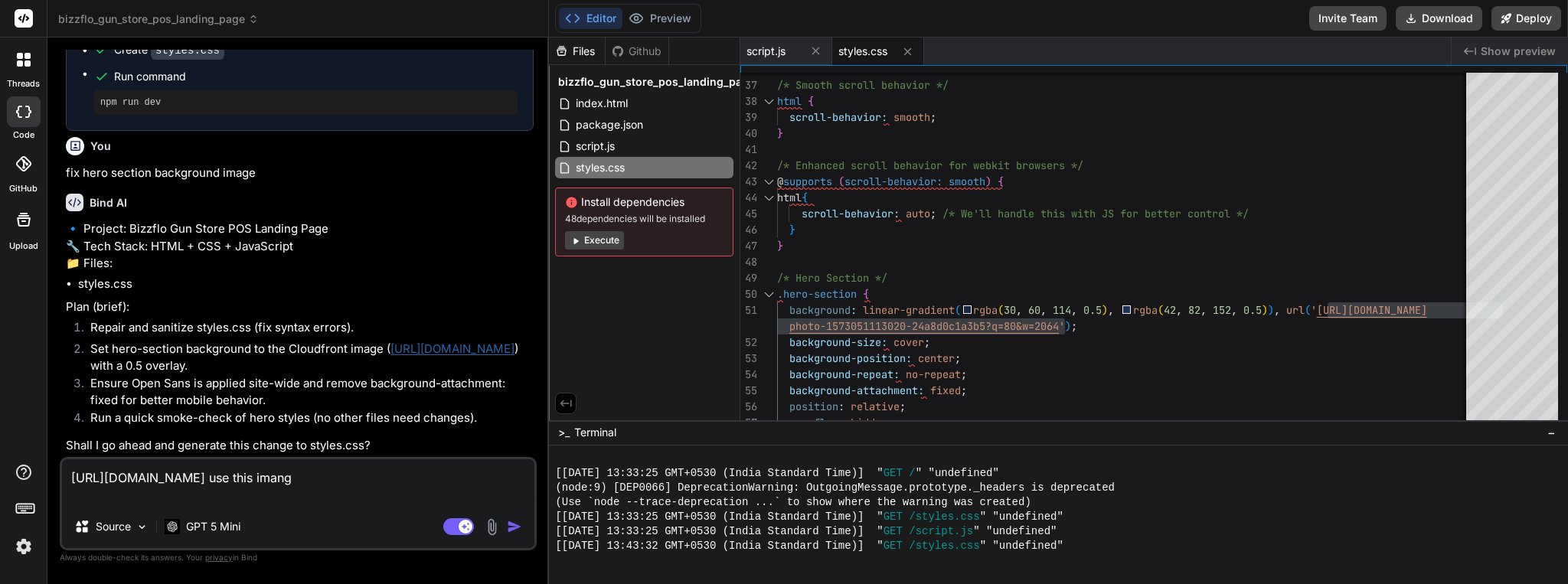
type textarea "x"
type textarea "[URL][DOMAIN_NAME] use this ima"
type textarea "x"
type textarea "[URL][DOMAIN_NAME] use this imag"
type textarea "x"
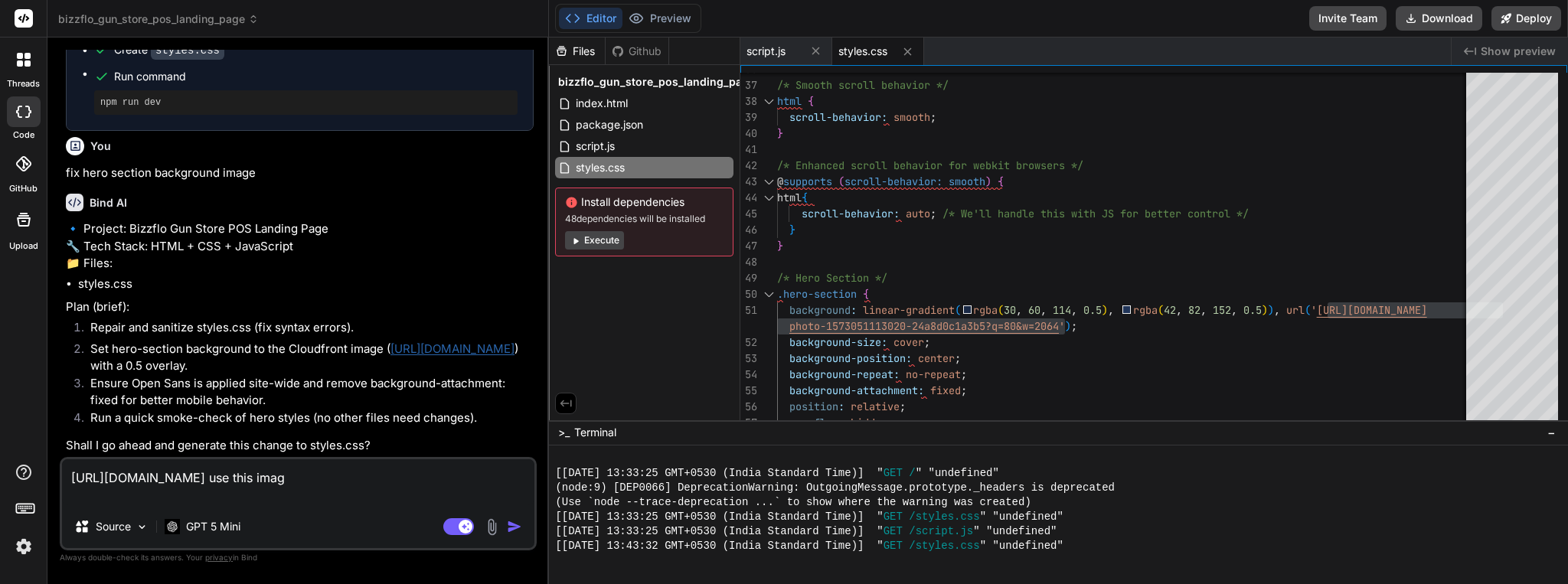
type textarea "[URL][DOMAIN_NAME] use this image"
type textarea "x"
type textarea "[URL][DOMAIN_NAME] use this image"
type textarea "x"
type textarea "[URL][DOMAIN_NAME] use this image n"
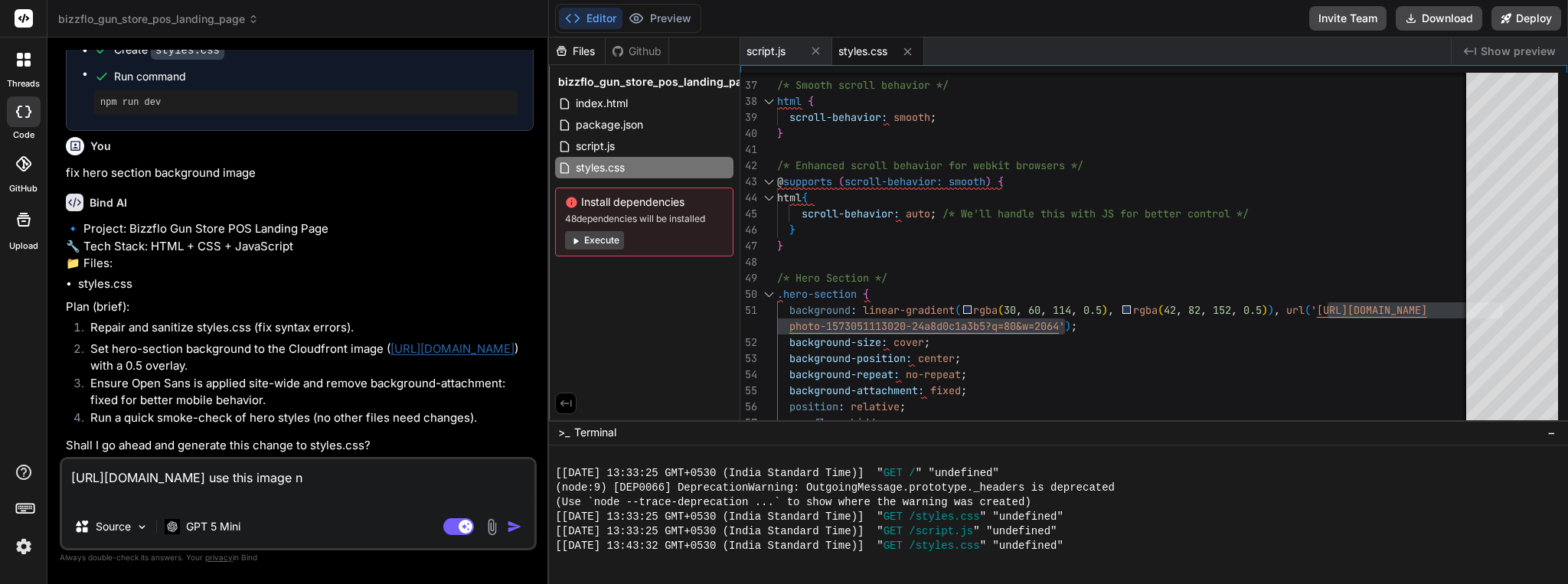
type textarea "x"
type textarea "[URL][DOMAIN_NAME] use this image na"
type textarea "x"
type textarea "[URL][DOMAIN_NAME] use this image nad"
type textarea "x"
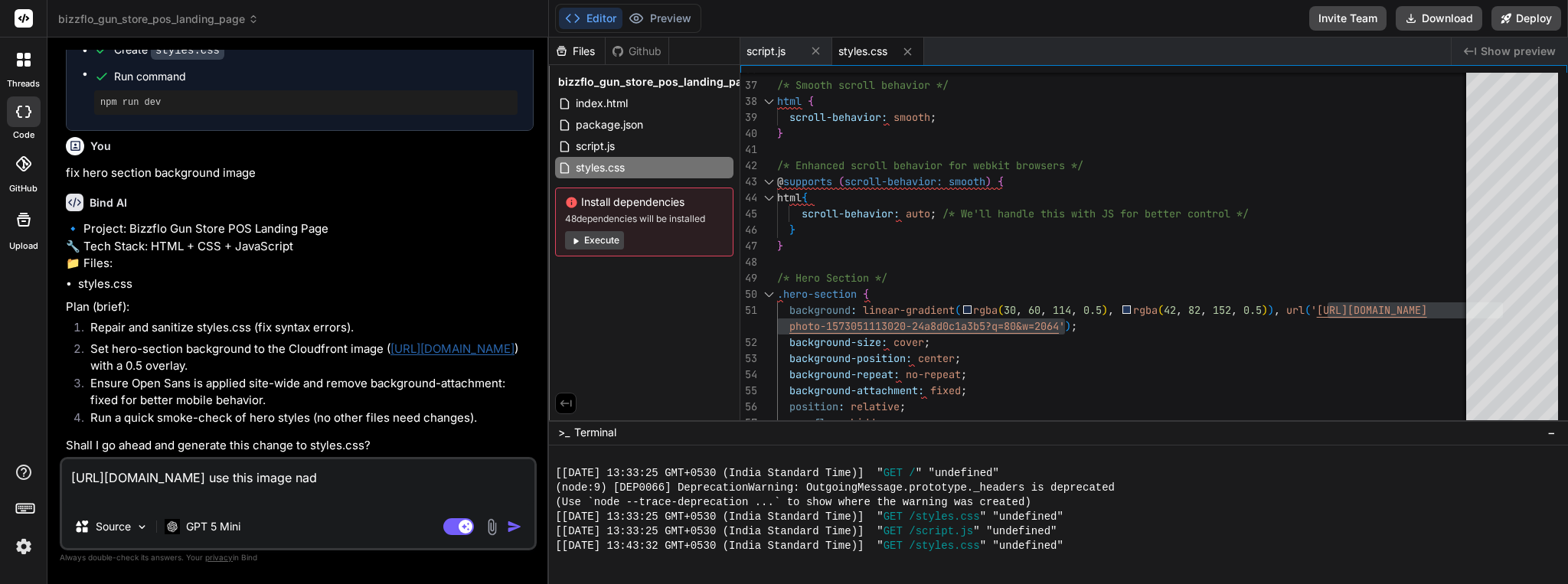
type textarea "[URL][DOMAIN_NAME] use this image nad"
type textarea "x"
type textarea "[URL][DOMAIN_NAME] use this image nad g"
type textarea "x"
type textarea "[URL][DOMAIN_NAME] use this image nad go"
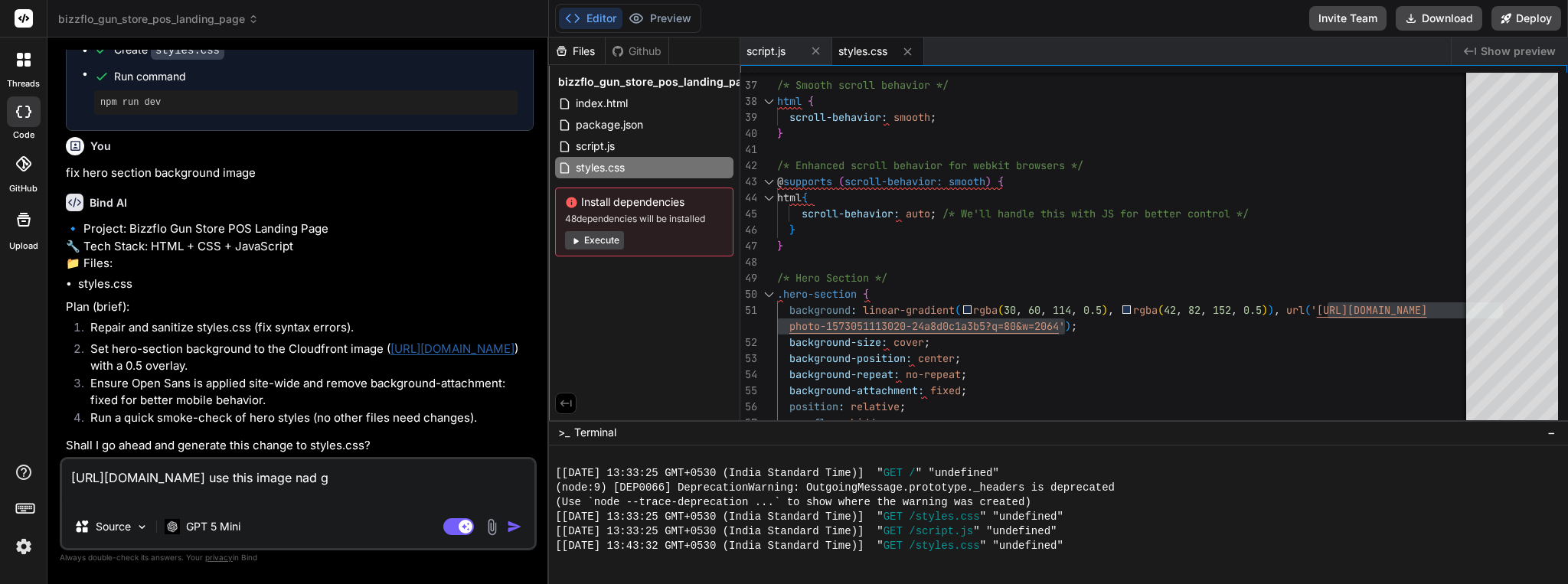
type textarea "x"
type textarea "[URL][DOMAIN_NAME] use this image nad g"
type textarea "x"
type textarea "[URL][DOMAIN_NAME] use this image nad"
type textarea "x"
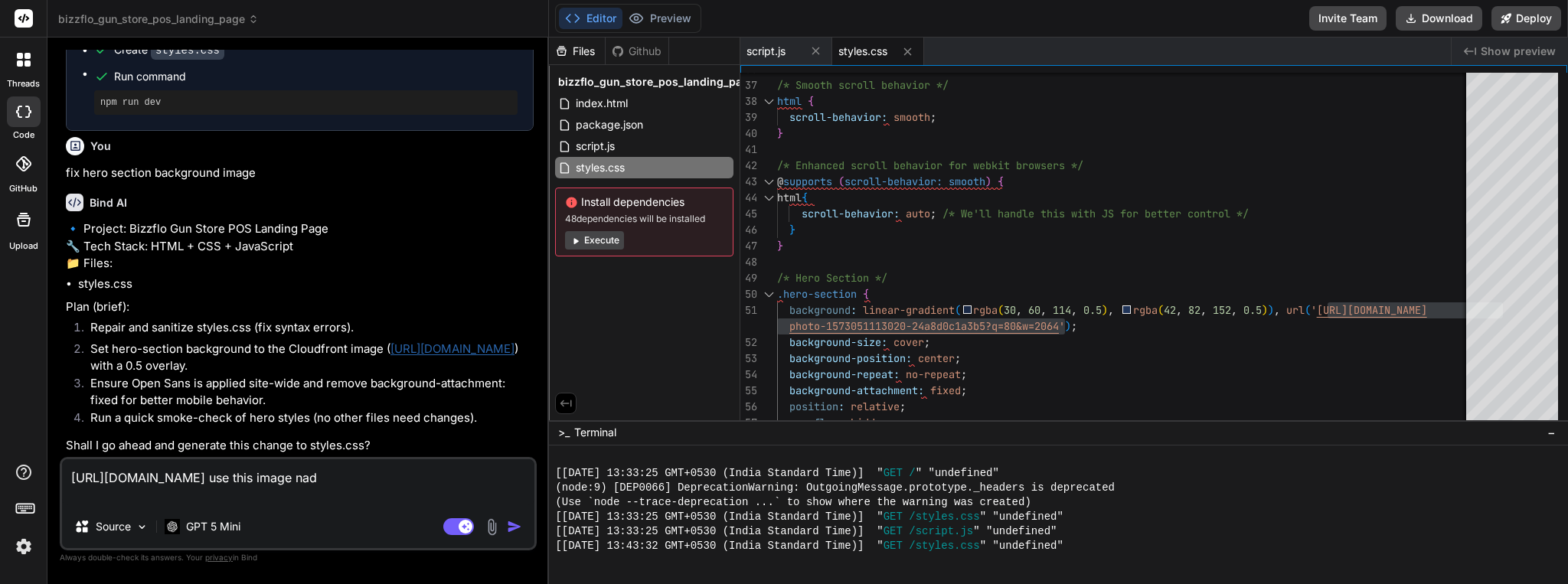
type textarea "[URL][DOMAIN_NAME] use this image nad"
type textarea "x"
type textarea "[URL][DOMAIN_NAME] use this image na"
type textarea "x"
type textarea "[URL][DOMAIN_NAME] use this image n"
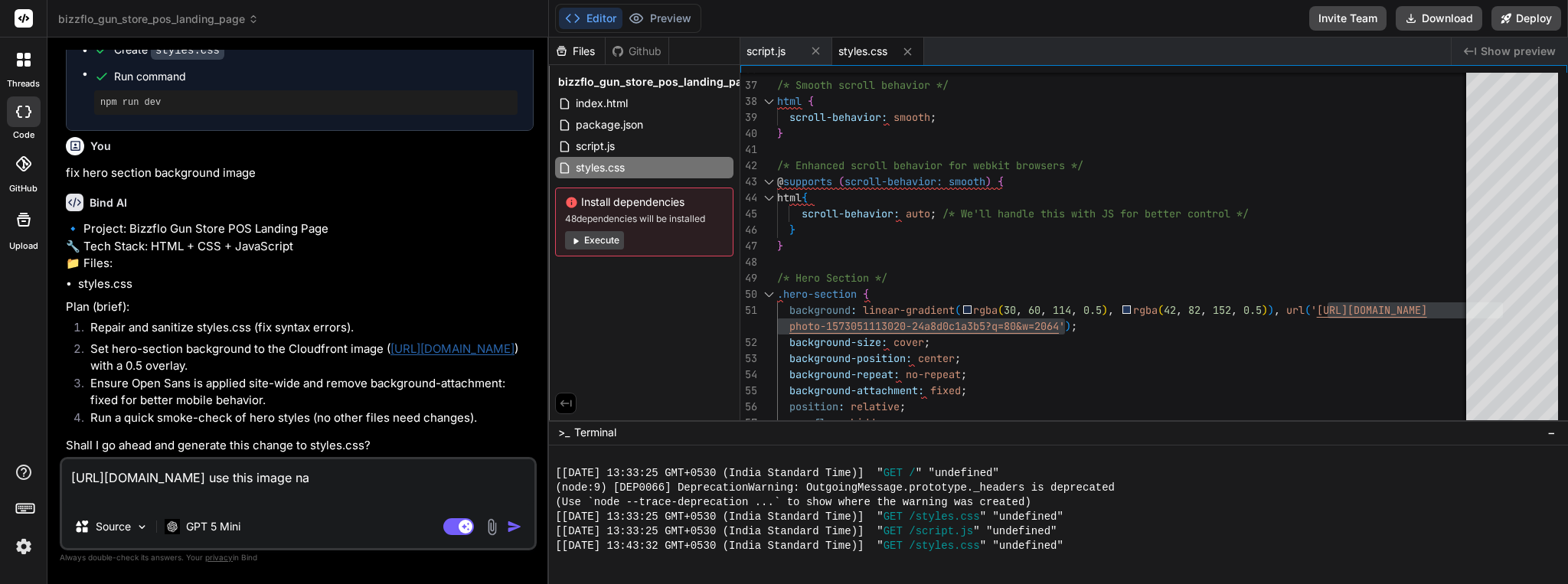
type textarea "x"
type textarea "[URL][DOMAIN_NAME] use this image"
type textarea "x"
type textarea "[URL][DOMAIN_NAME] use this image a"
type textarea "x"
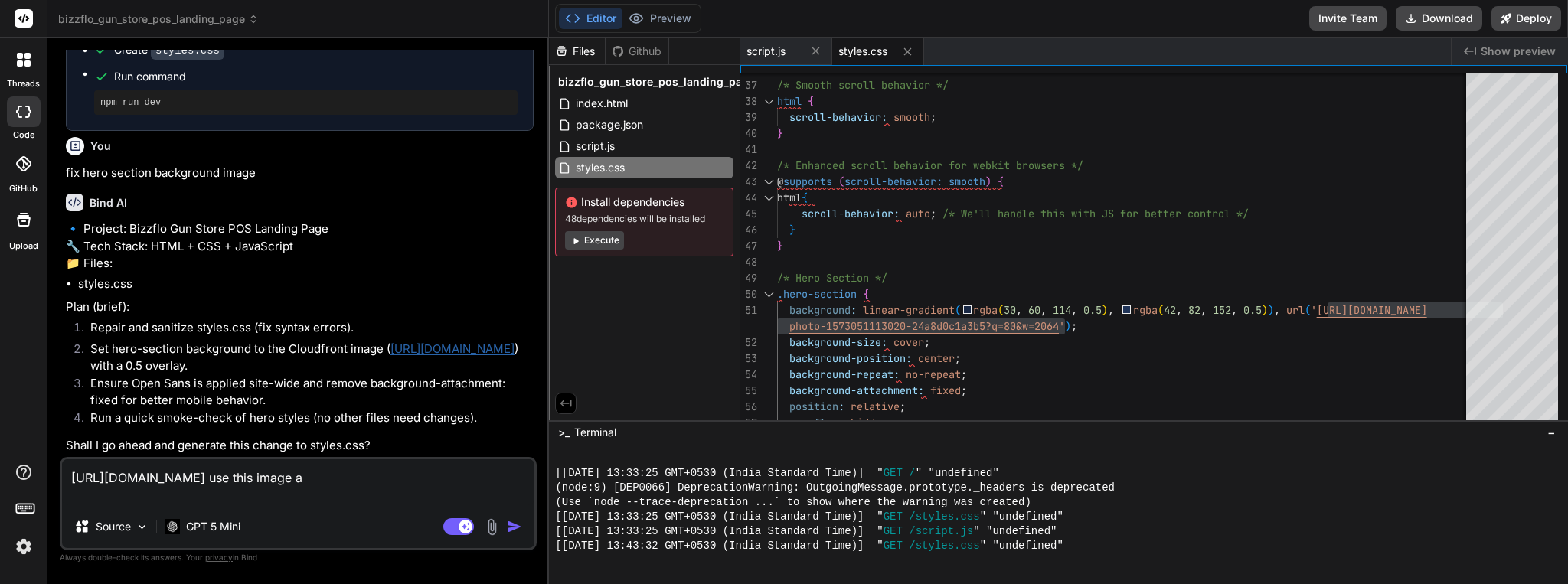
type textarea "[URL][DOMAIN_NAME] use this image an"
type textarea "x"
type textarea "[URL][DOMAIN_NAME] use this image and"
type textarea "x"
type textarea "[URL][DOMAIN_NAME] use this image and"
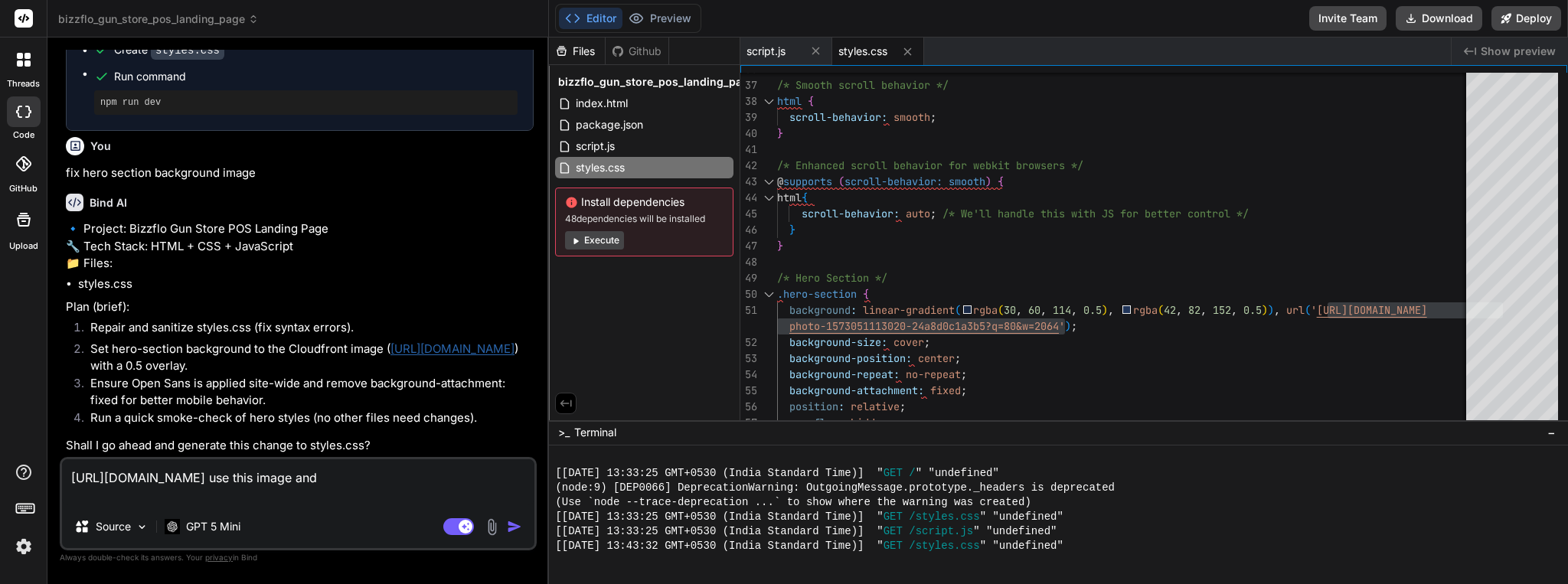
type textarea "x"
type textarea "[URL][DOMAIN_NAME] use this image and g"
type textarea "x"
type textarea "[URL][DOMAIN_NAME] use this image and go"
type textarea "x"
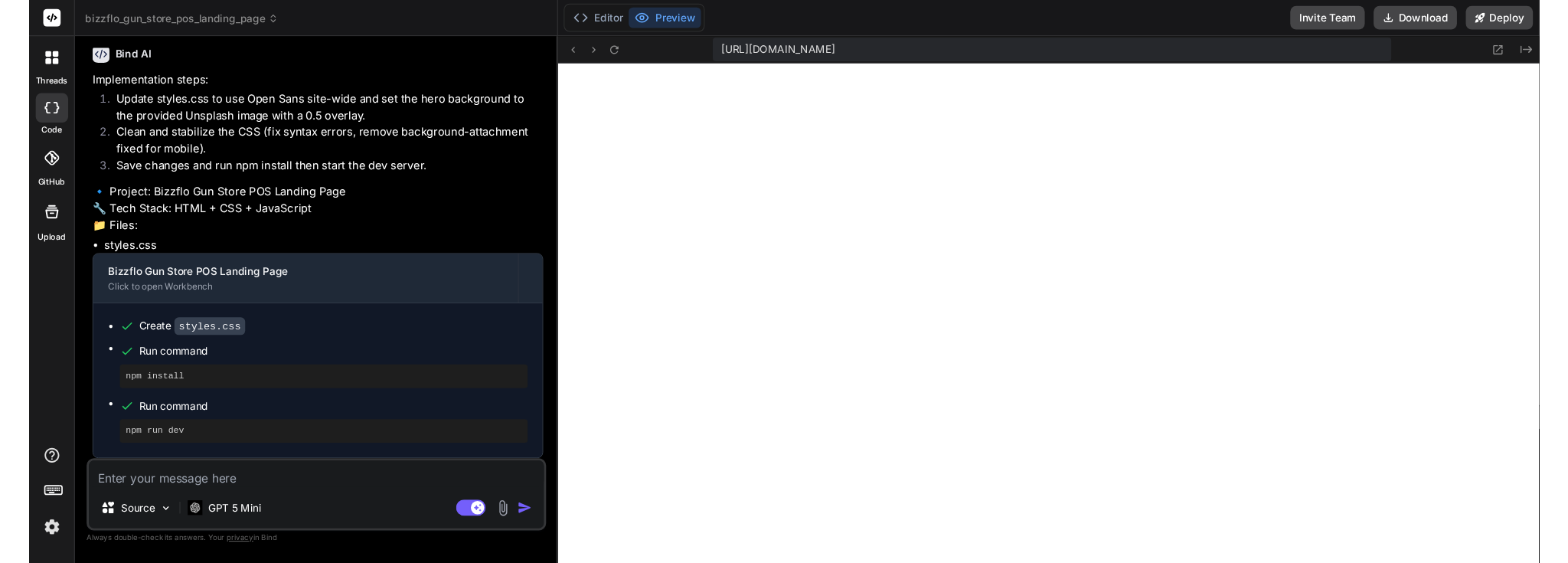
scroll to position [1815, 0]
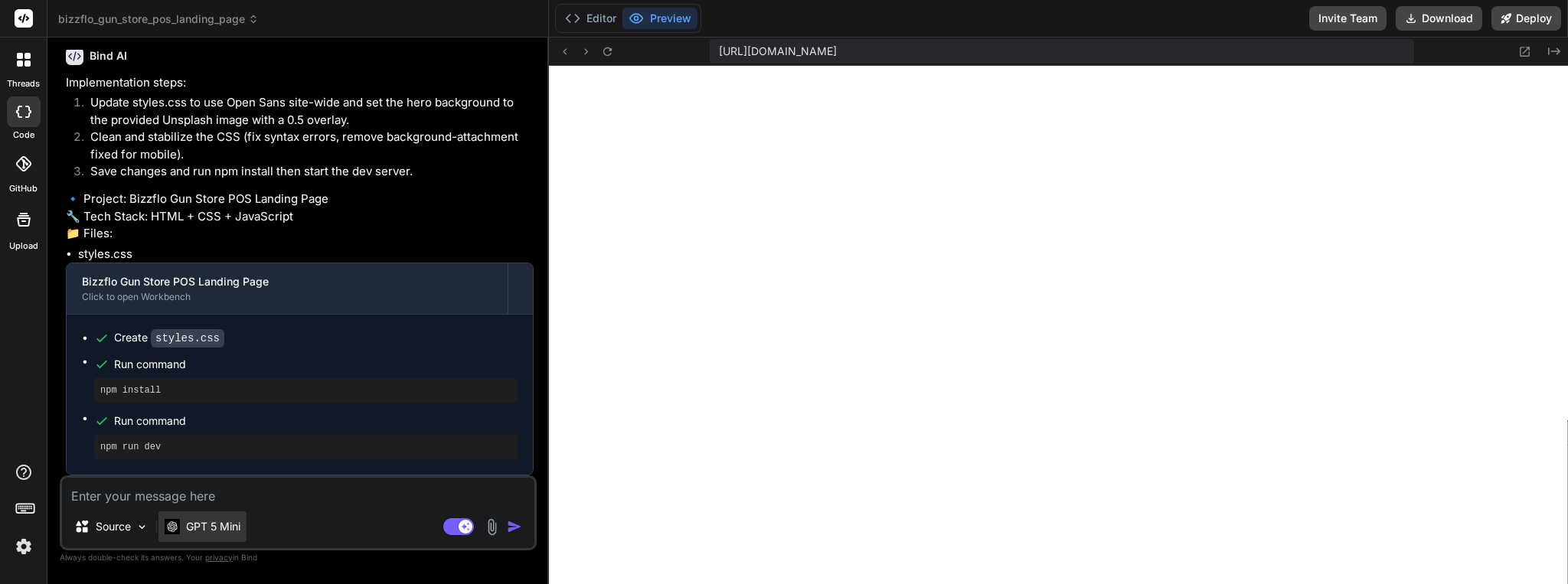
click at [210, 520] on p "GPT 5 Mini" at bounding box center [213, 526] width 55 height 15
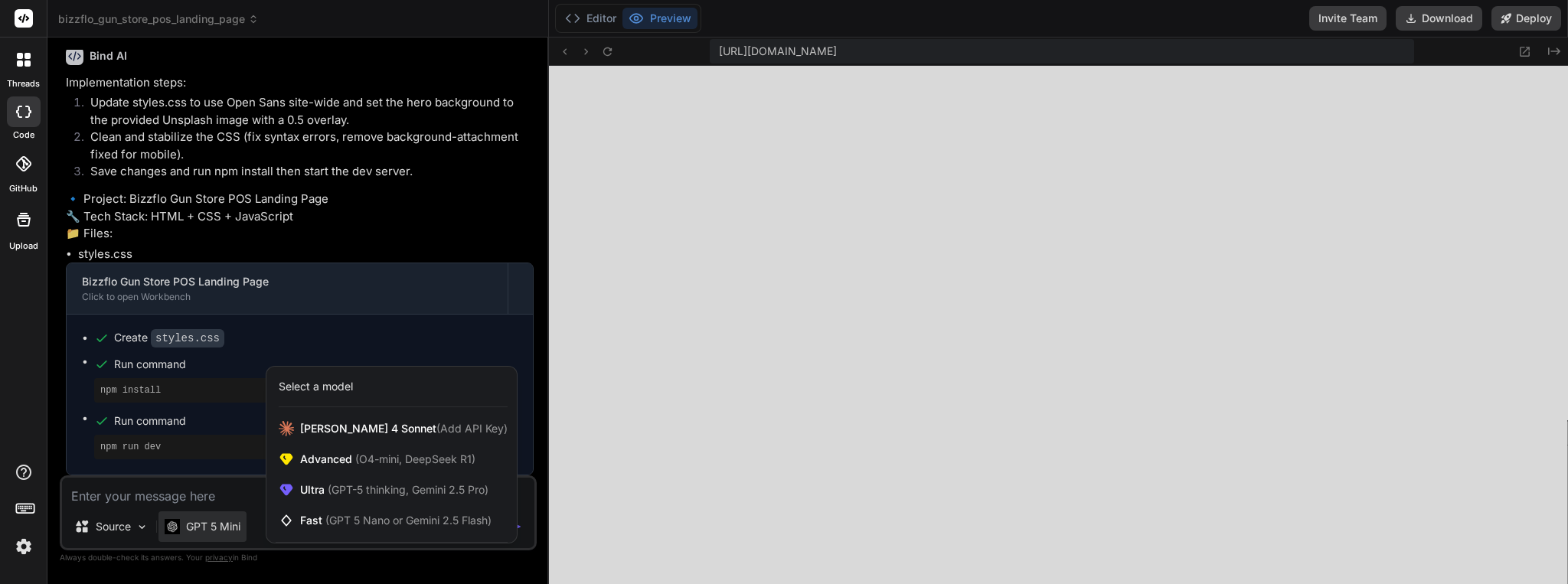
type textarea "x"
